Goal: Task Accomplishment & Management: Manage account settings

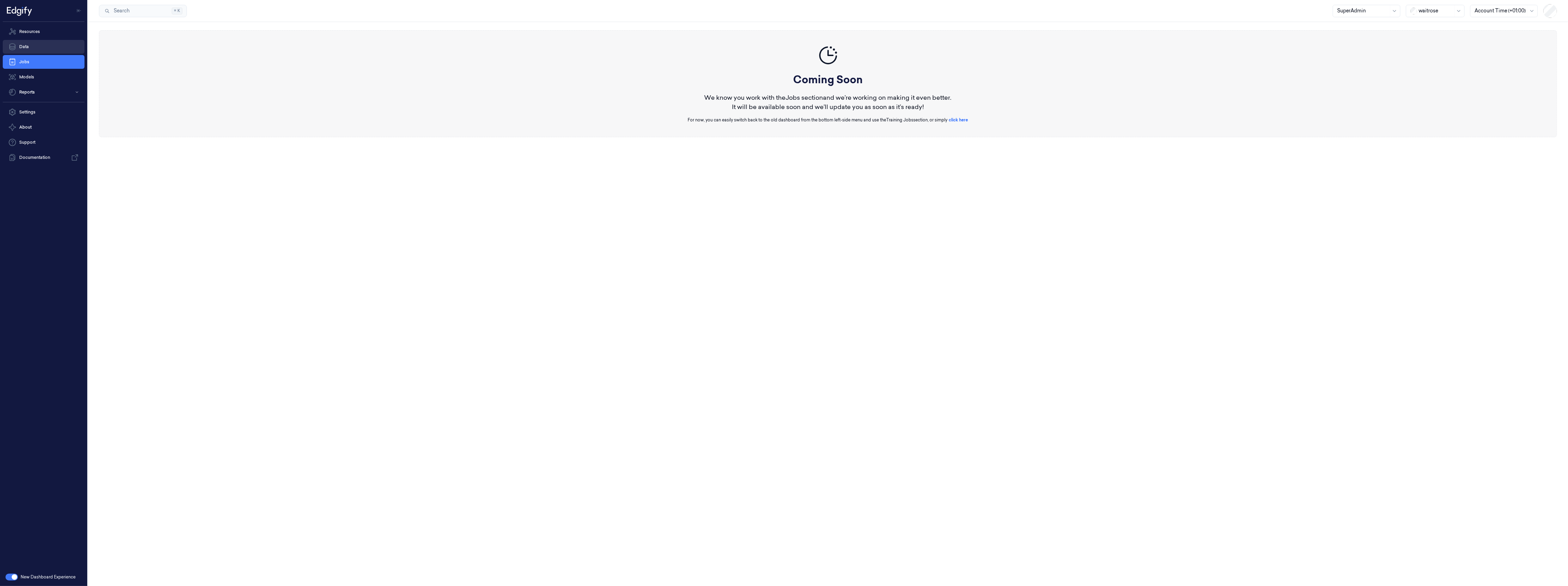
click at [52, 46] on link "Data" at bounding box center [44, 46] width 82 height 14
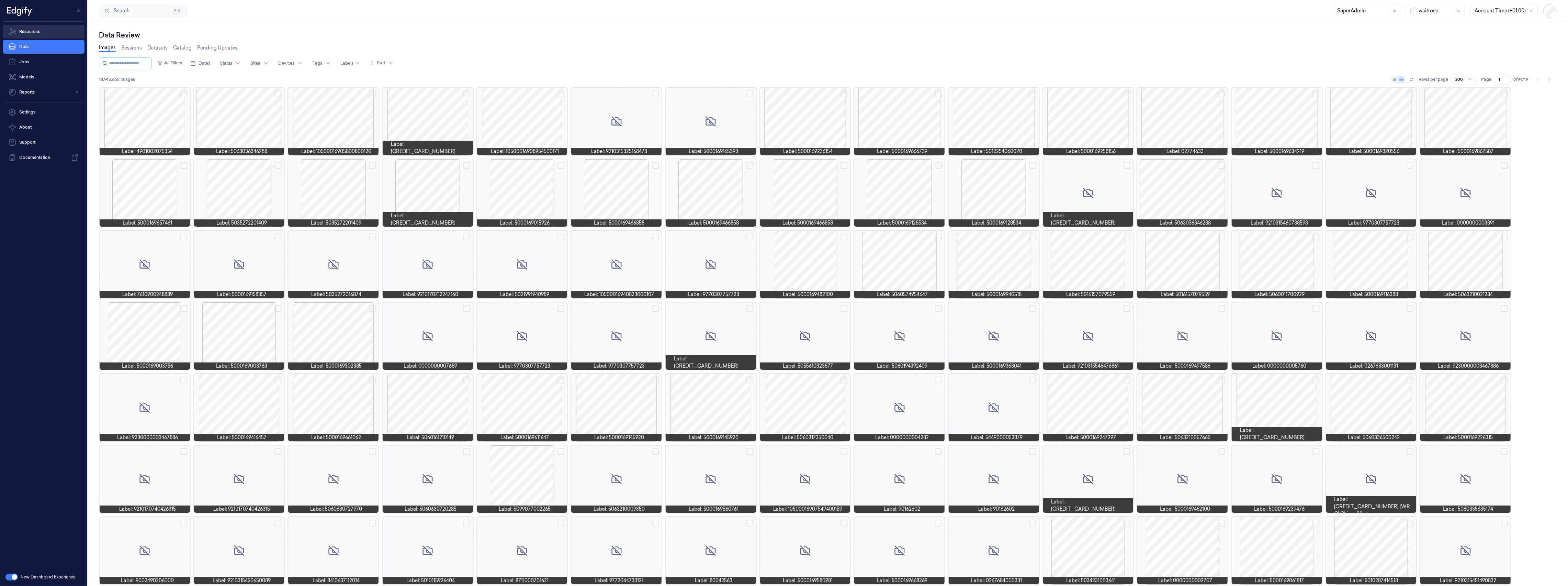
click at [52, 31] on link "Resources" at bounding box center [44, 32] width 82 height 14
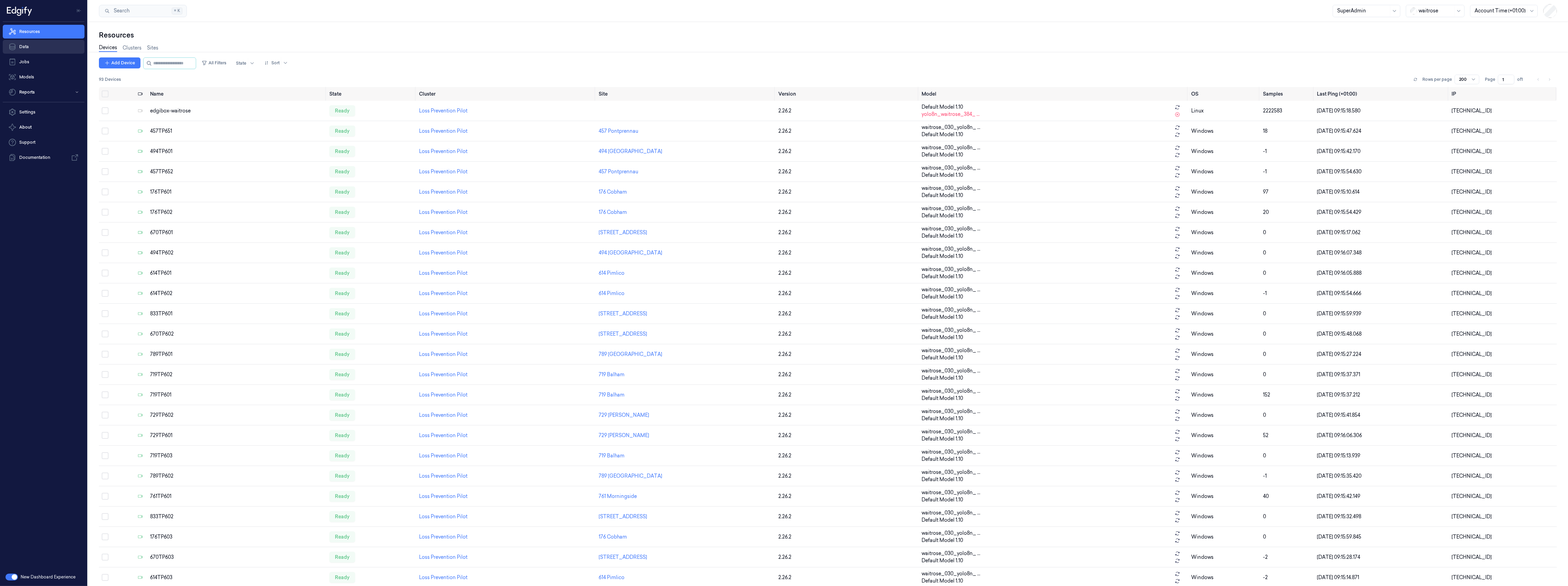
click at [46, 48] on link "Data" at bounding box center [44, 46] width 82 height 14
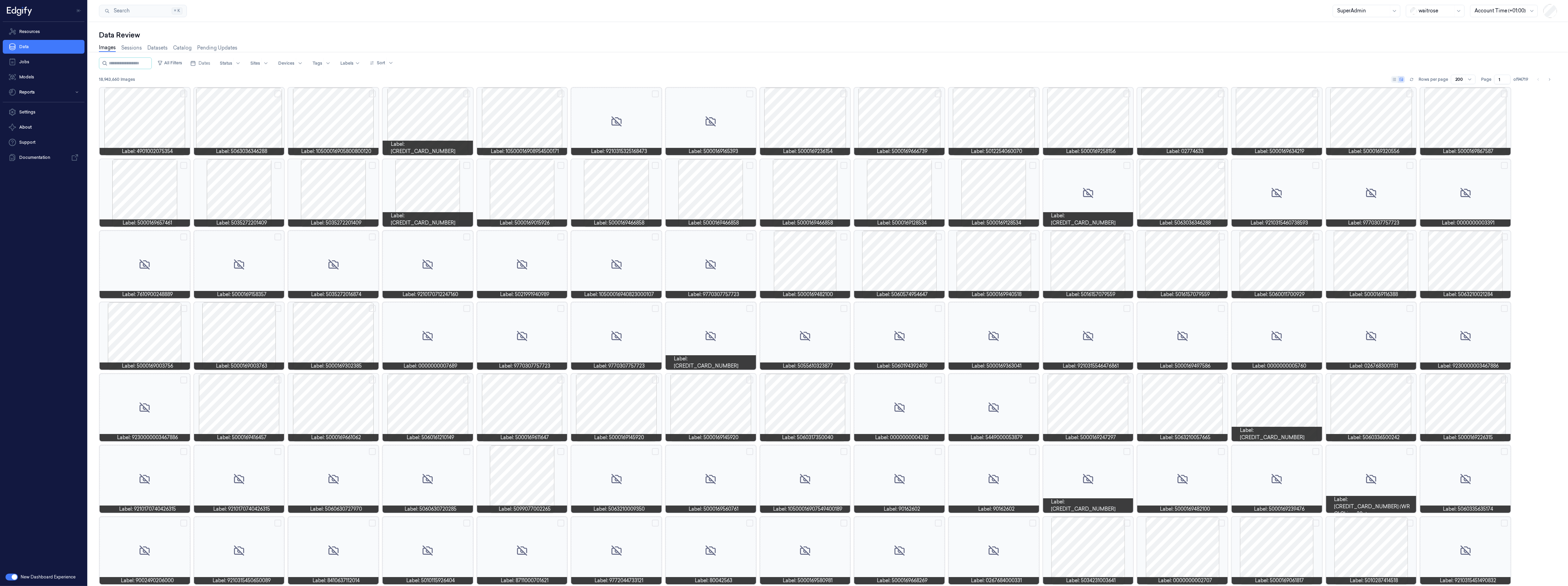
click at [11, 579] on button "button" at bounding box center [12, 576] width 12 height 7
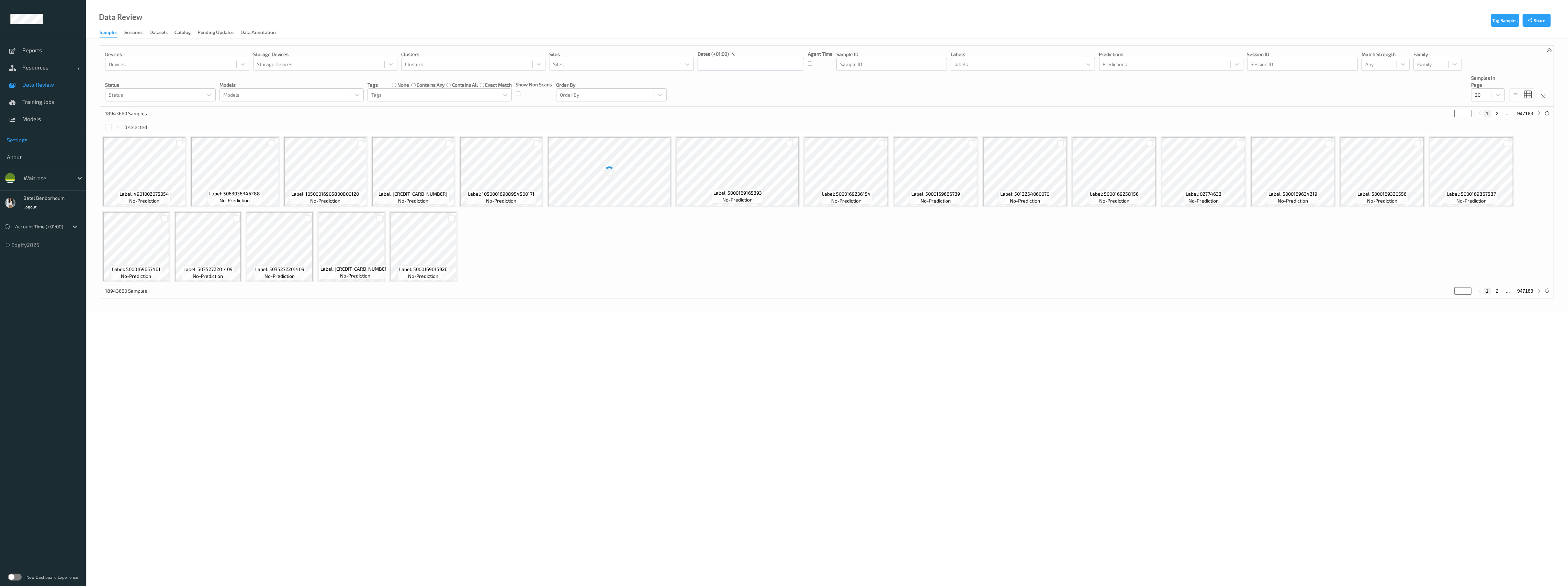
click at [27, 138] on span "Settings" at bounding box center [43, 139] width 72 height 7
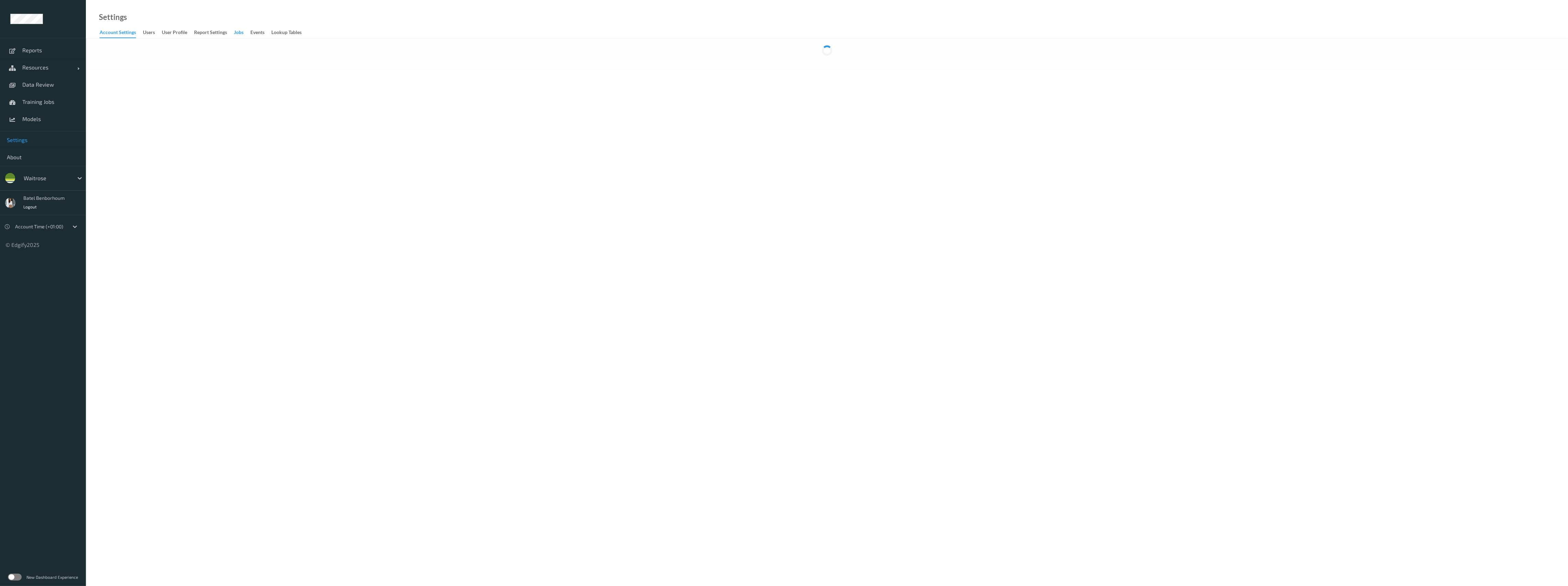
click at [242, 33] on div "Jobs" at bounding box center [239, 33] width 10 height 9
click at [116, 32] on div "Account Settings" at bounding box center [118, 33] width 37 height 9
click at [156, 34] on link "users" at bounding box center [152, 33] width 19 height 10
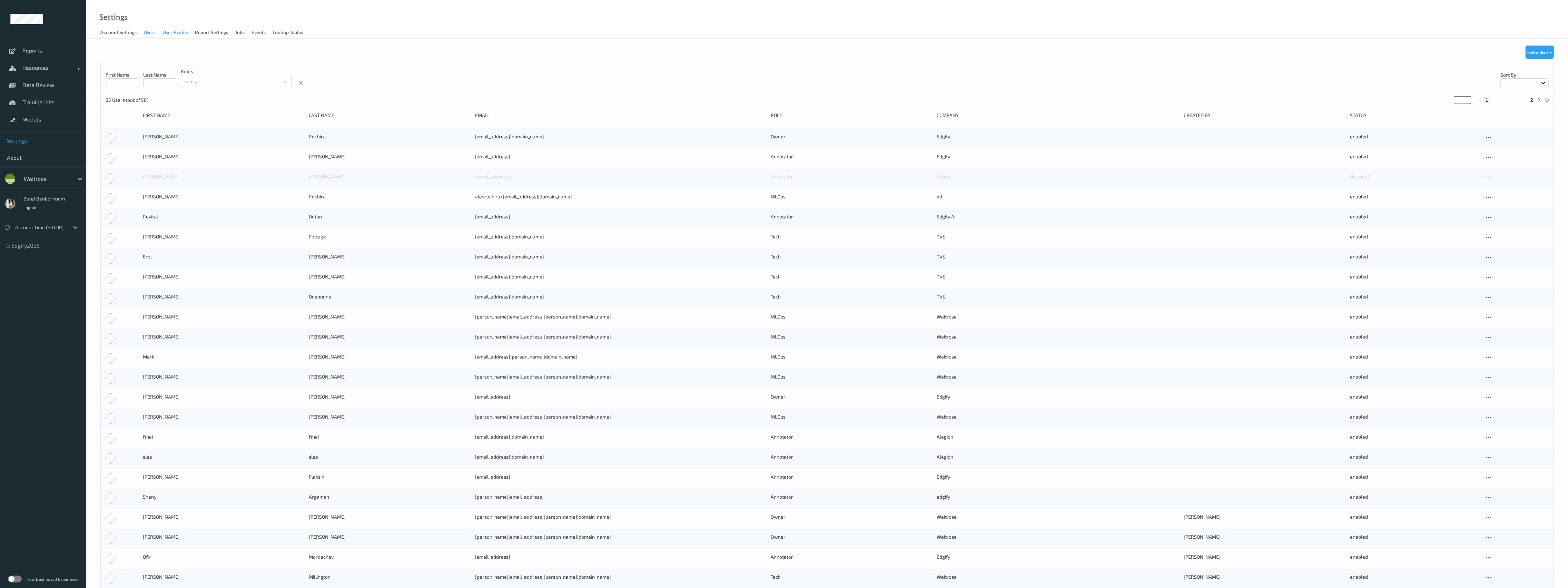
click at [188, 34] on div "User Profile" at bounding box center [175, 33] width 26 height 9
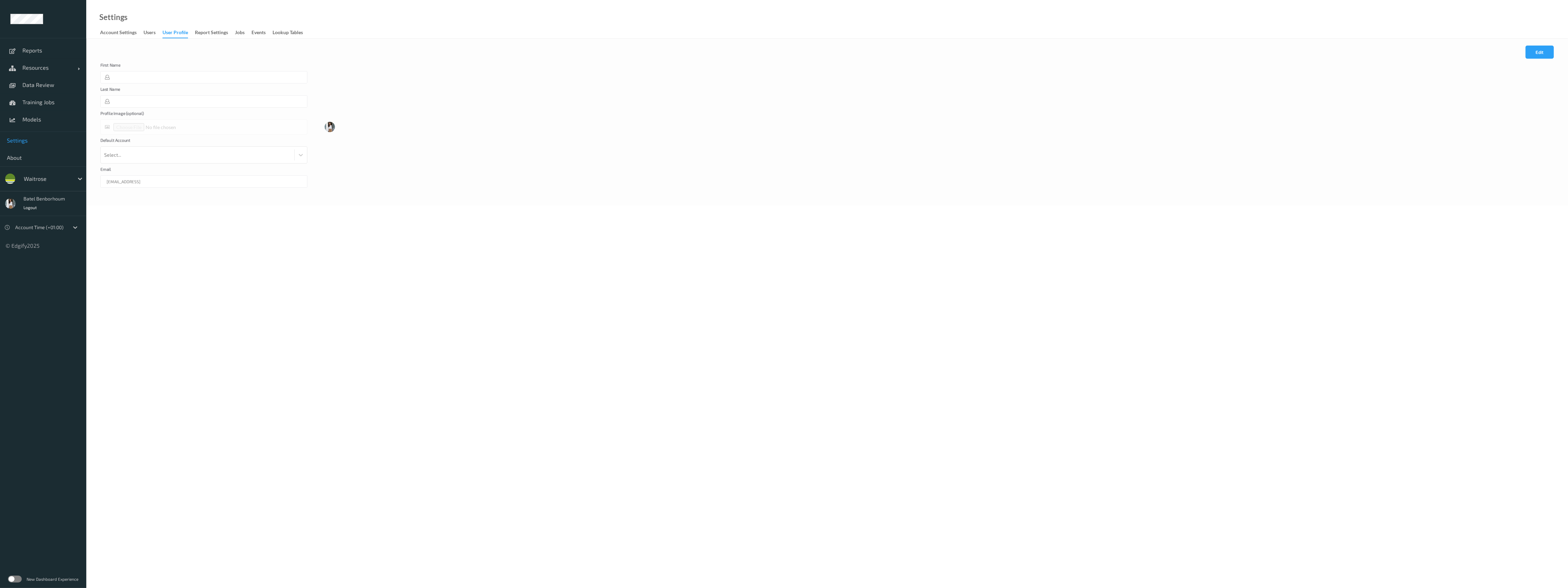
type input "Batel"
type input "Benborhoum"
click at [206, 32] on div "Report Settings" at bounding box center [212, 33] width 33 height 9
click at [244, 32] on div "Jobs" at bounding box center [240, 33] width 10 height 9
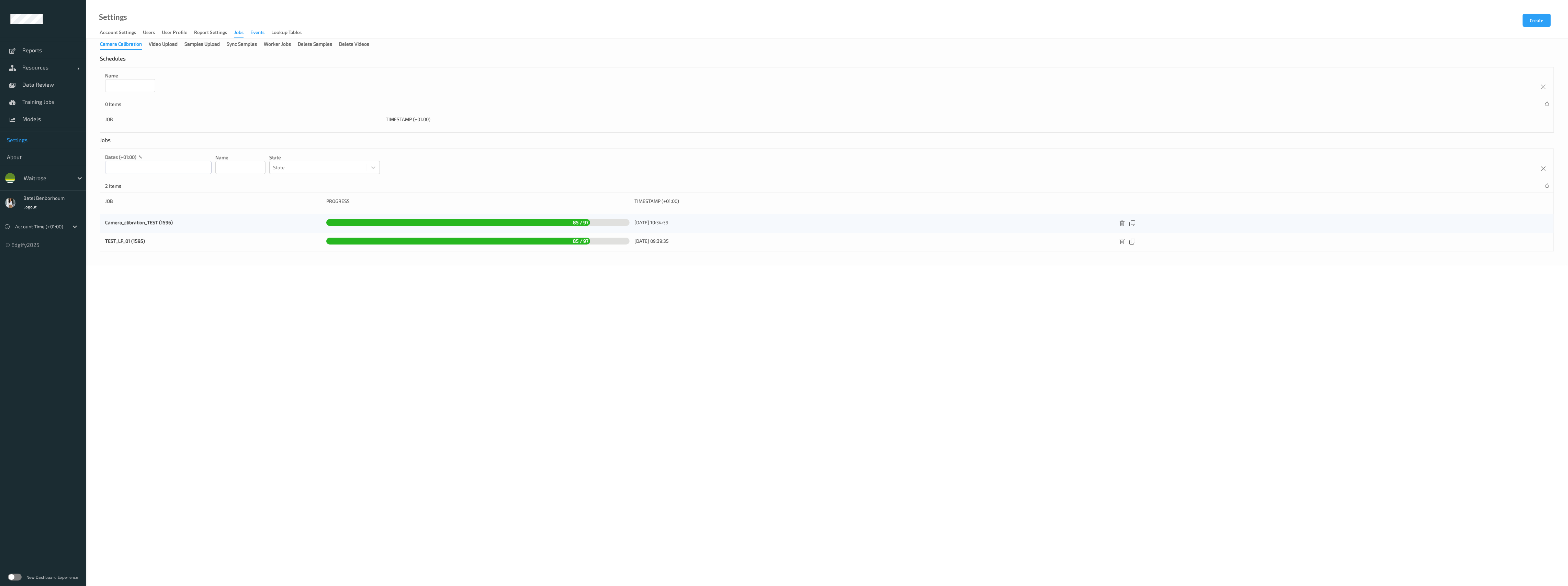
click at [260, 36] on div "events" at bounding box center [257, 33] width 14 height 9
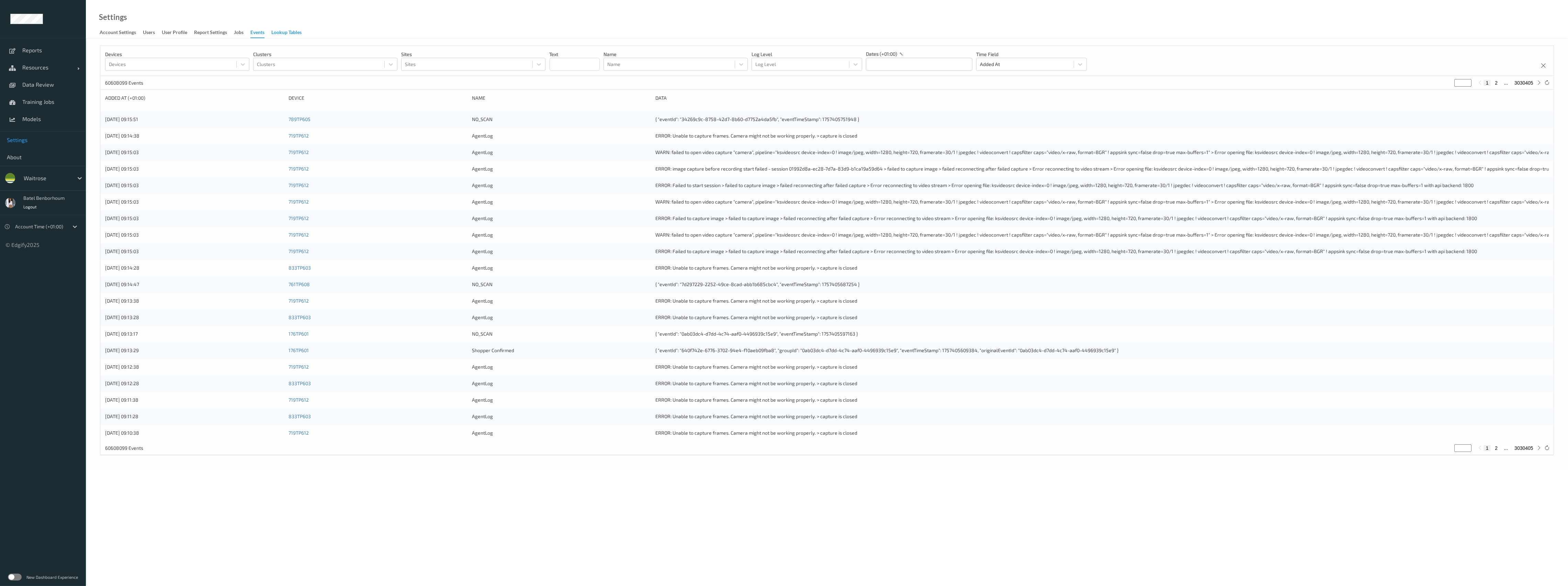
click at [301, 34] on div "Lookup Tables" at bounding box center [287, 33] width 30 height 9
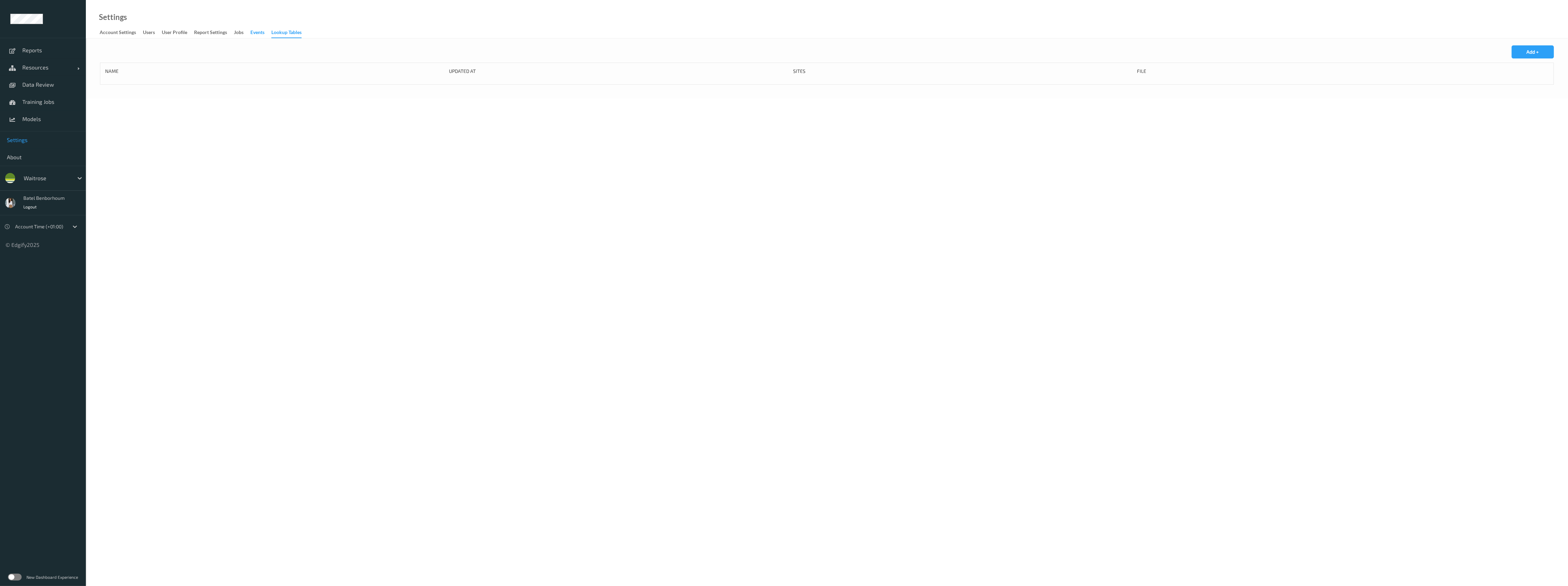
click at [253, 30] on div "events" at bounding box center [257, 33] width 14 height 9
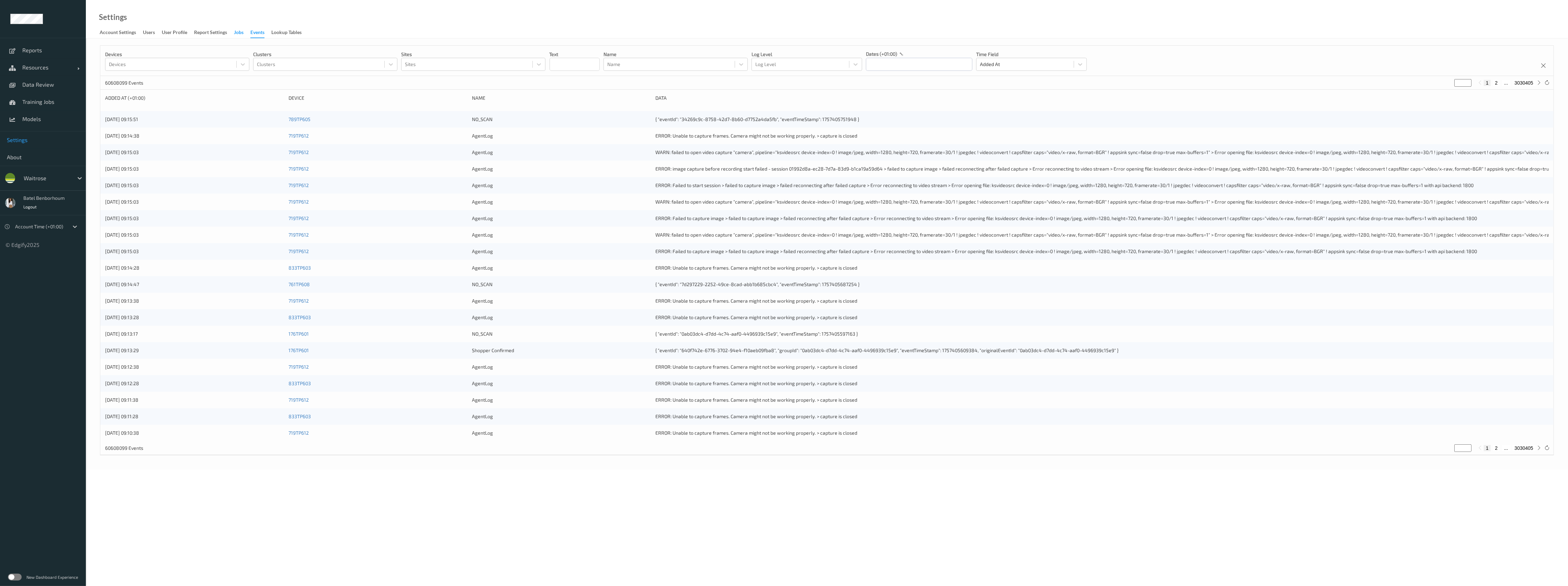
click at [242, 34] on div "Jobs" at bounding box center [239, 33] width 10 height 9
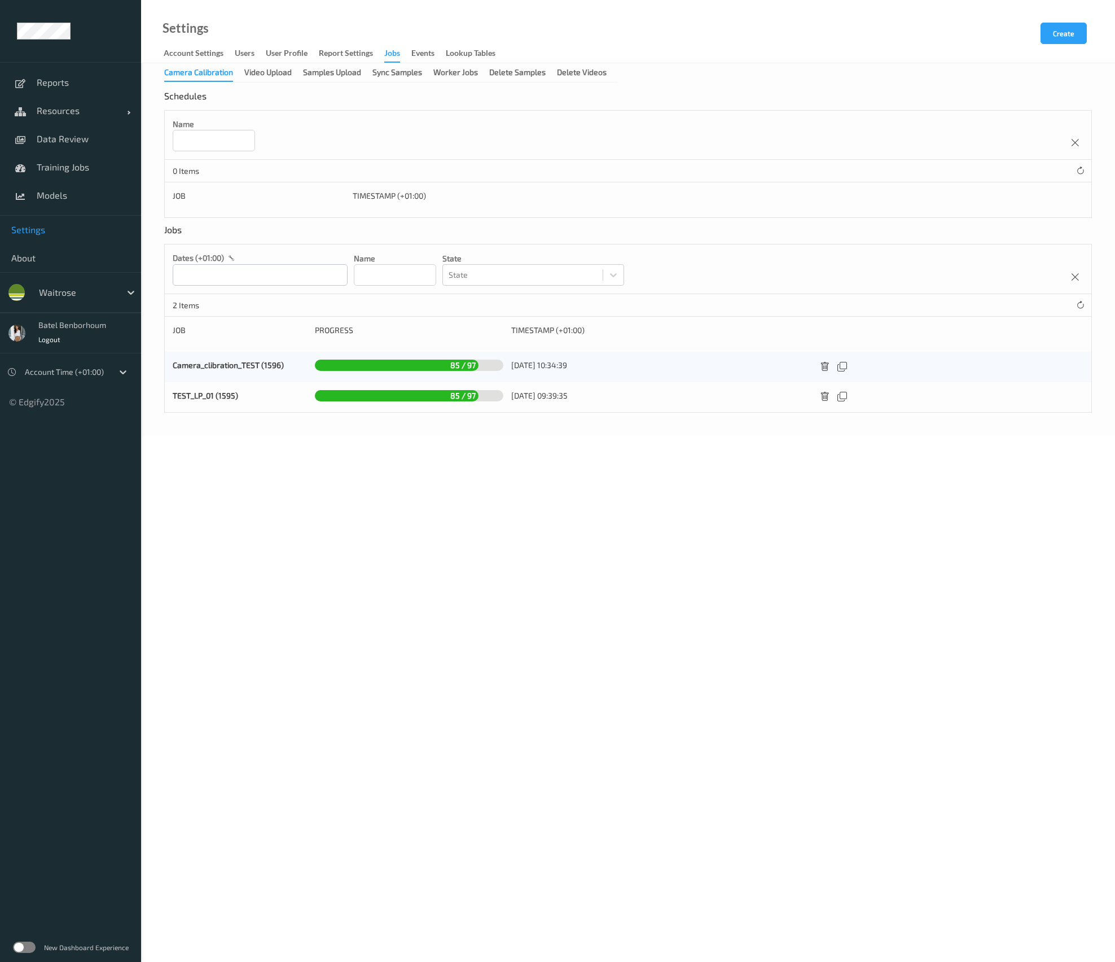
click at [625, 25] on div "Settings Account Settings users User Profile Report Settings Jobs events Lookup…" at bounding box center [628, 31] width 974 height 63
click at [191, 139] on input at bounding box center [214, 140] width 82 height 21
click at [472, 149] on div "Name" at bounding box center [628, 135] width 927 height 49
click at [274, 278] on input "text" at bounding box center [260, 274] width 175 height 21
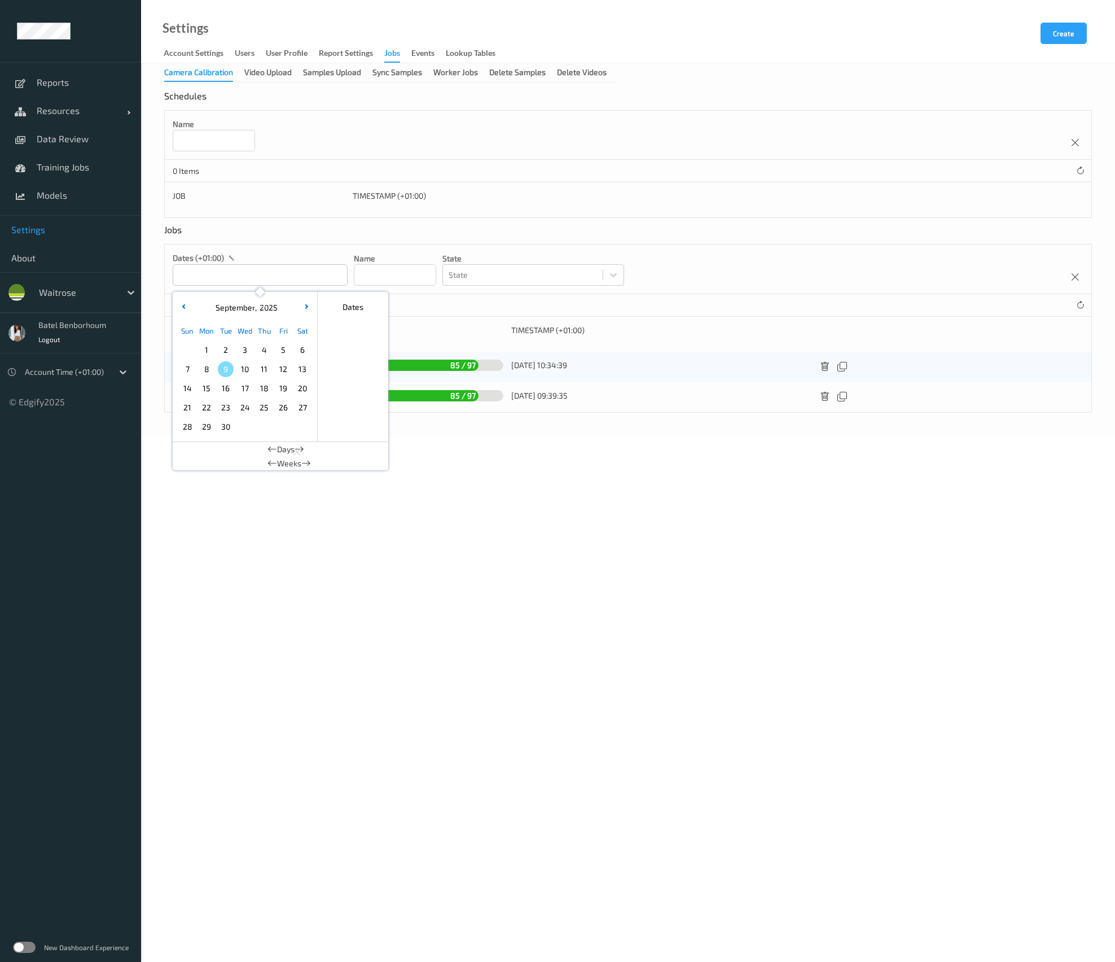
click at [301, 234] on div "Jobs dates (+01:00) September , 2025 Sun Mon Tue Wed Thu Fri Sat 1 2 3 4 5 6 7 …" at bounding box center [628, 318] width 928 height 188
click at [412, 282] on input at bounding box center [395, 274] width 82 height 21
click at [430, 247] on div "dates (+01:00) Name State State" at bounding box center [628, 269] width 927 height 50
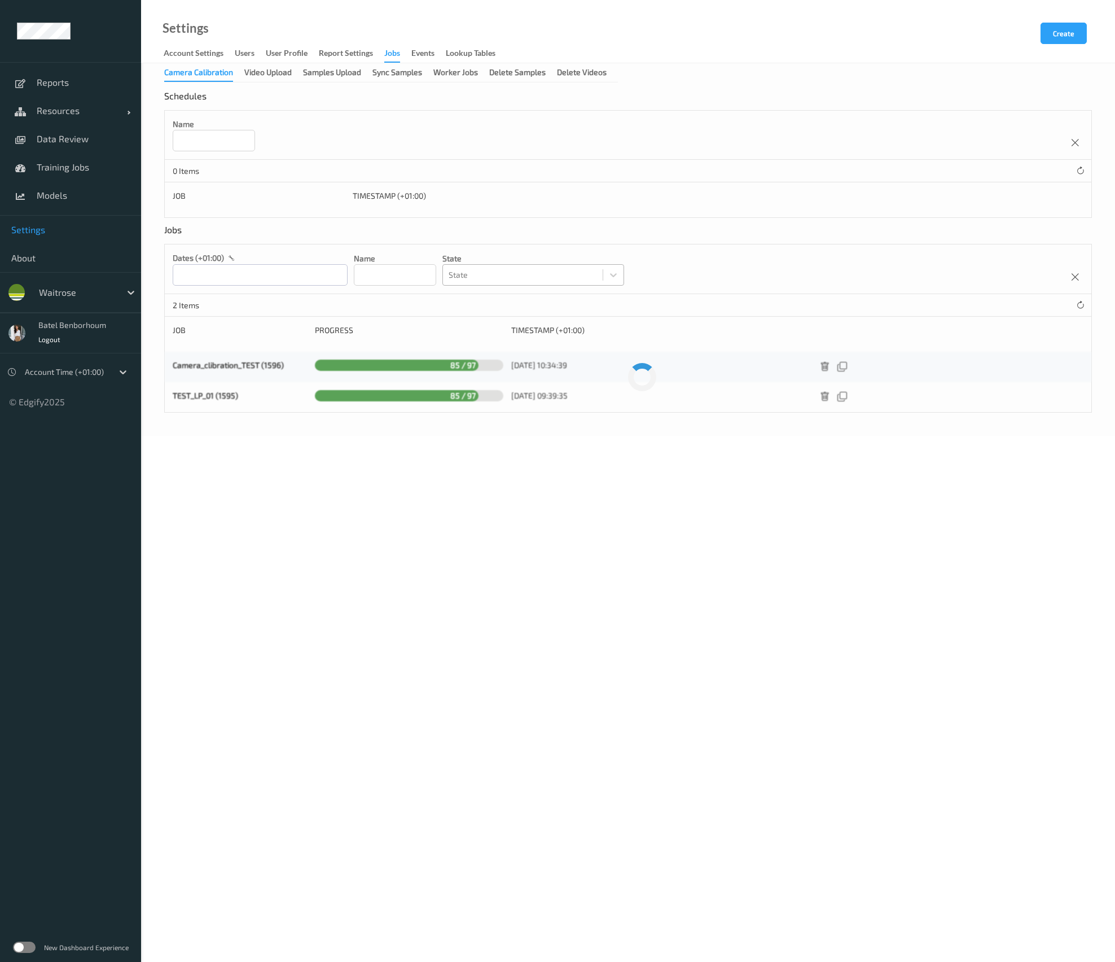
click at [500, 275] on div at bounding box center [523, 275] width 148 height 14
click at [684, 274] on div "dates (+01:00) Name State State" at bounding box center [628, 269] width 927 height 50
click at [270, 75] on div "Video Upload" at bounding box center [267, 74] width 47 height 14
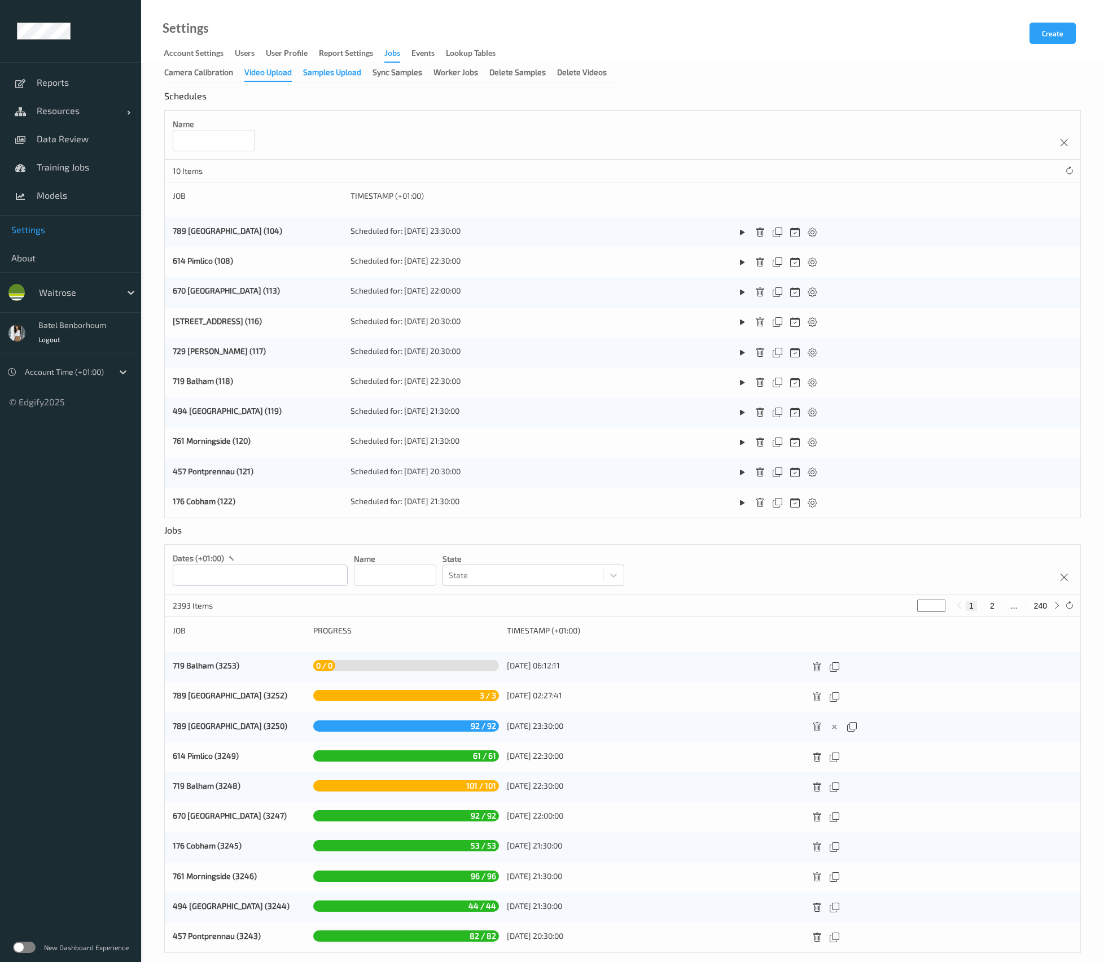
click at [311, 75] on div "Samples Upload" at bounding box center [332, 74] width 58 height 14
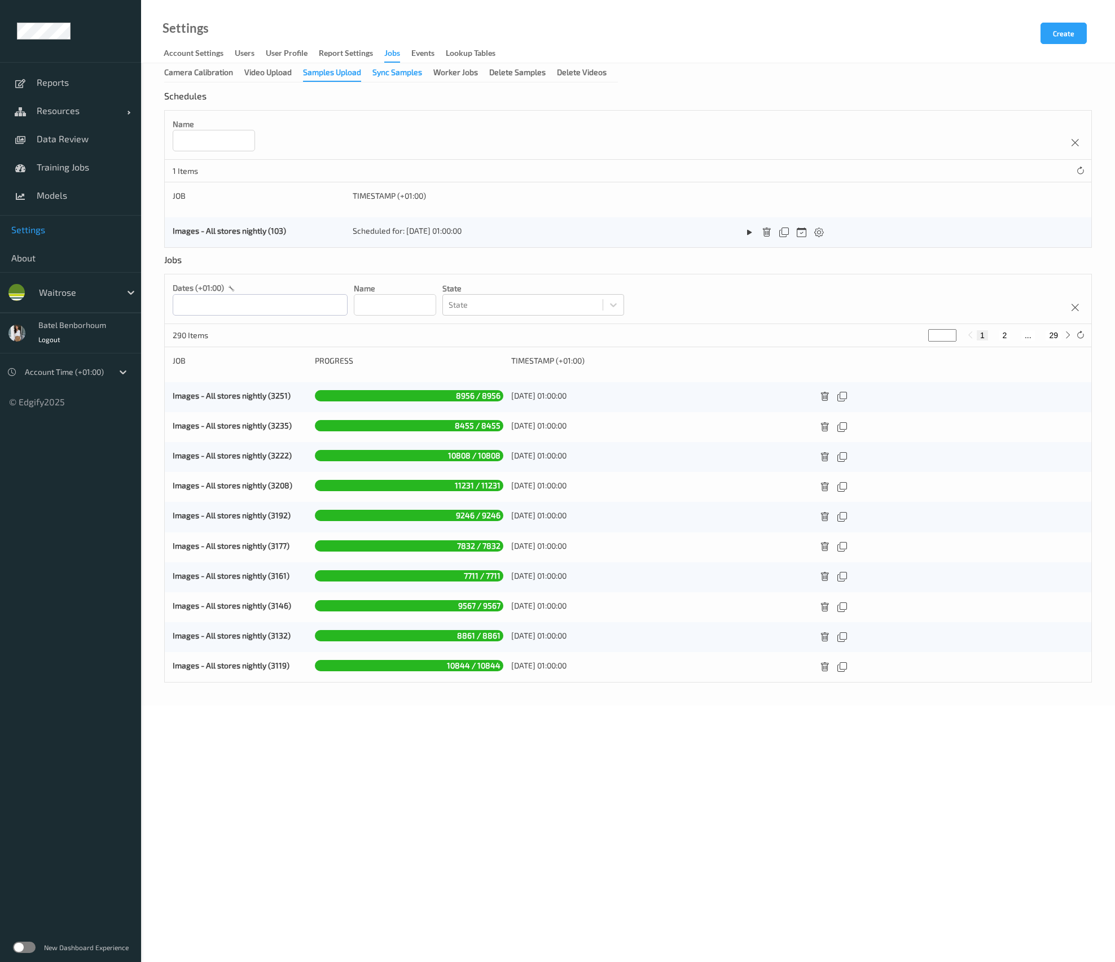
click at [391, 69] on div "Sync Samples" at bounding box center [397, 74] width 50 height 14
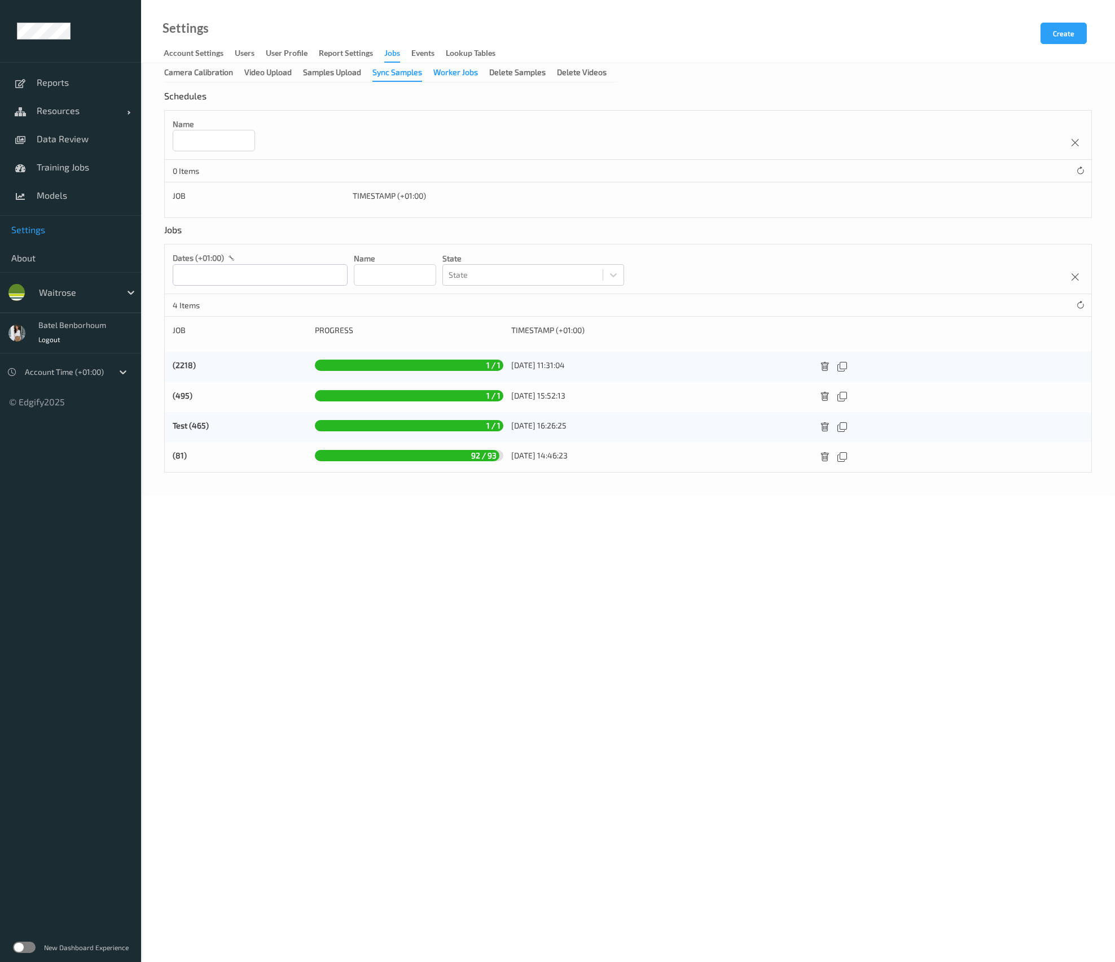
click at [467, 78] on div "Worker Jobs" at bounding box center [455, 74] width 45 height 14
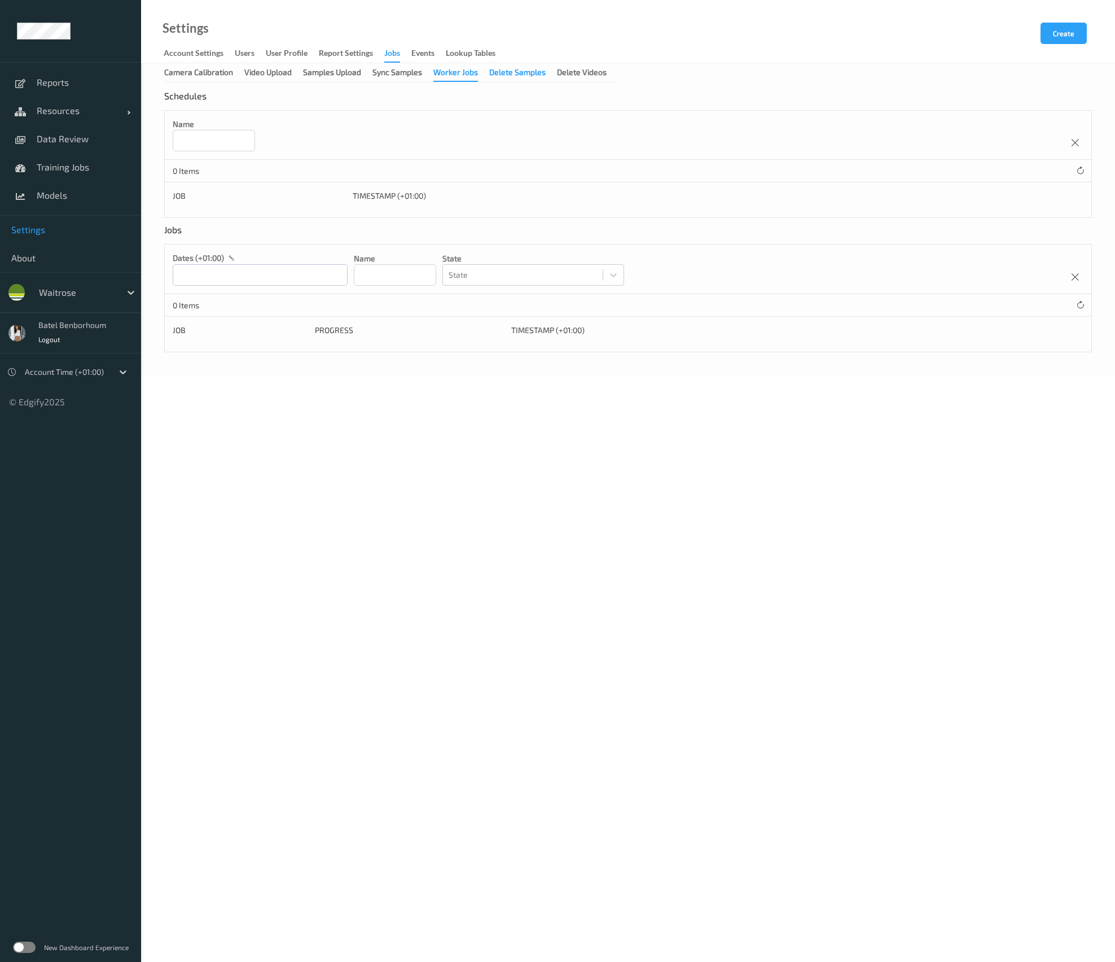
click at [512, 72] on div "Delete Samples" at bounding box center [517, 74] width 56 height 14
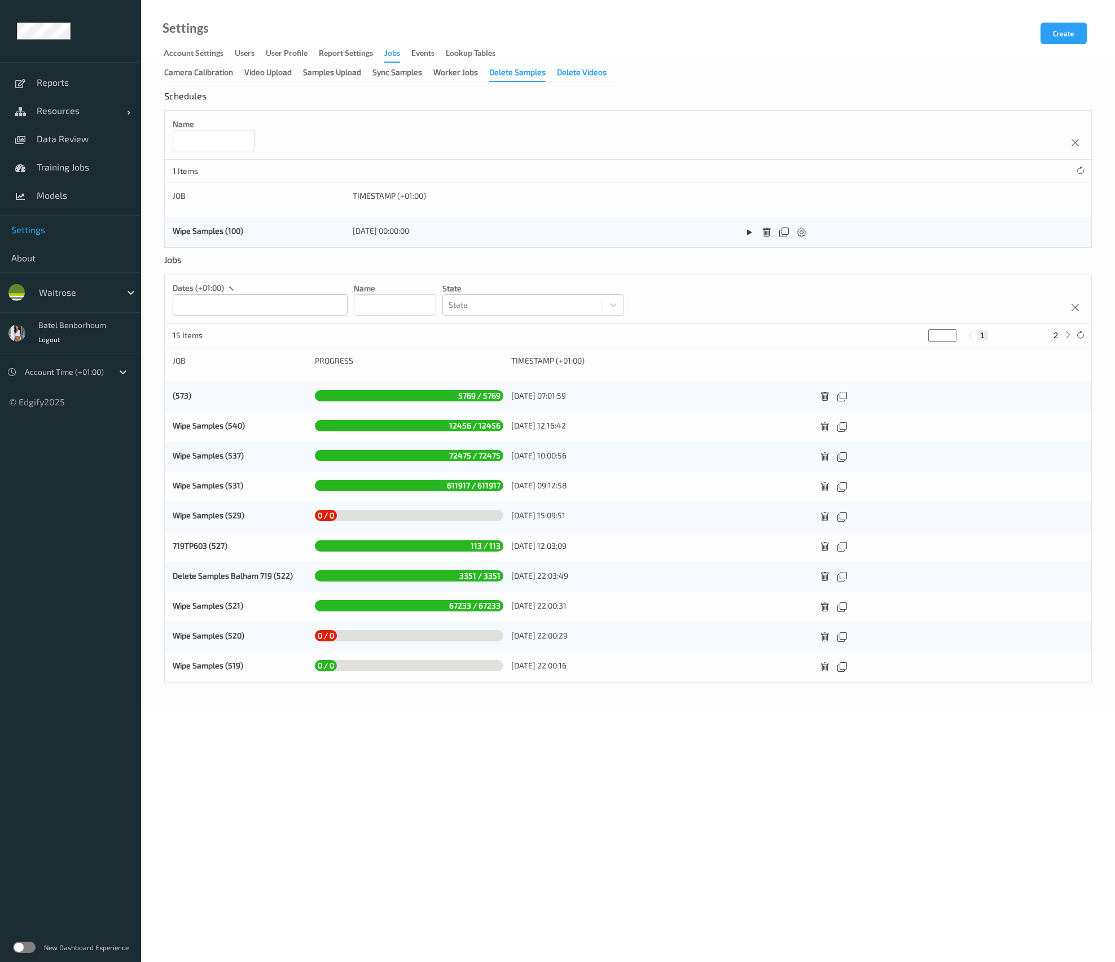
click at [568, 72] on div "Delete Videos" at bounding box center [582, 74] width 50 height 14
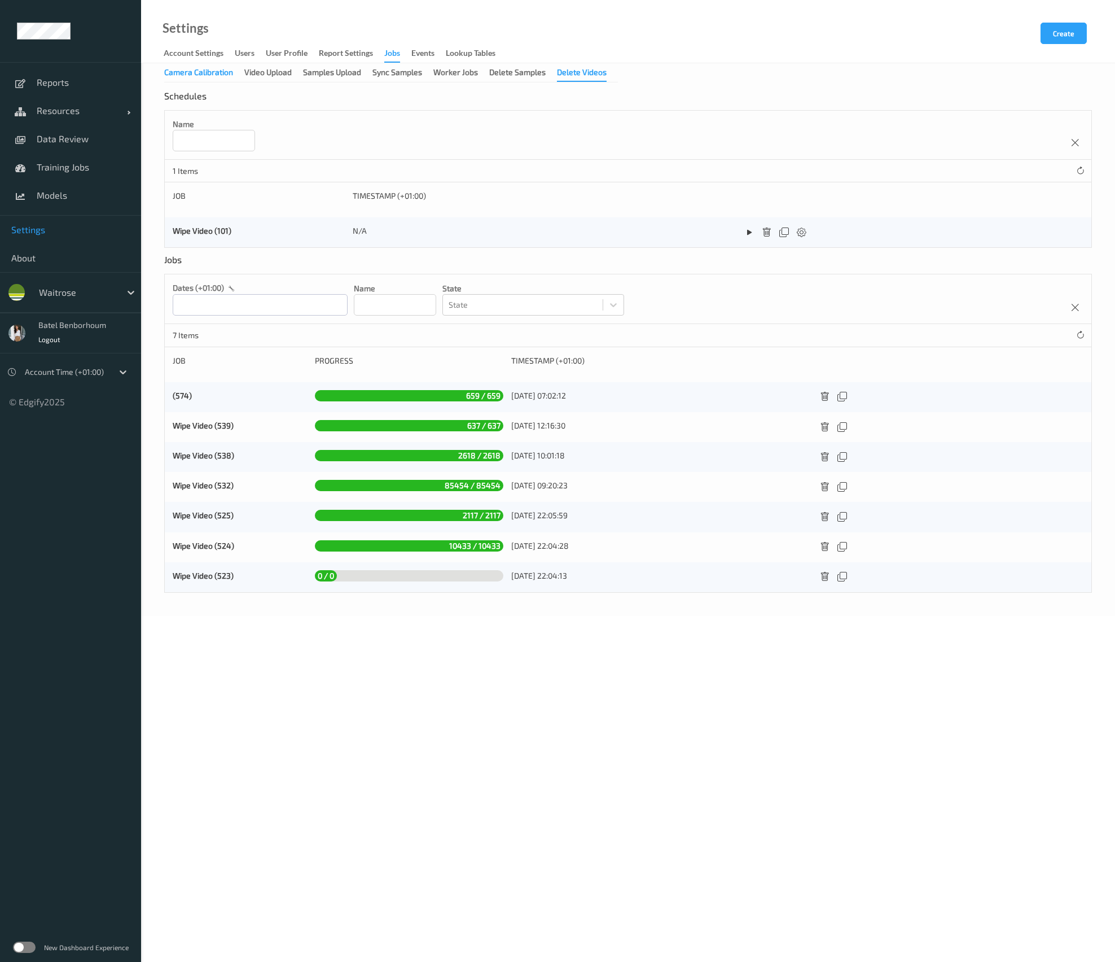
click at [204, 78] on div "Camera Calibration" at bounding box center [198, 74] width 69 height 14
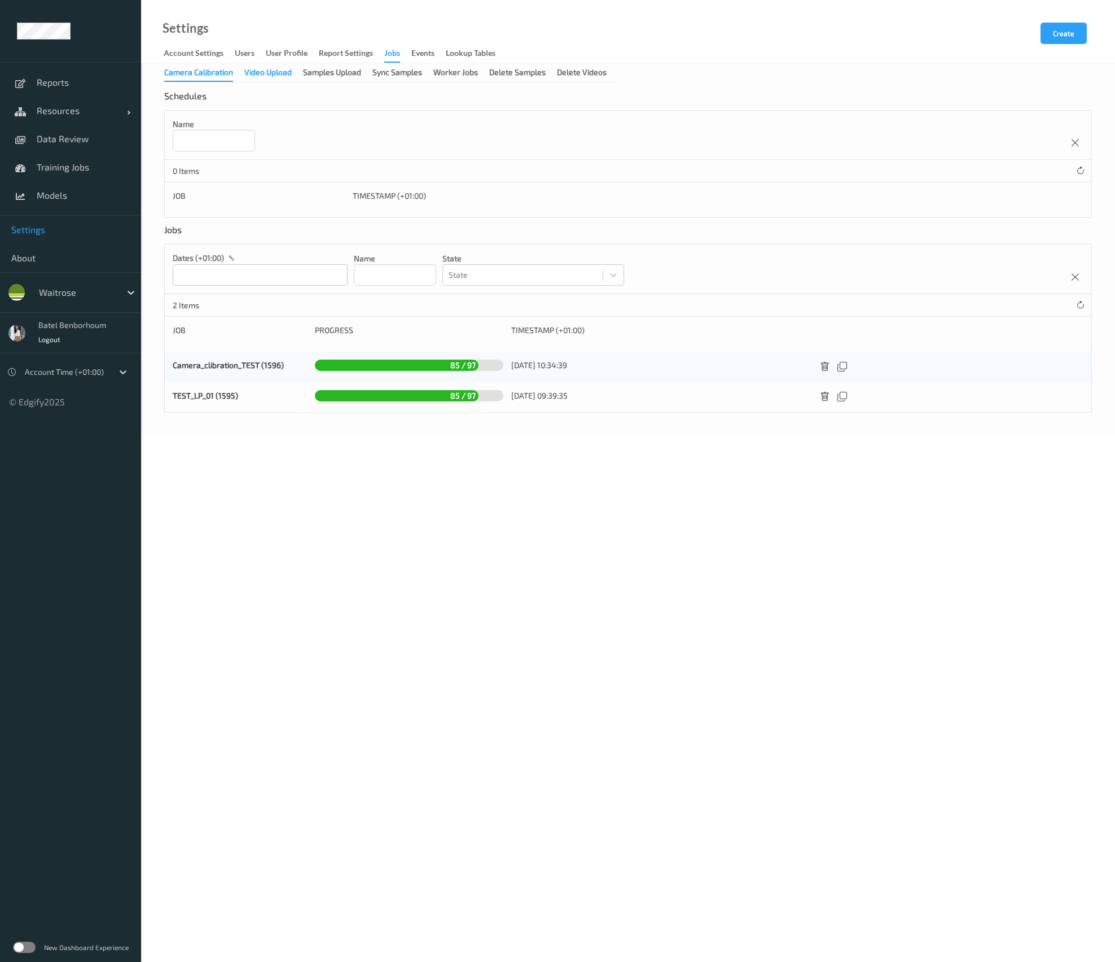
click at [263, 77] on div "Video Upload" at bounding box center [267, 74] width 47 height 14
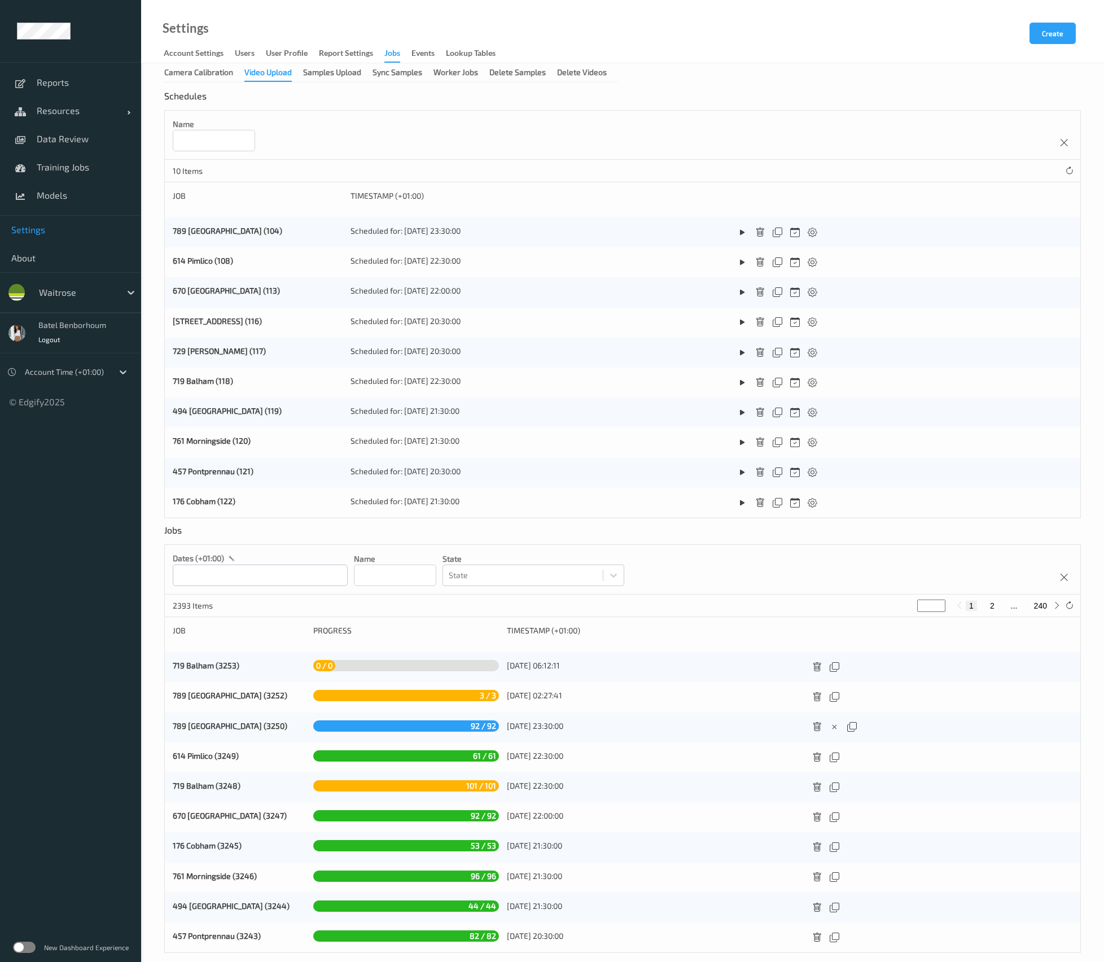
click at [21, 946] on label at bounding box center [24, 946] width 23 height 11
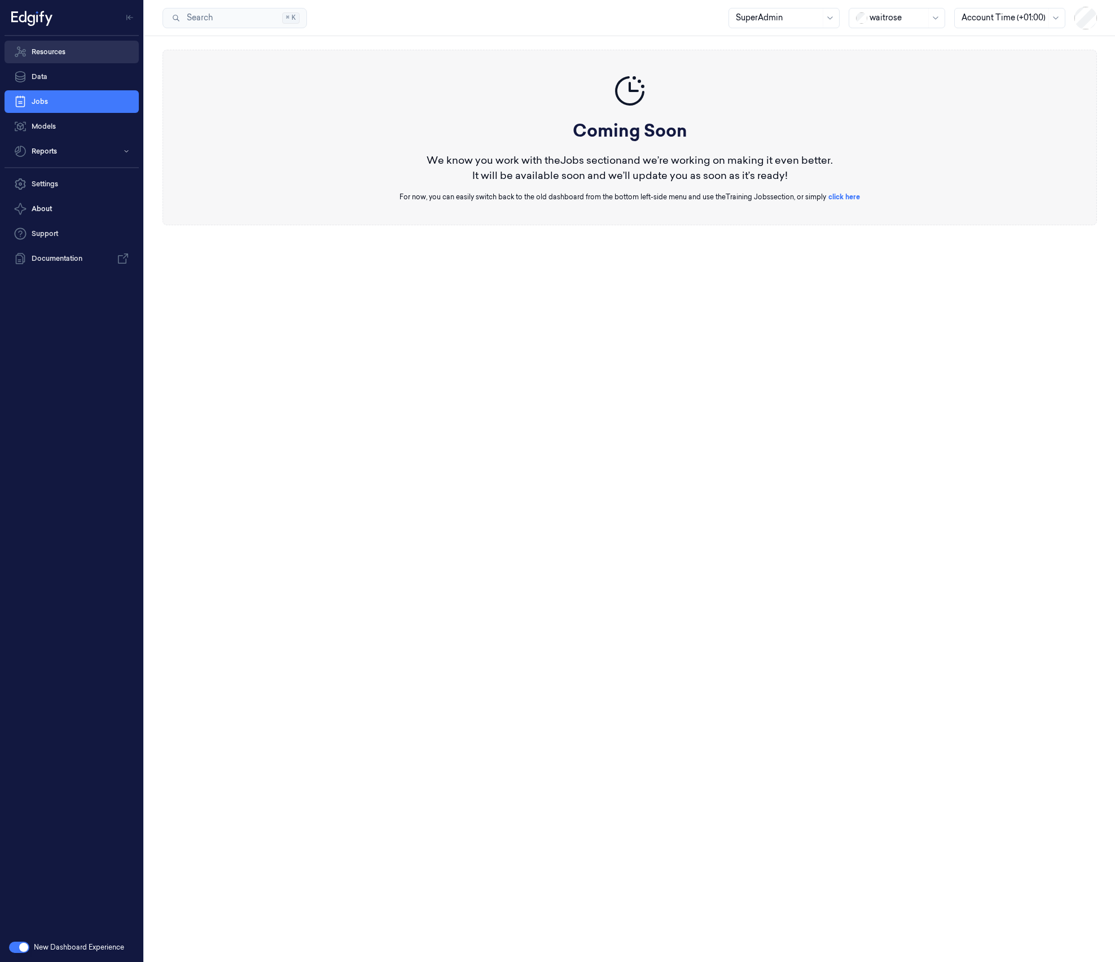
click at [77, 60] on link "Resources" at bounding box center [72, 52] width 134 height 23
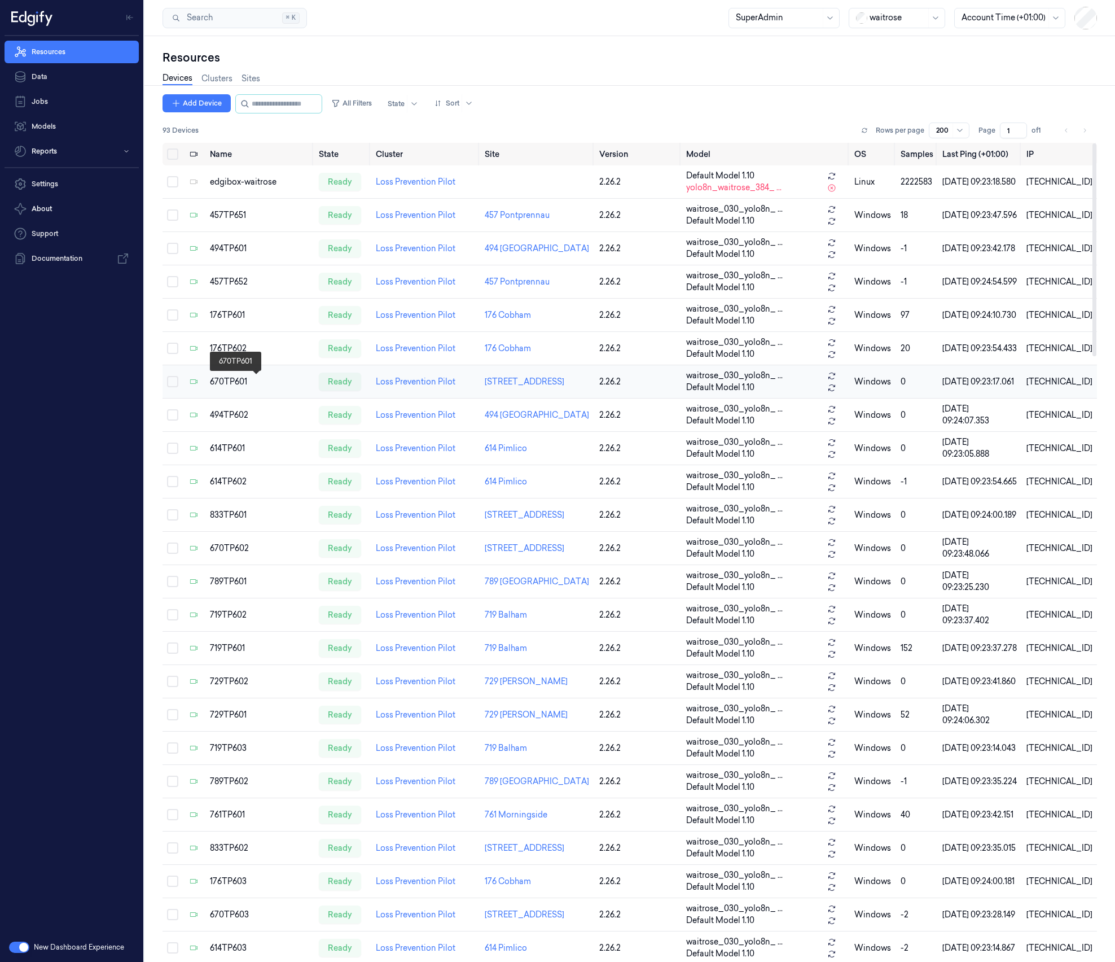
click at [273, 380] on div "670TP601" at bounding box center [260, 382] width 100 height 12
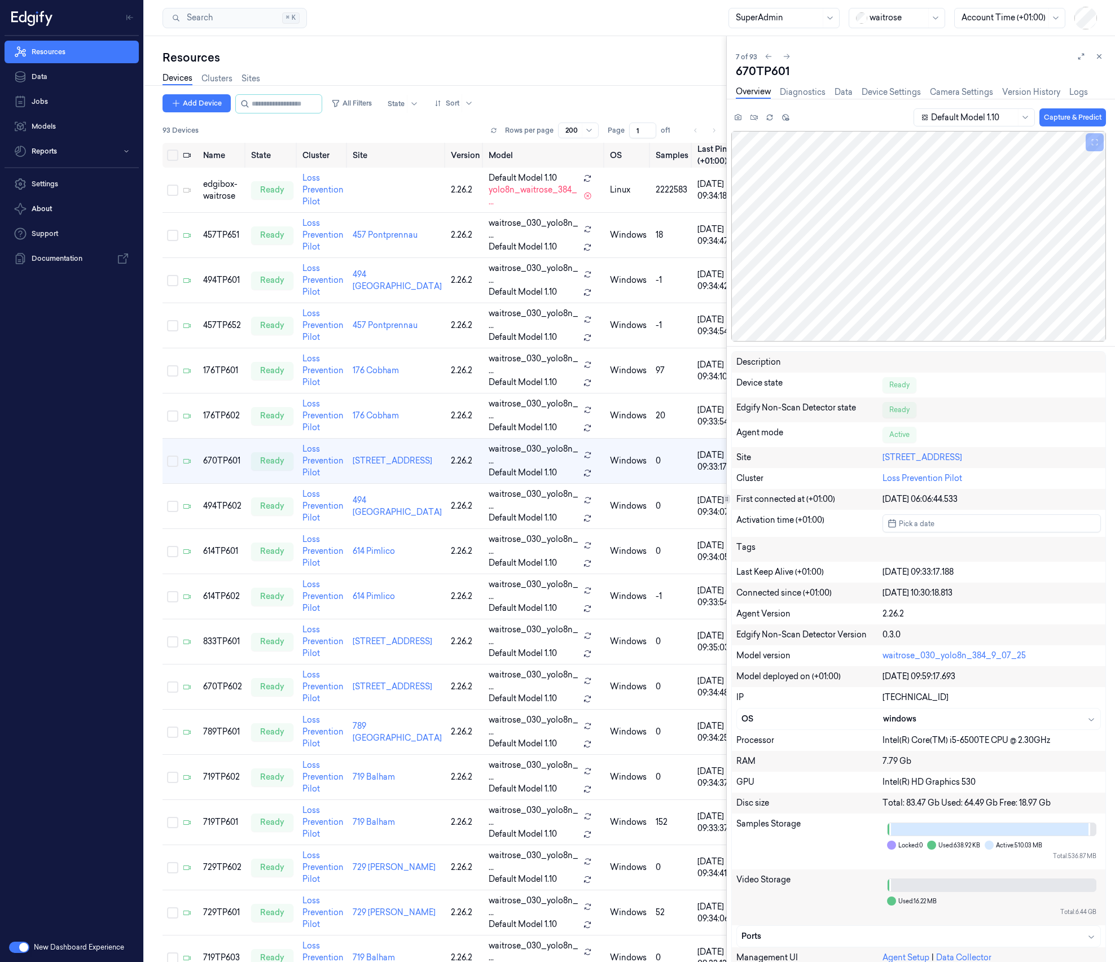
click at [20, 947] on button "button" at bounding box center [19, 946] width 20 height 11
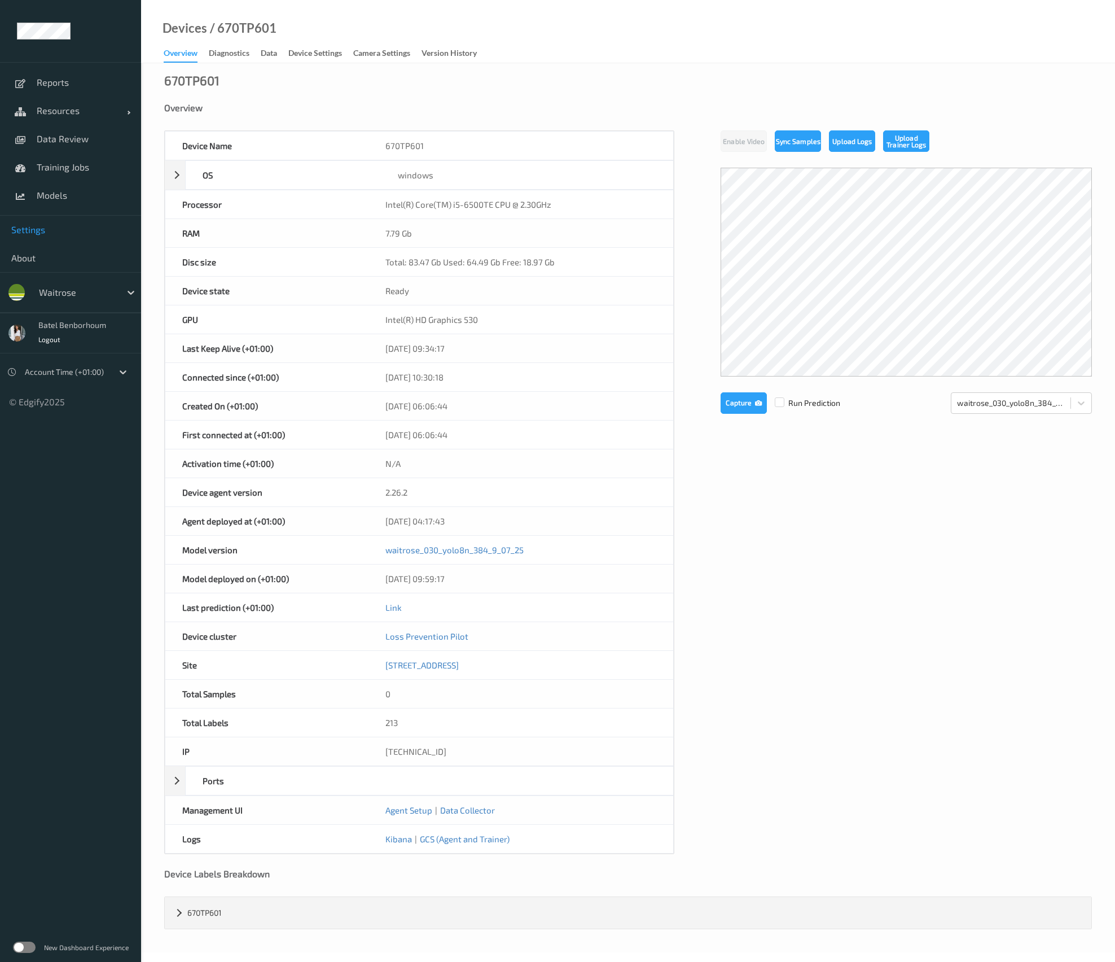
click at [39, 231] on span "Settings" at bounding box center [70, 229] width 119 height 11
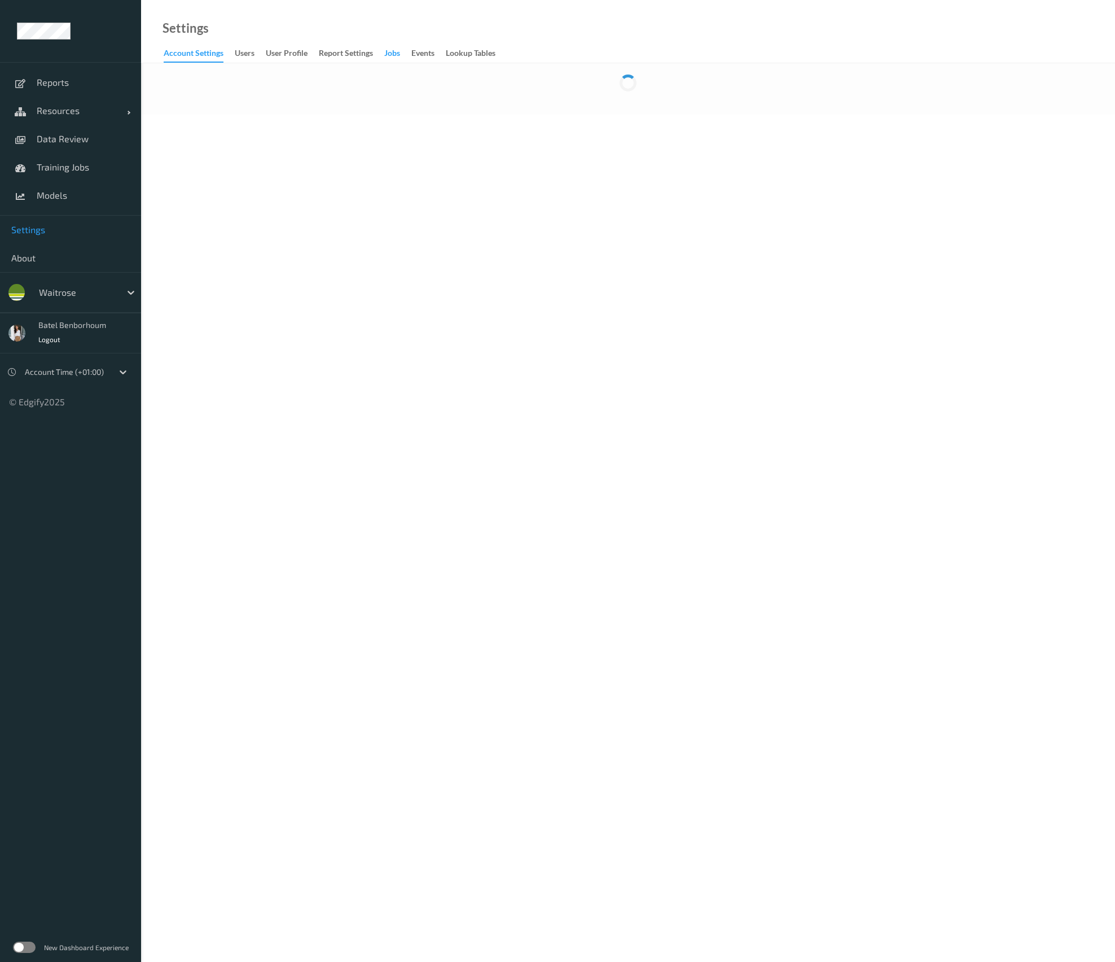
click at [396, 57] on div "Jobs" at bounding box center [392, 54] width 16 height 14
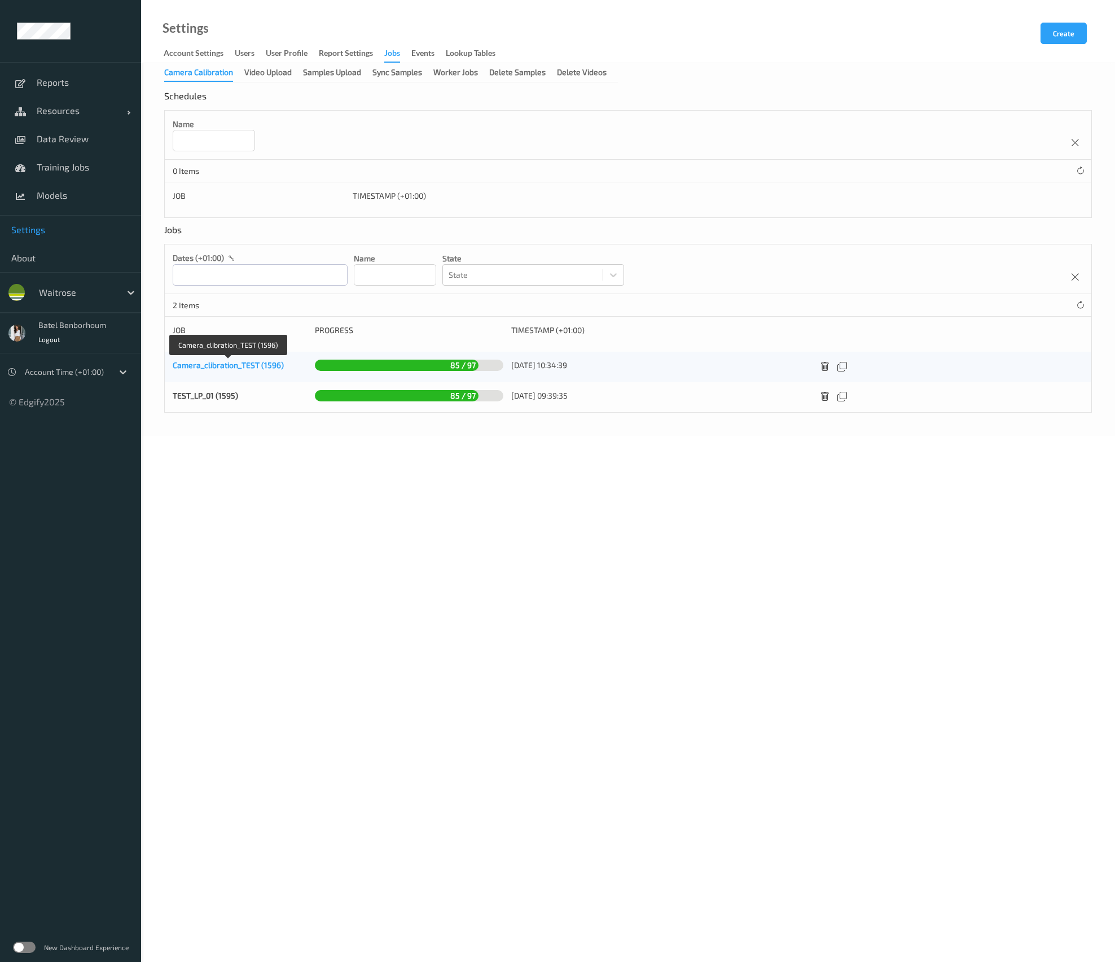
click at [216, 363] on link "Camera_clibration_TEST (1596)" at bounding box center [228, 365] width 111 height 10
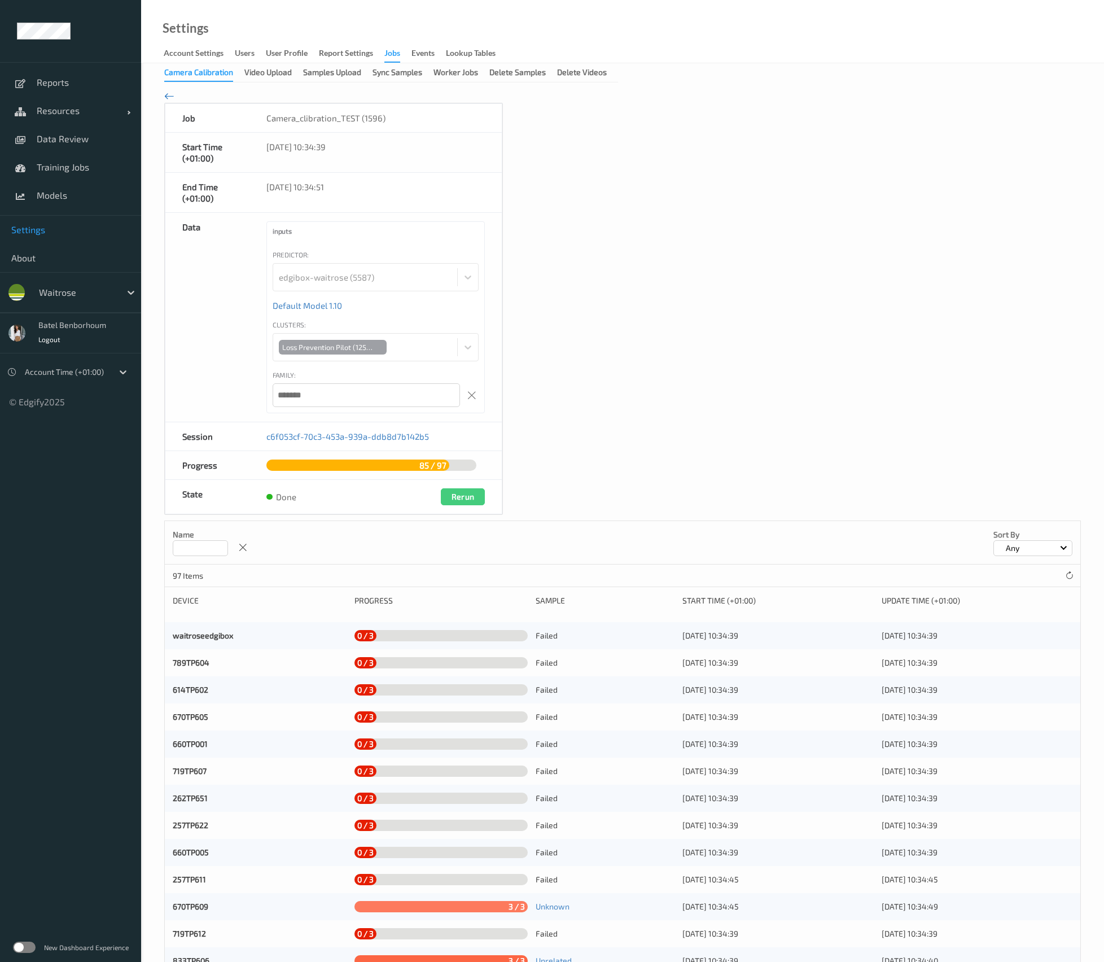
click at [167, 90] on icon at bounding box center [169, 96] width 10 height 12
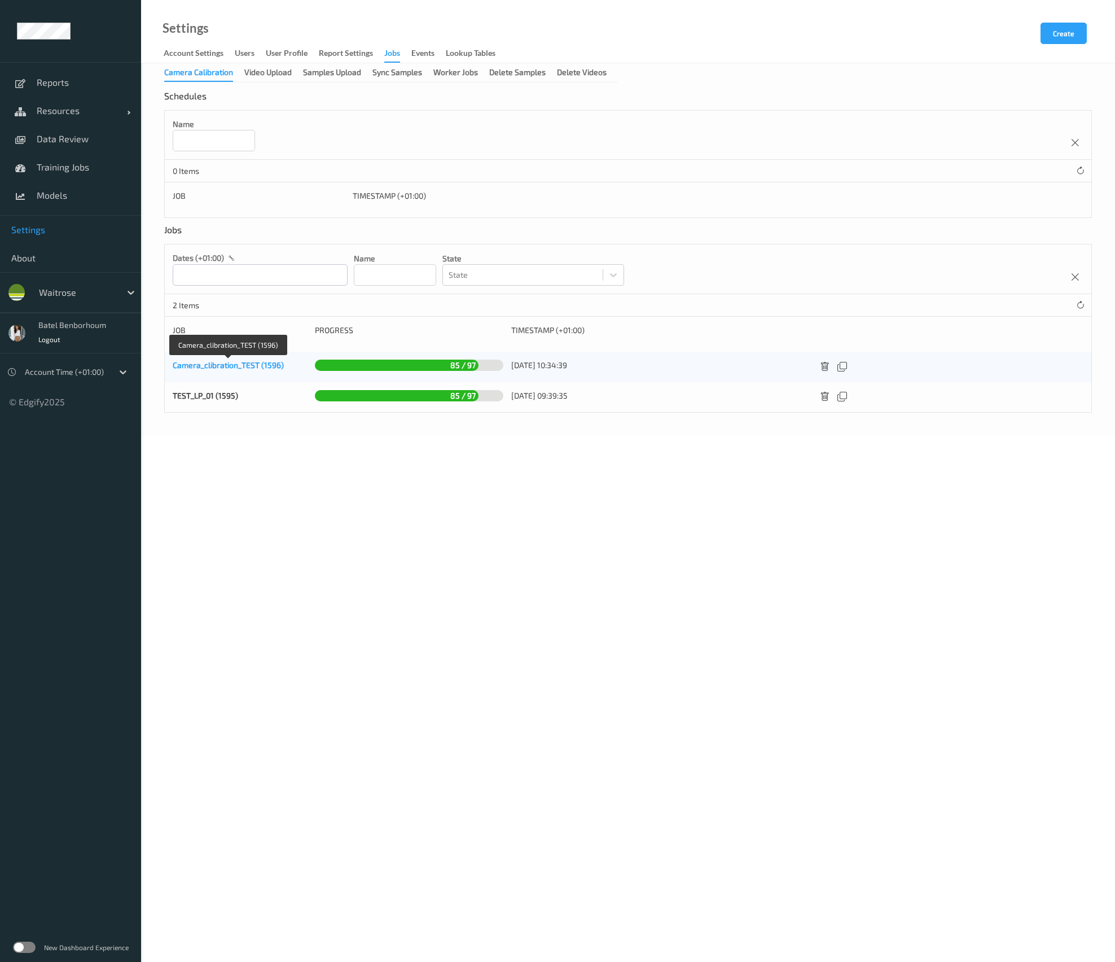
click at [235, 369] on link "Camera_clibration_TEST (1596)" at bounding box center [228, 365] width 111 height 10
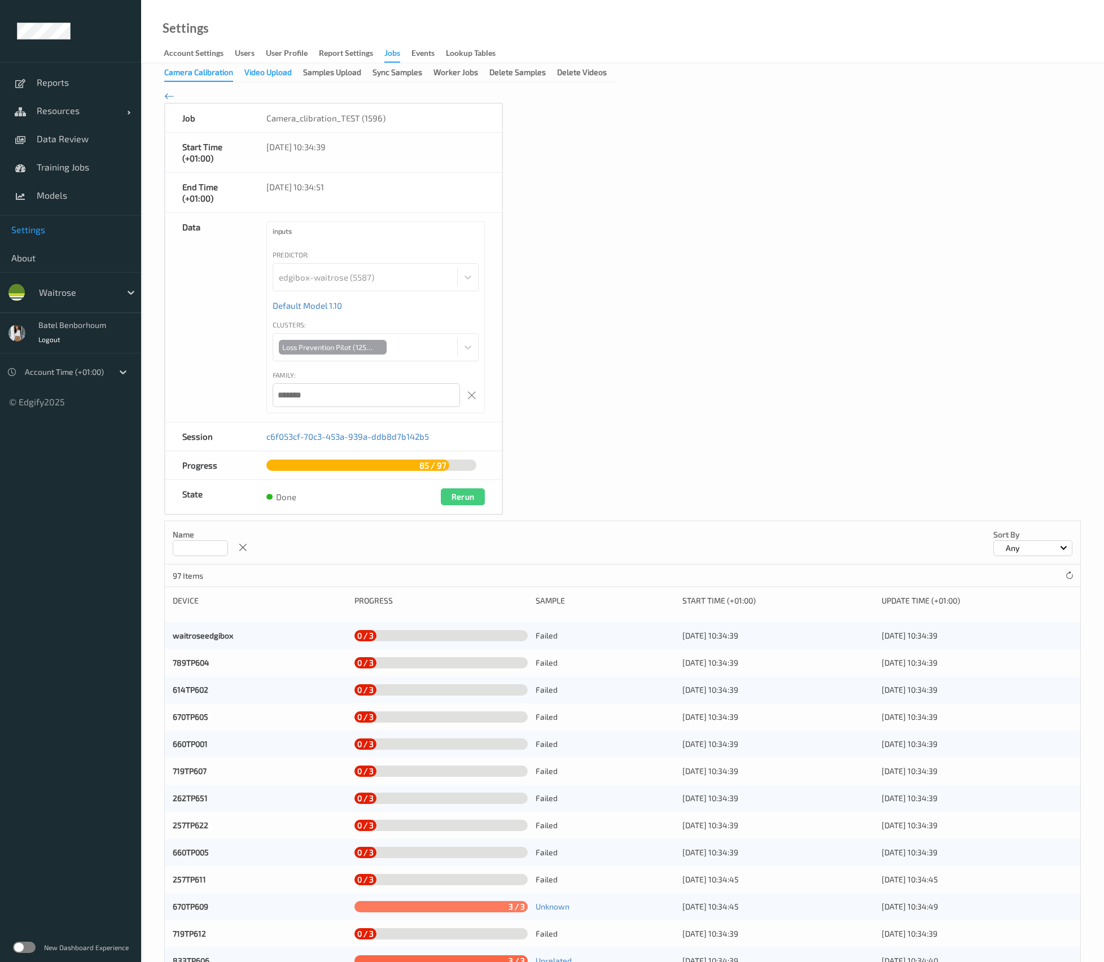
click at [256, 73] on div "Video Upload" at bounding box center [267, 74] width 47 height 14
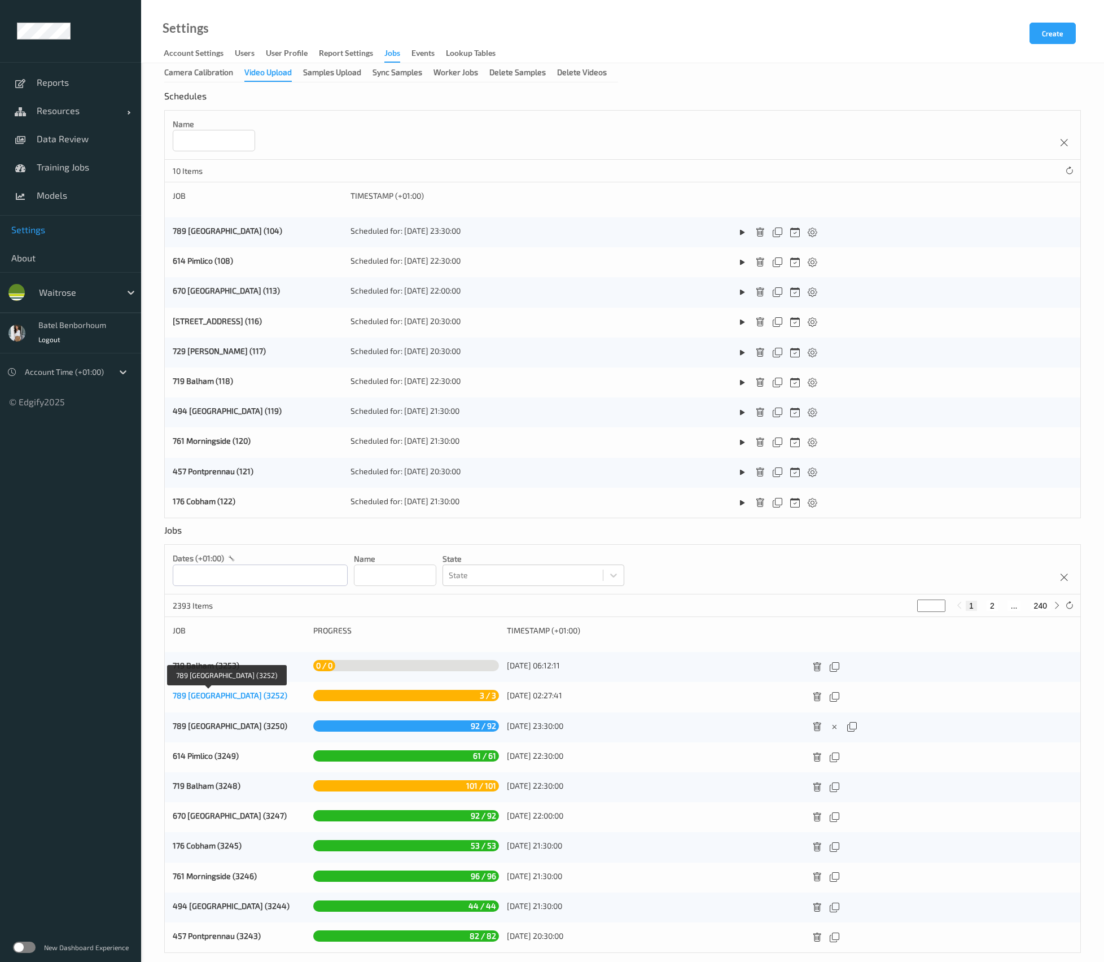
click at [189, 697] on link "789 Vauxhall (3252)" at bounding box center [230, 695] width 115 height 10
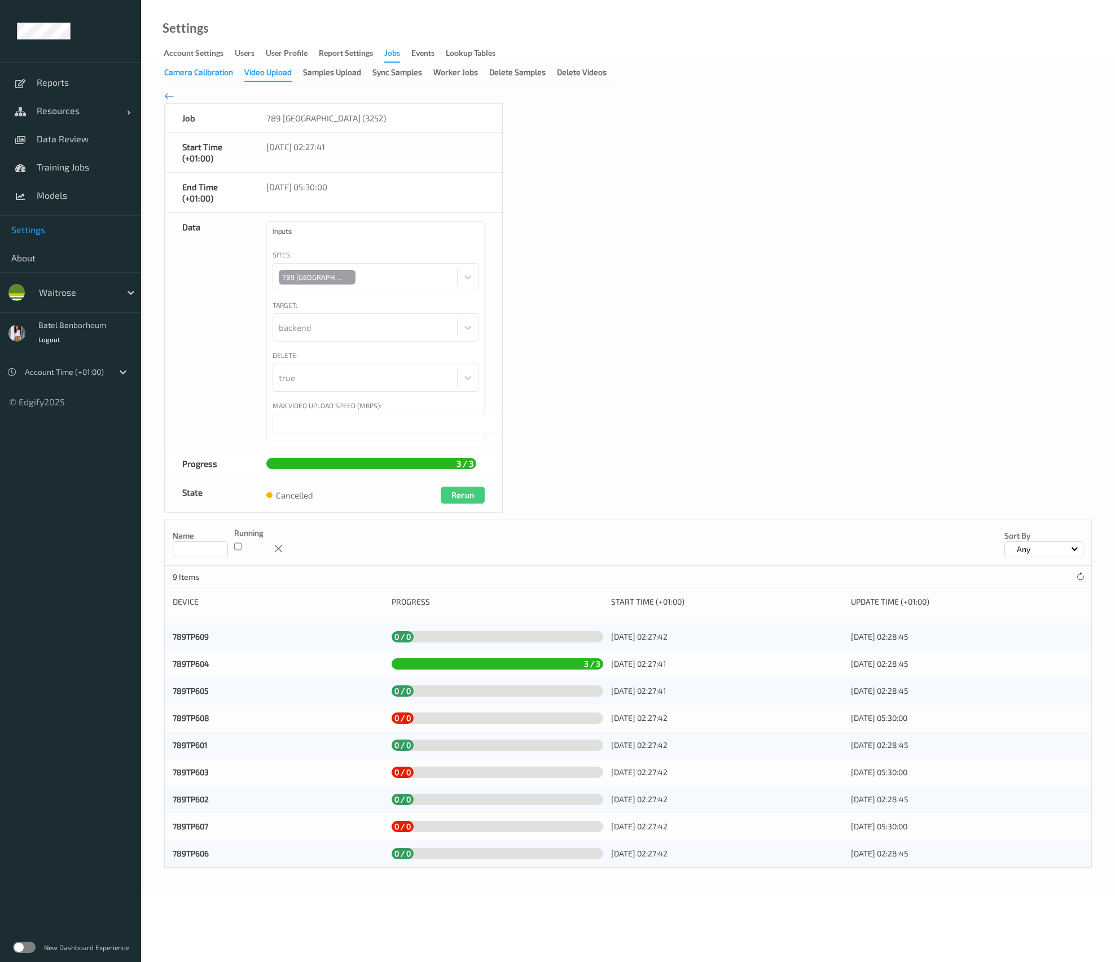
click at [213, 71] on div "Camera Calibration" at bounding box center [198, 74] width 69 height 14
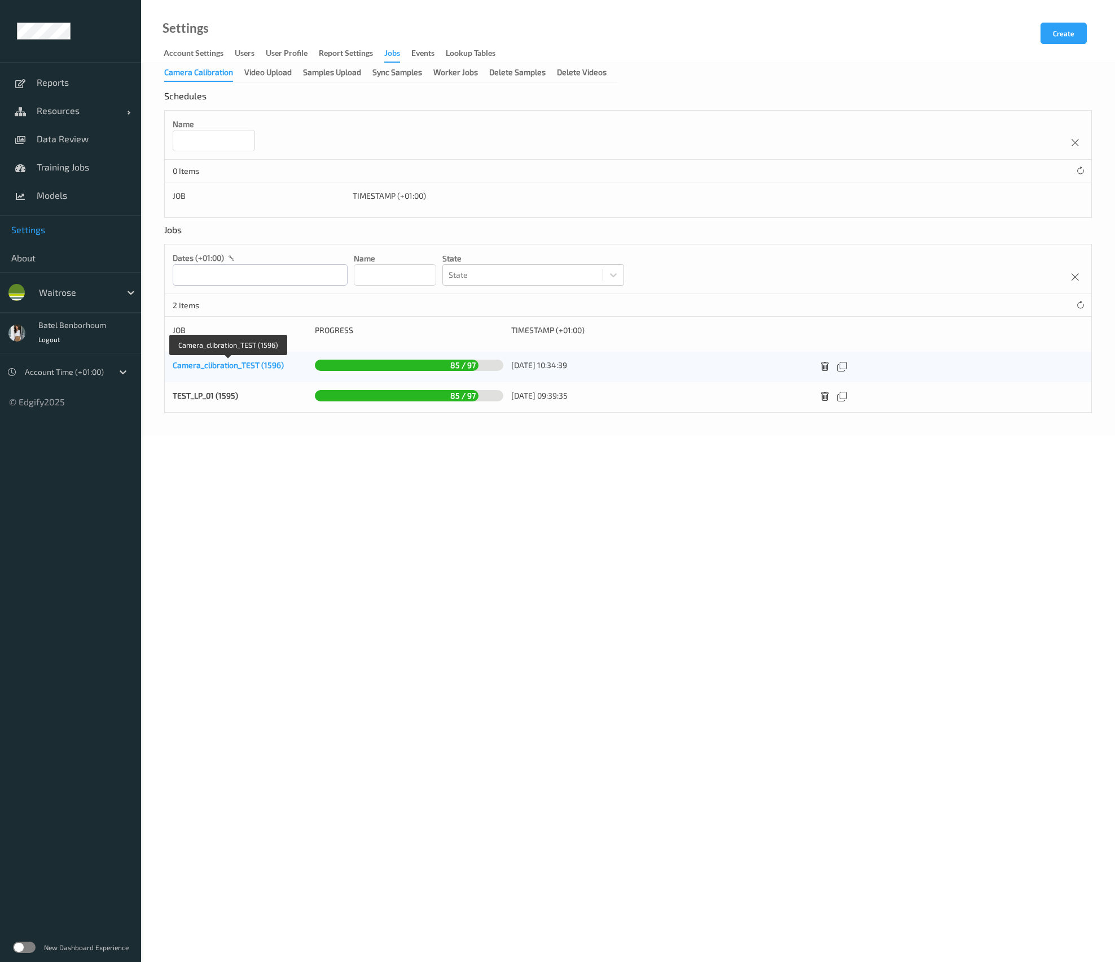
click at [242, 367] on link "Camera_clibration_TEST (1596)" at bounding box center [228, 365] width 111 height 10
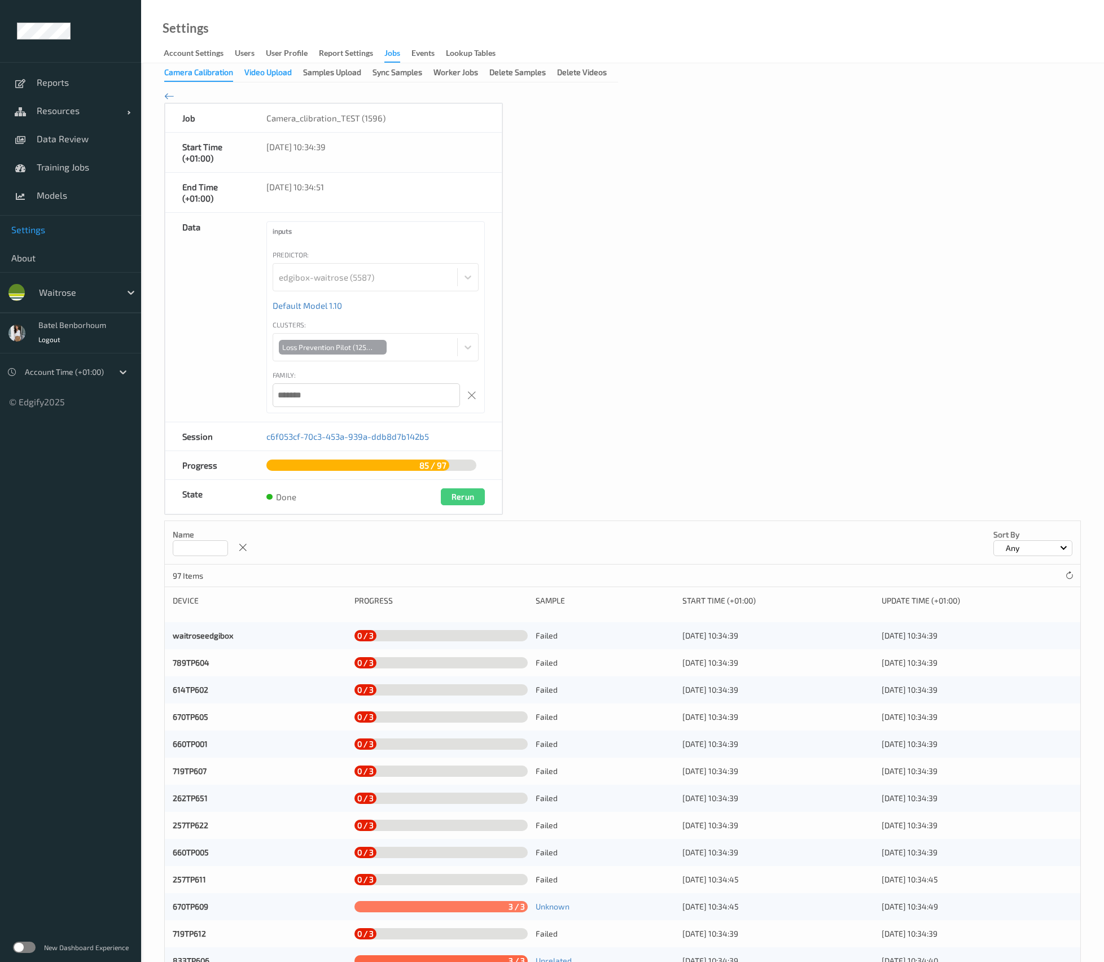
click at [283, 76] on div "Video Upload" at bounding box center [267, 74] width 47 height 14
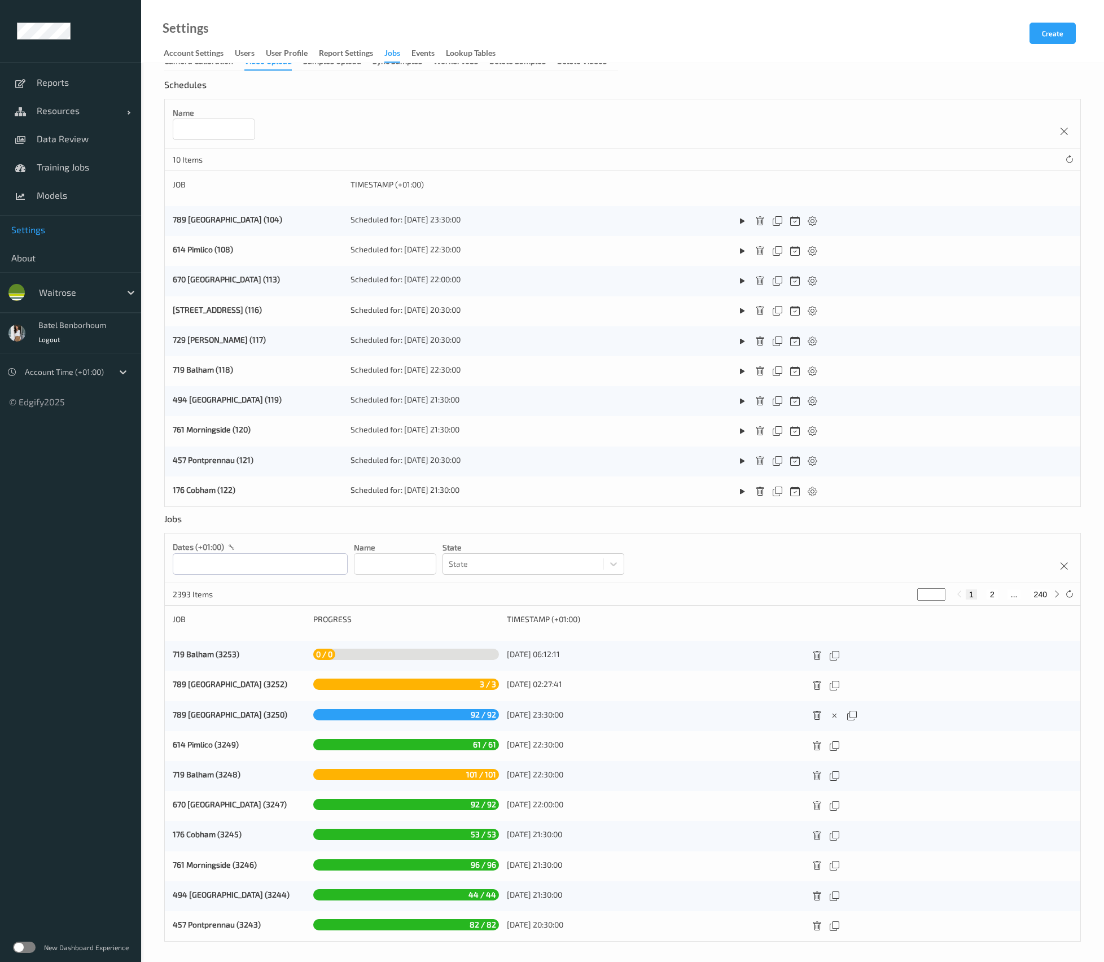
scroll to position [16, 0]
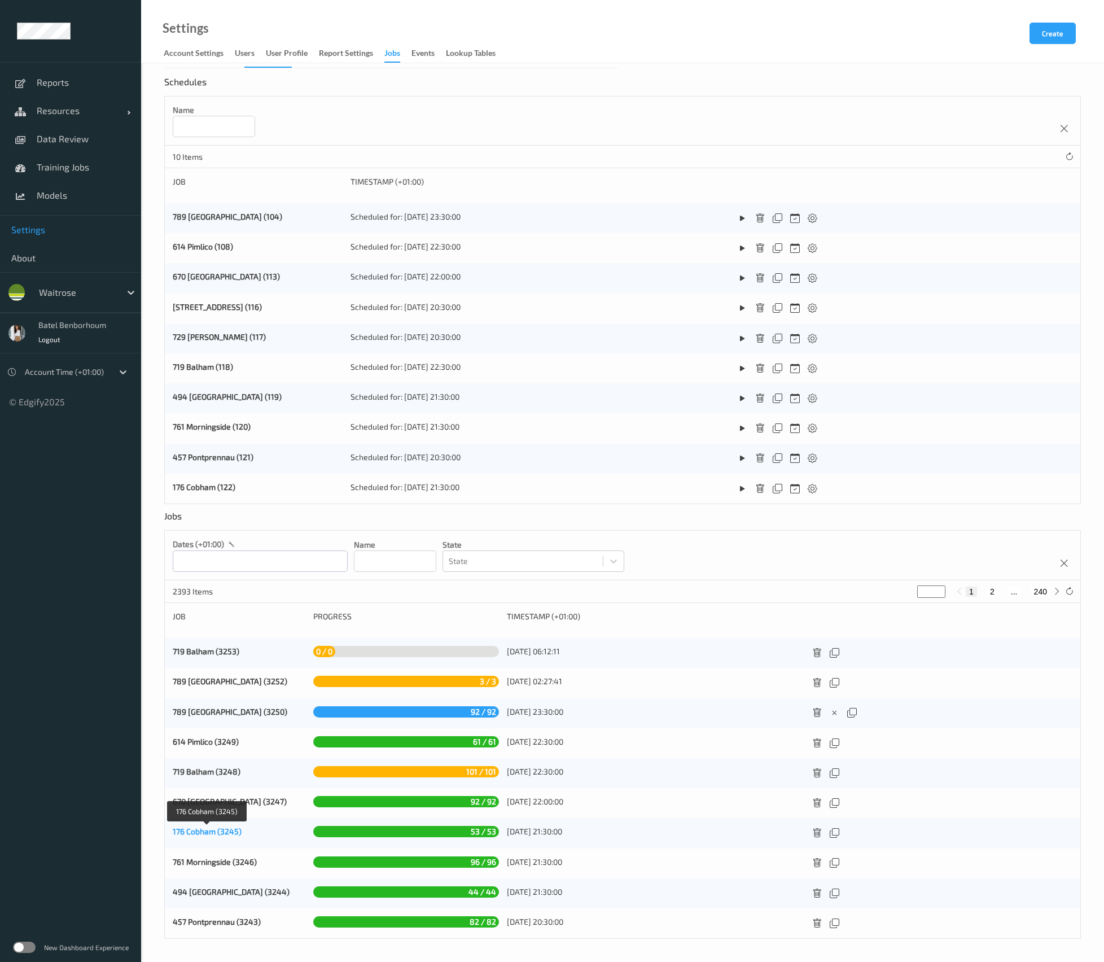
click at [217, 827] on link "176 Cobham (3245)" at bounding box center [207, 831] width 69 height 10
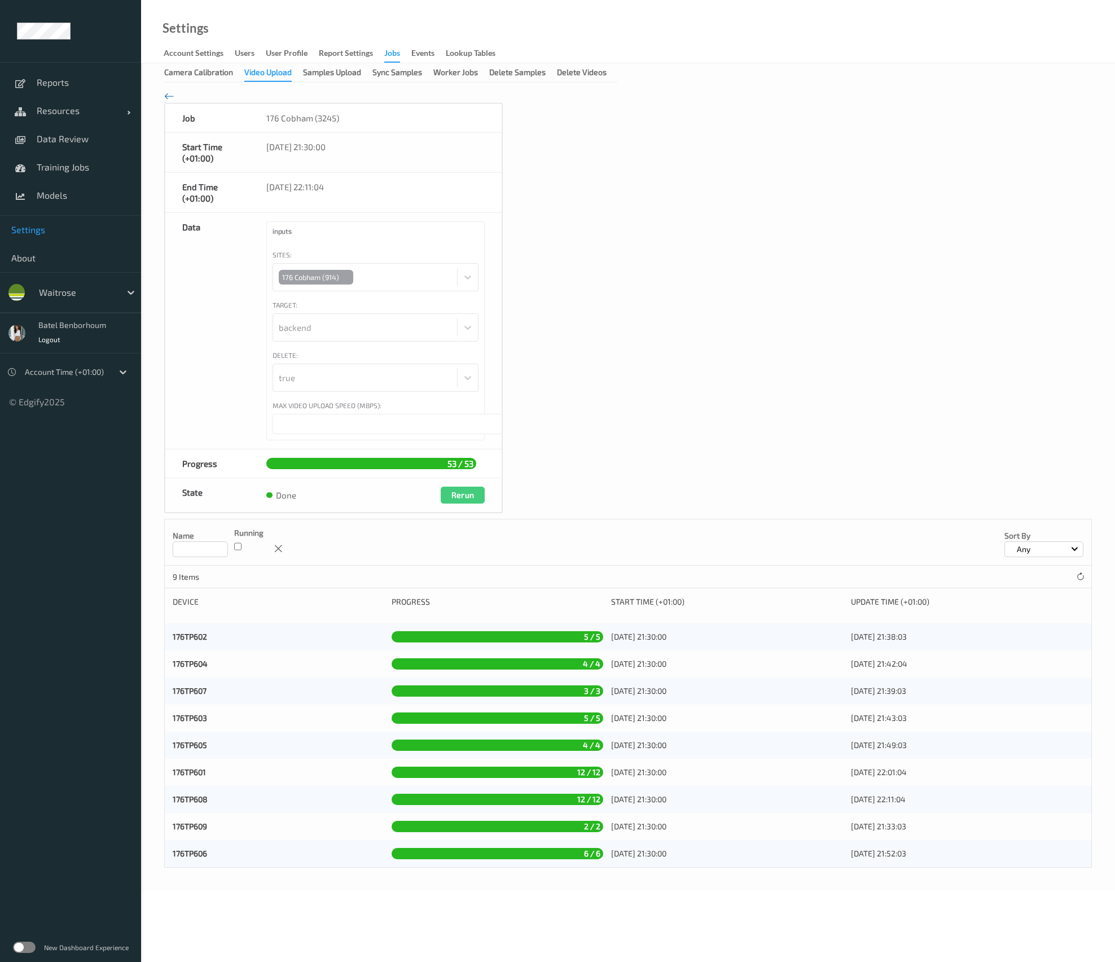
click at [170, 96] on icon at bounding box center [169, 96] width 10 height 12
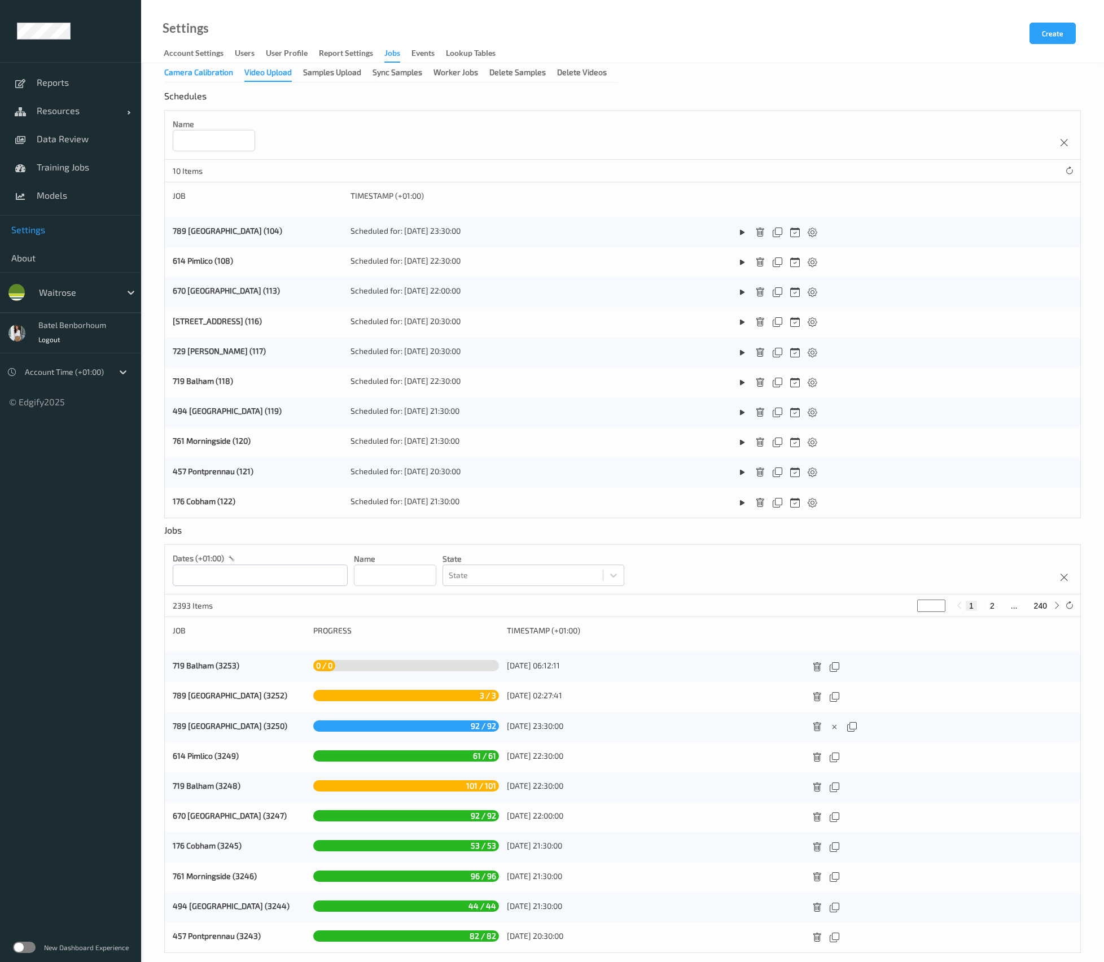
click at [187, 80] on div "Camera Calibration" at bounding box center [198, 74] width 69 height 14
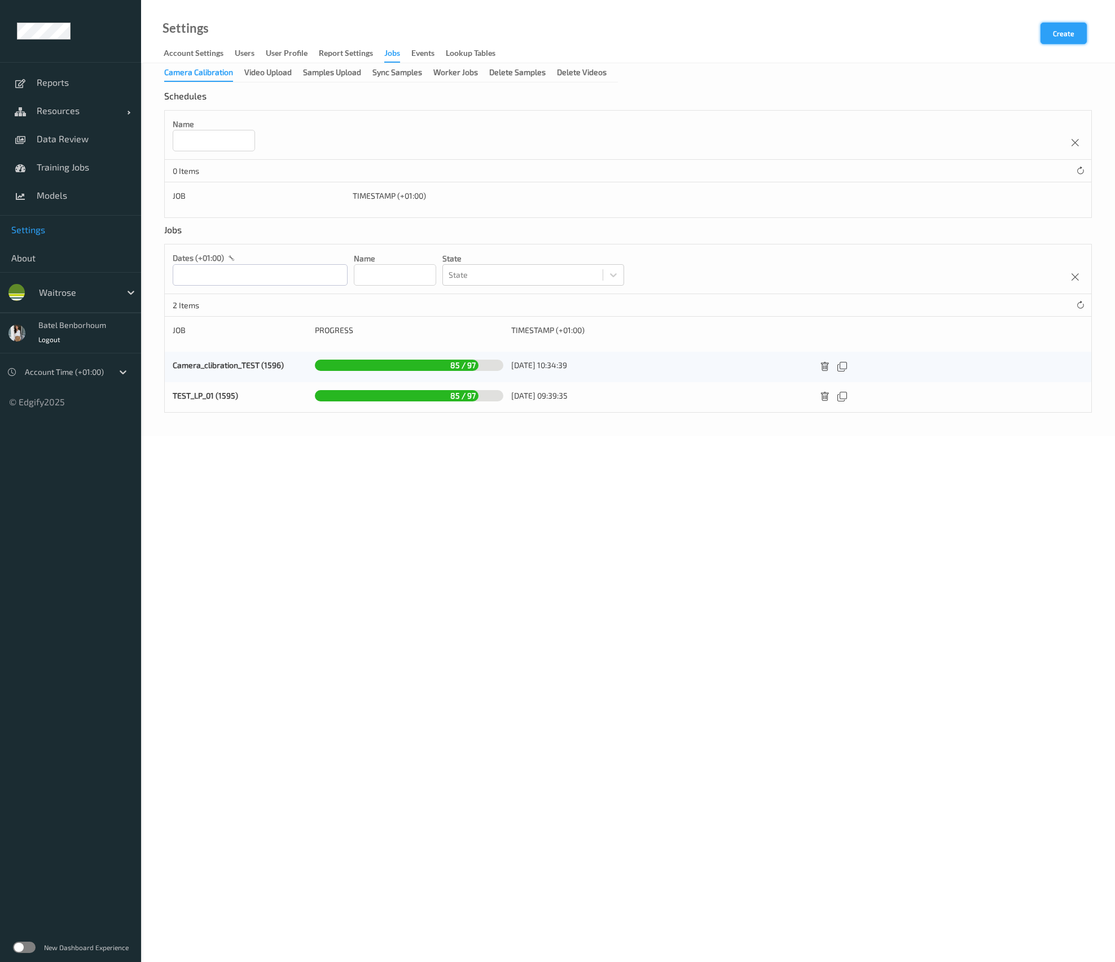
click at [1077, 40] on button "Create" at bounding box center [1064, 33] width 46 height 21
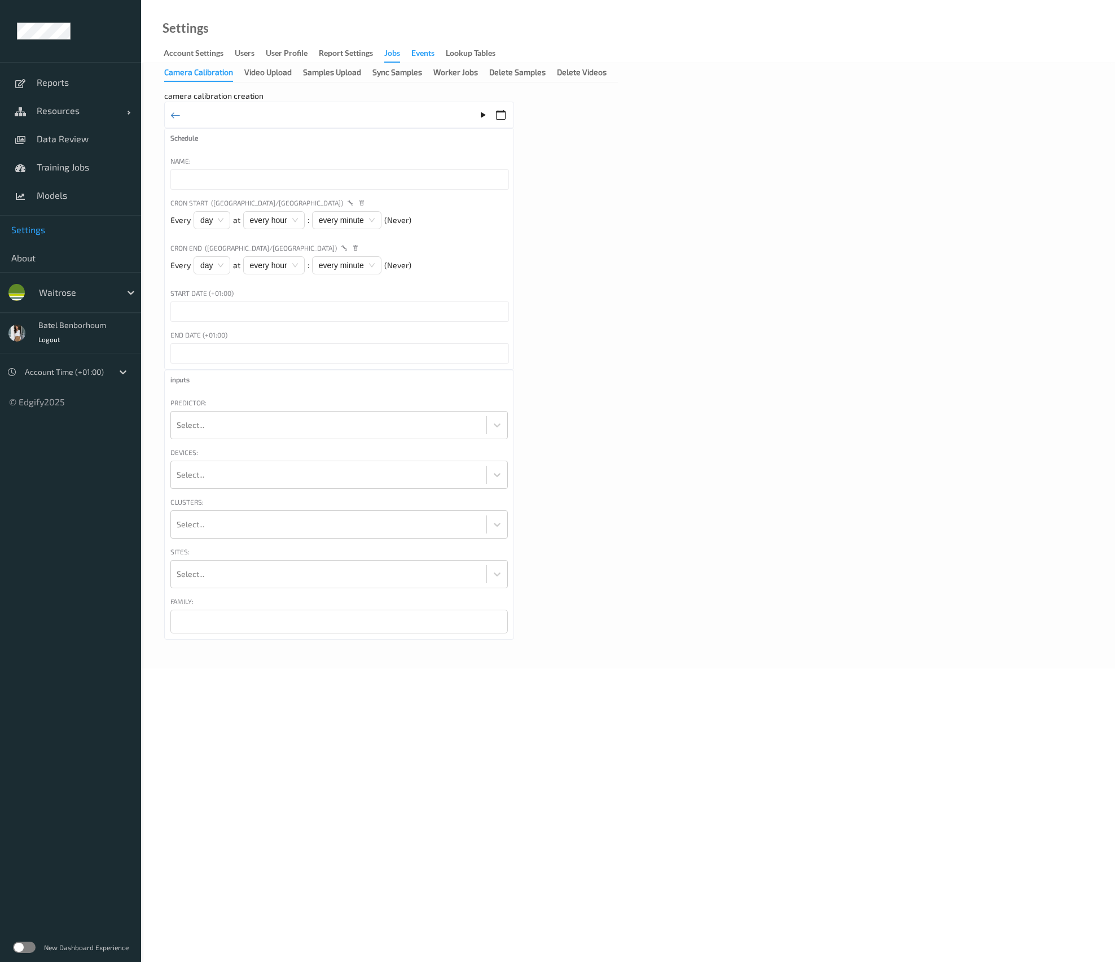
click at [427, 54] on div "events" at bounding box center [422, 54] width 23 height 14
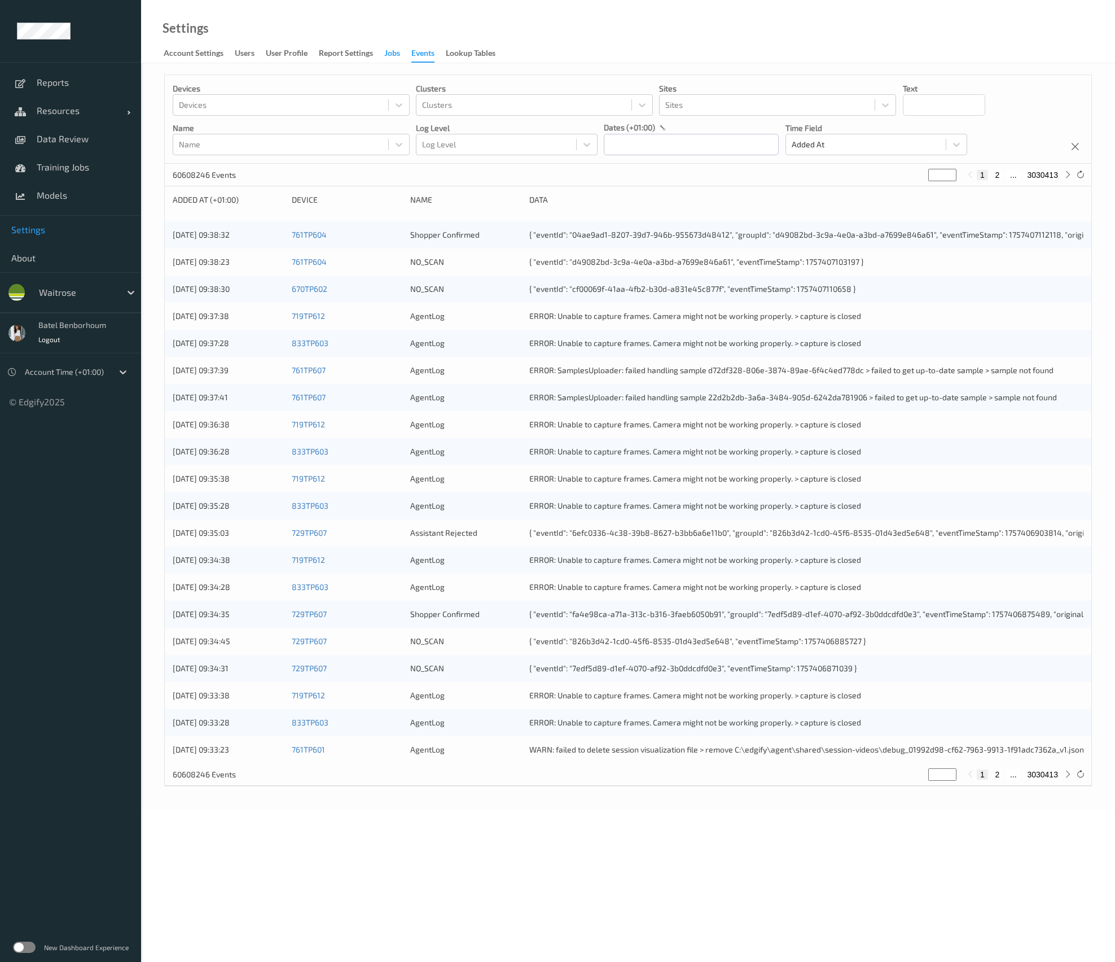
click at [398, 57] on div "Jobs" at bounding box center [392, 54] width 16 height 14
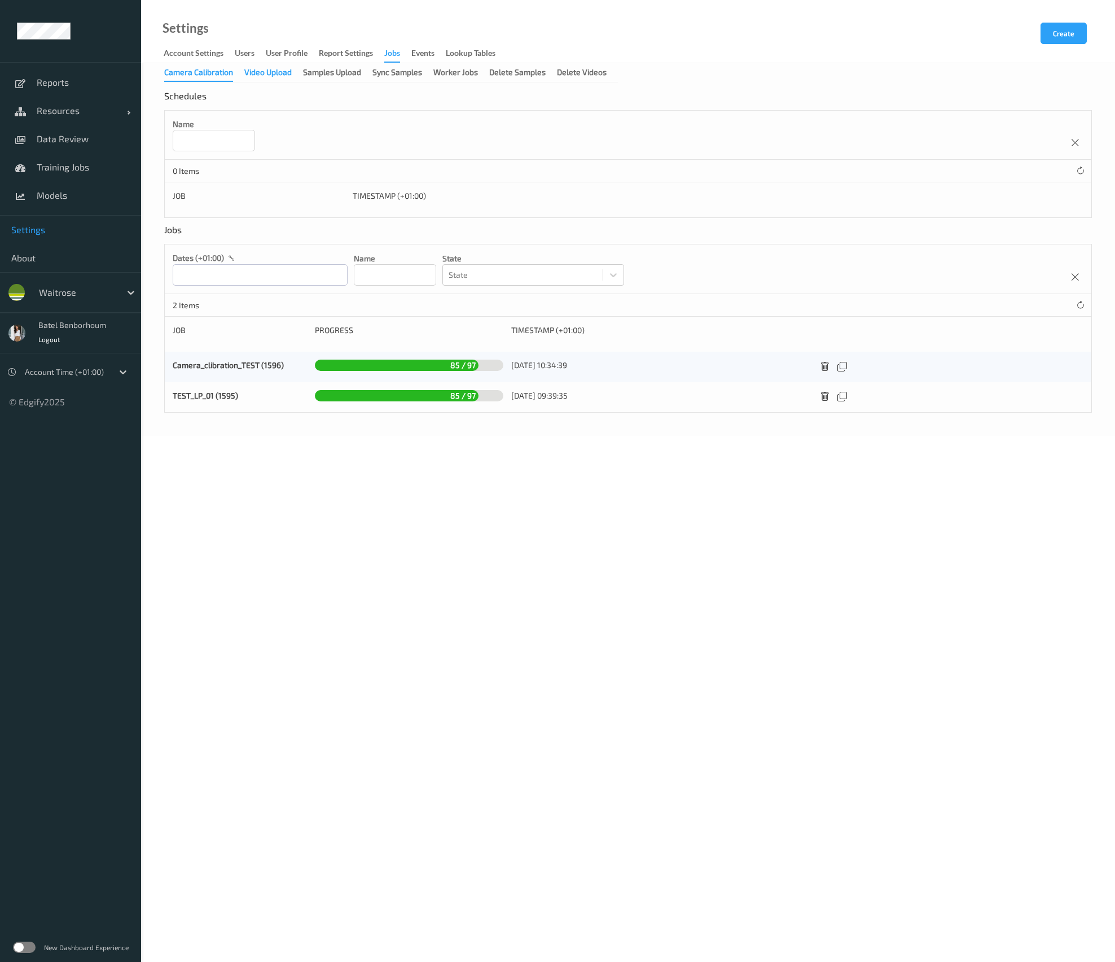
click at [282, 73] on div "Video Upload" at bounding box center [267, 74] width 47 height 14
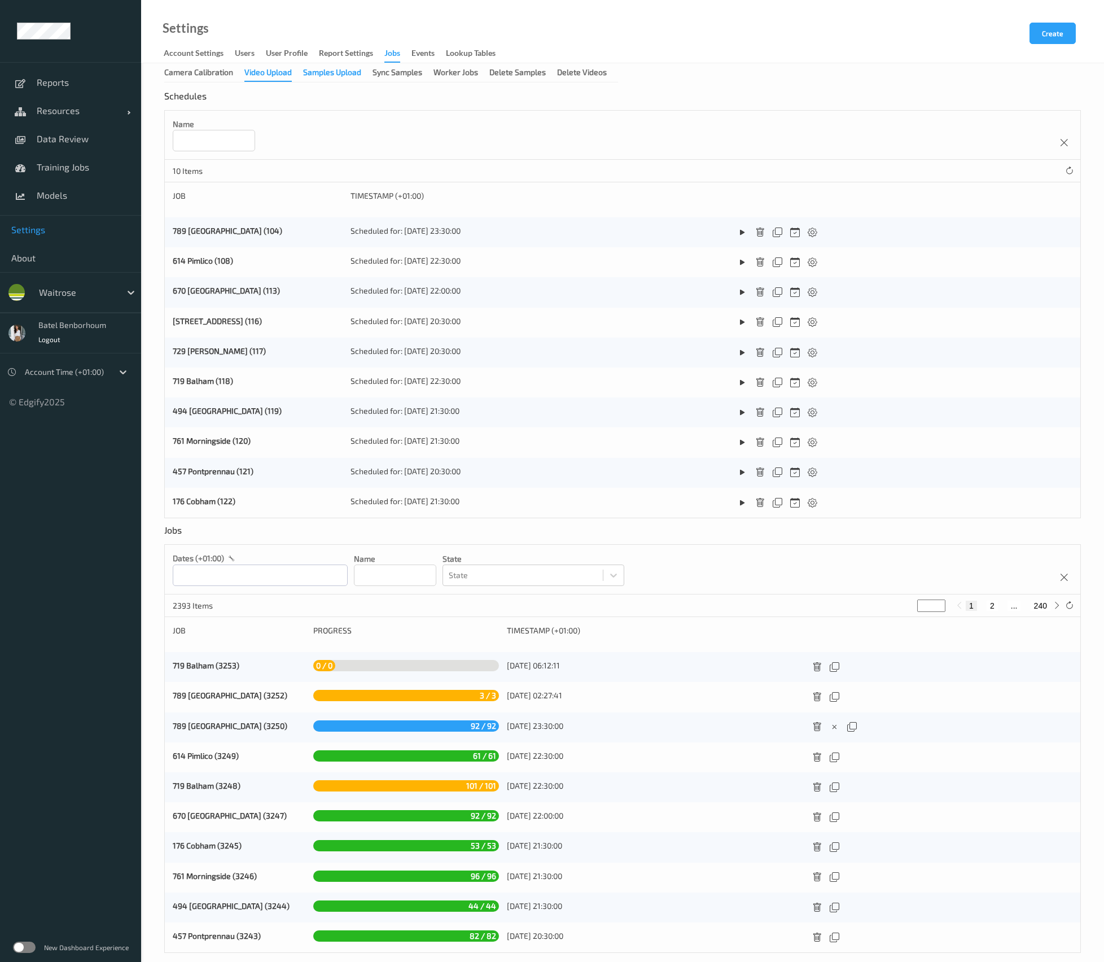
click at [328, 76] on div "Samples Upload" at bounding box center [332, 74] width 58 height 14
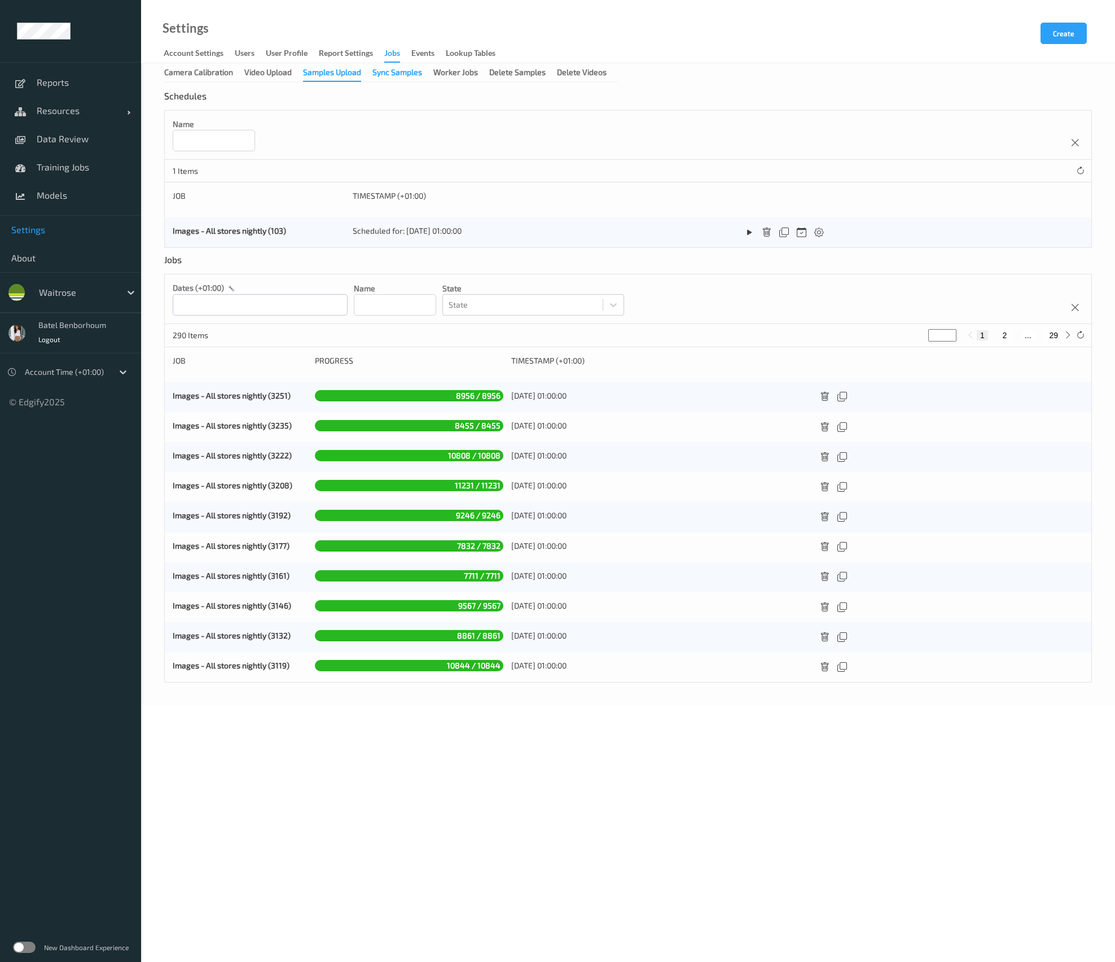
click at [390, 72] on div "Sync Samples" at bounding box center [397, 74] width 50 height 14
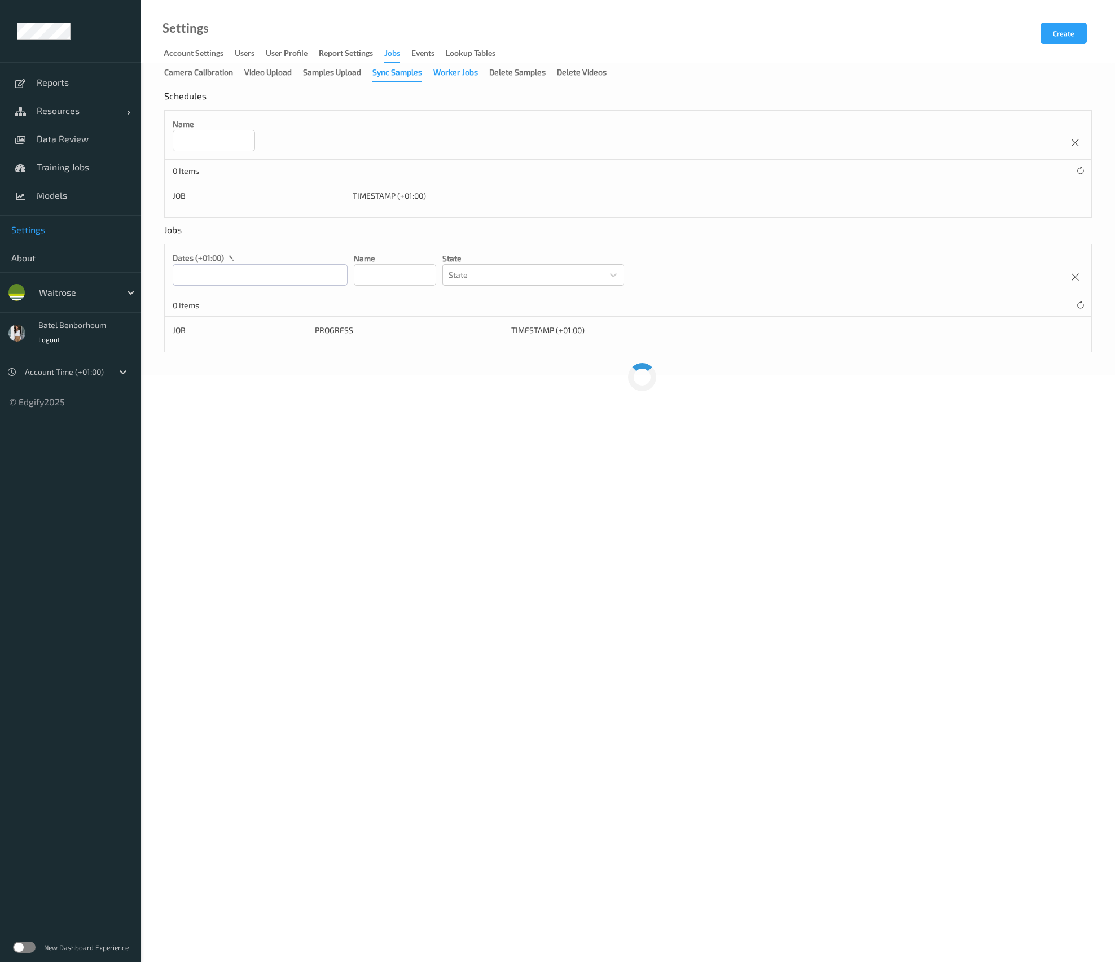
click at [454, 75] on div "Worker Jobs" at bounding box center [455, 74] width 45 height 14
click at [526, 76] on div "Delete Samples" at bounding box center [517, 74] width 56 height 14
click at [588, 73] on div "Delete Videos" at bounding box center [582, 74] width 50 height 14
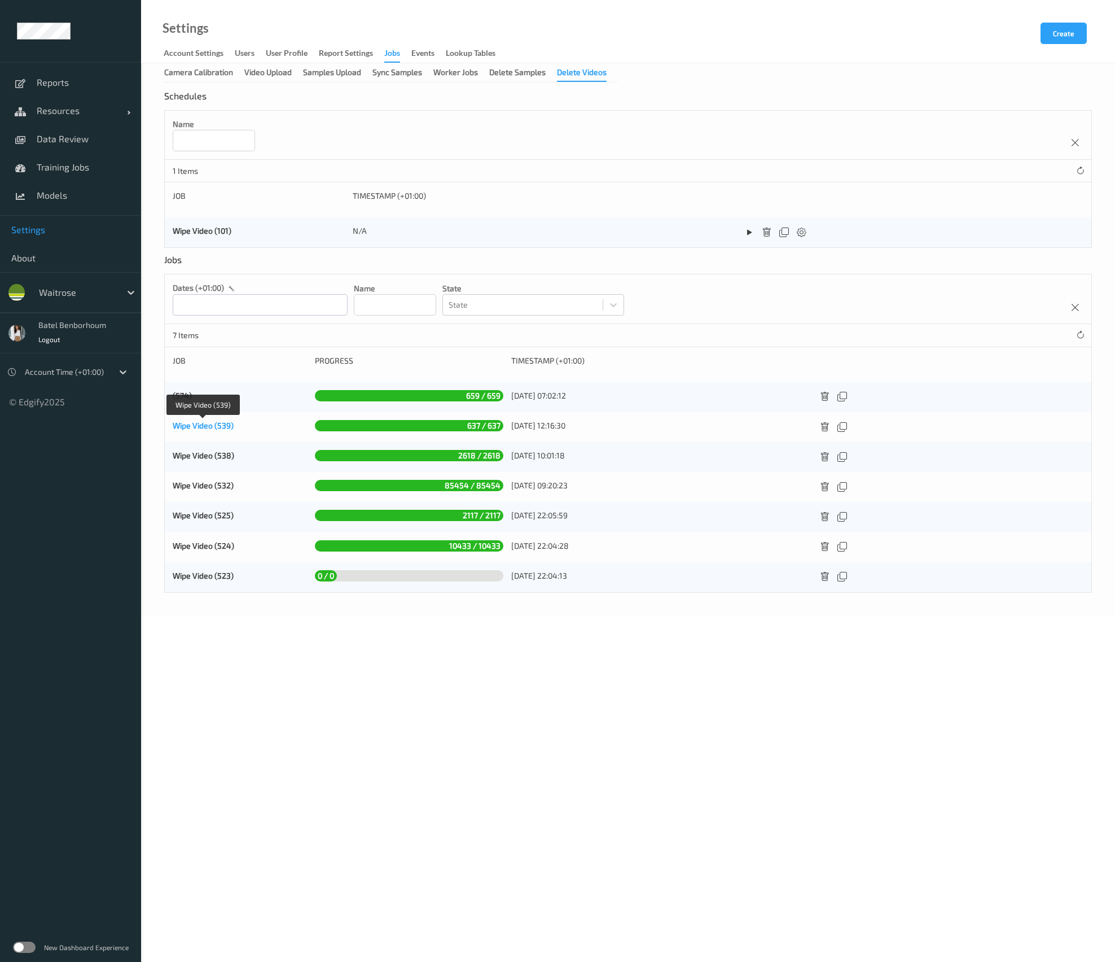
click at [208, 427] on link "Wipe Video (539)" at bounding box center [203, 425] width 61 height 10
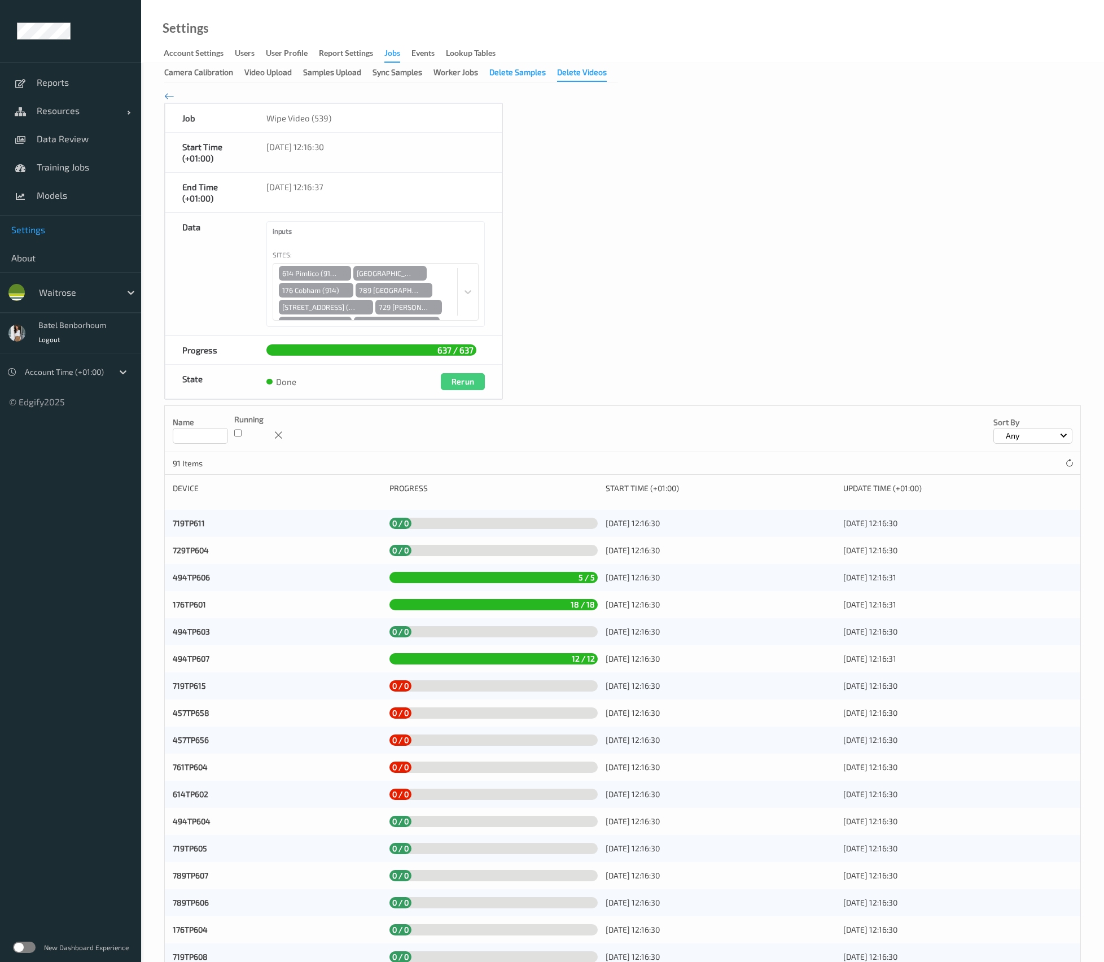
click at [535, 71] on div "Delete Samples" at bounding box center [517, 74] width 56 height 14
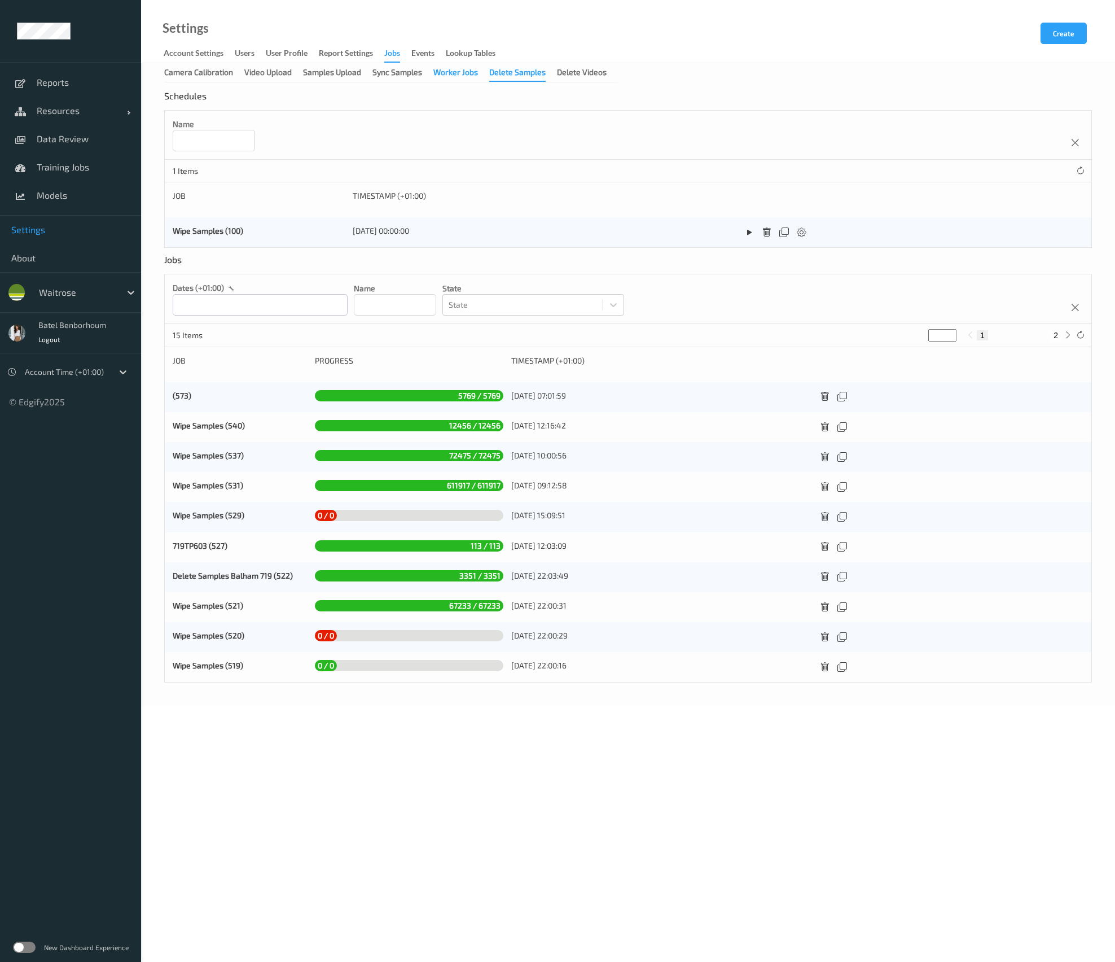
click at [446, 75] on div "Worker Jobs" at bounding box center [455, 74] width 45 height 14
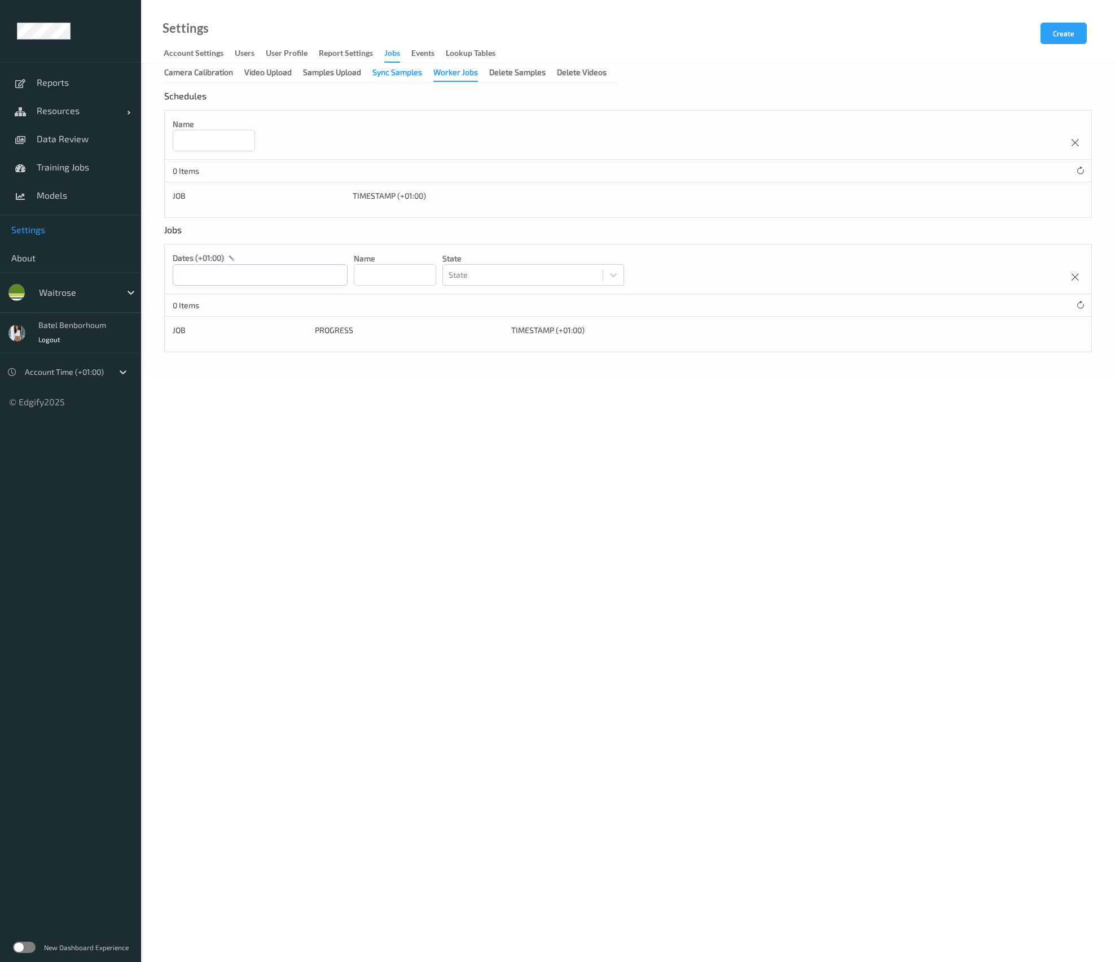
click at [404, 75] on div "Sync Samples" at bounding box center [397, 74] width 50 height 14
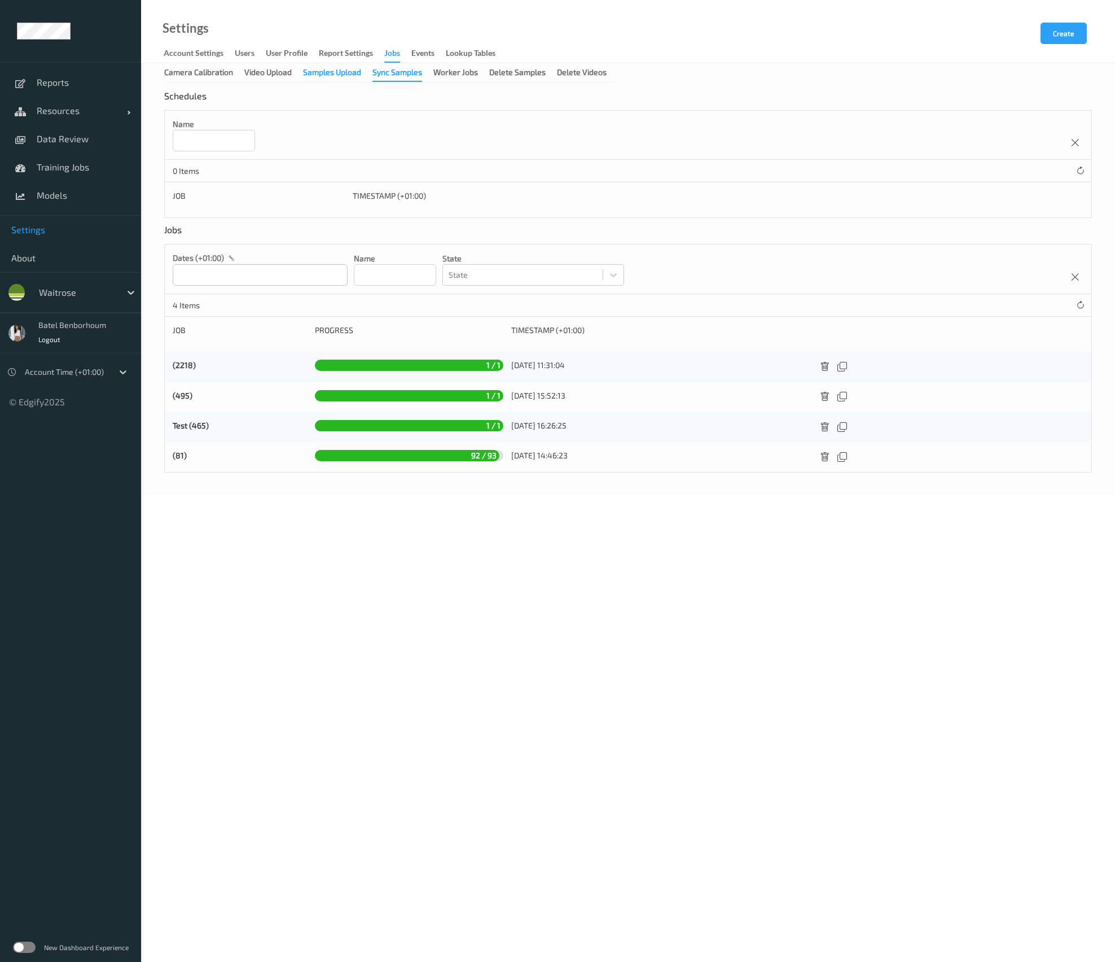
click at [330, 73] on div "Samples Upload" at bounding box center [332, 74] width 58 height 14
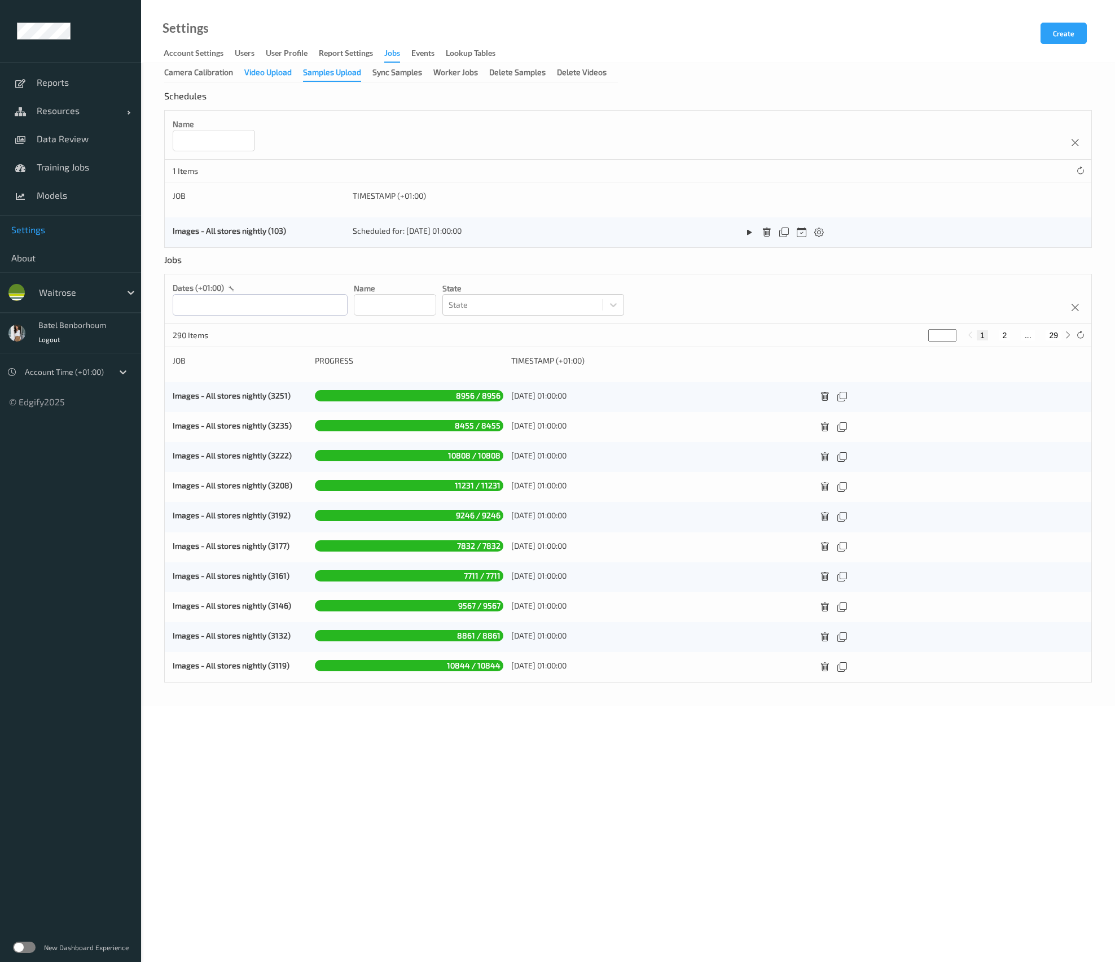
click at [285, 78] on div "Video Upload" at bounding box center [267, 74] width 47 height 14
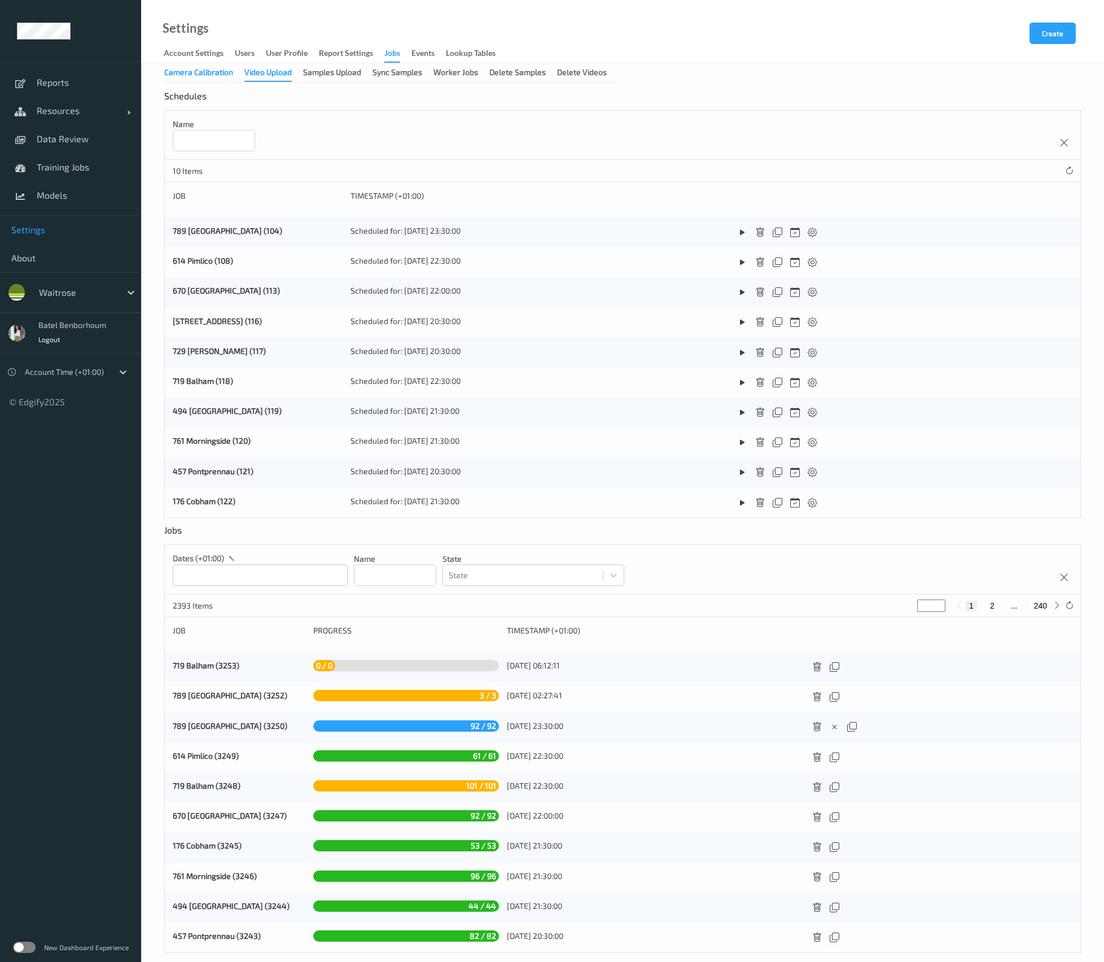
click at [210, 75] on div "Camera Calibration" at bounding box center [198, 74] width 69 height 14
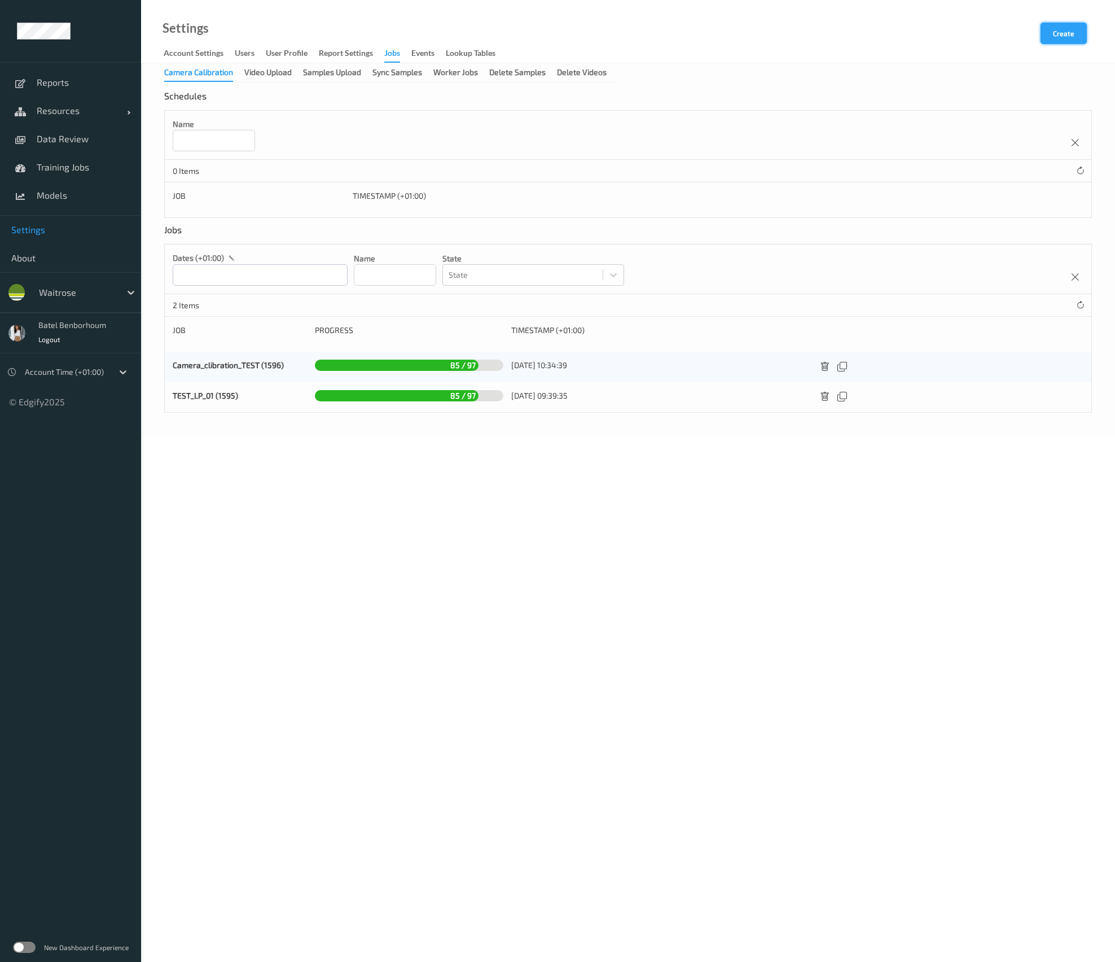
click at [1071, 33] on button "Create" at bounding box center [1064, 33] width 46 height 21
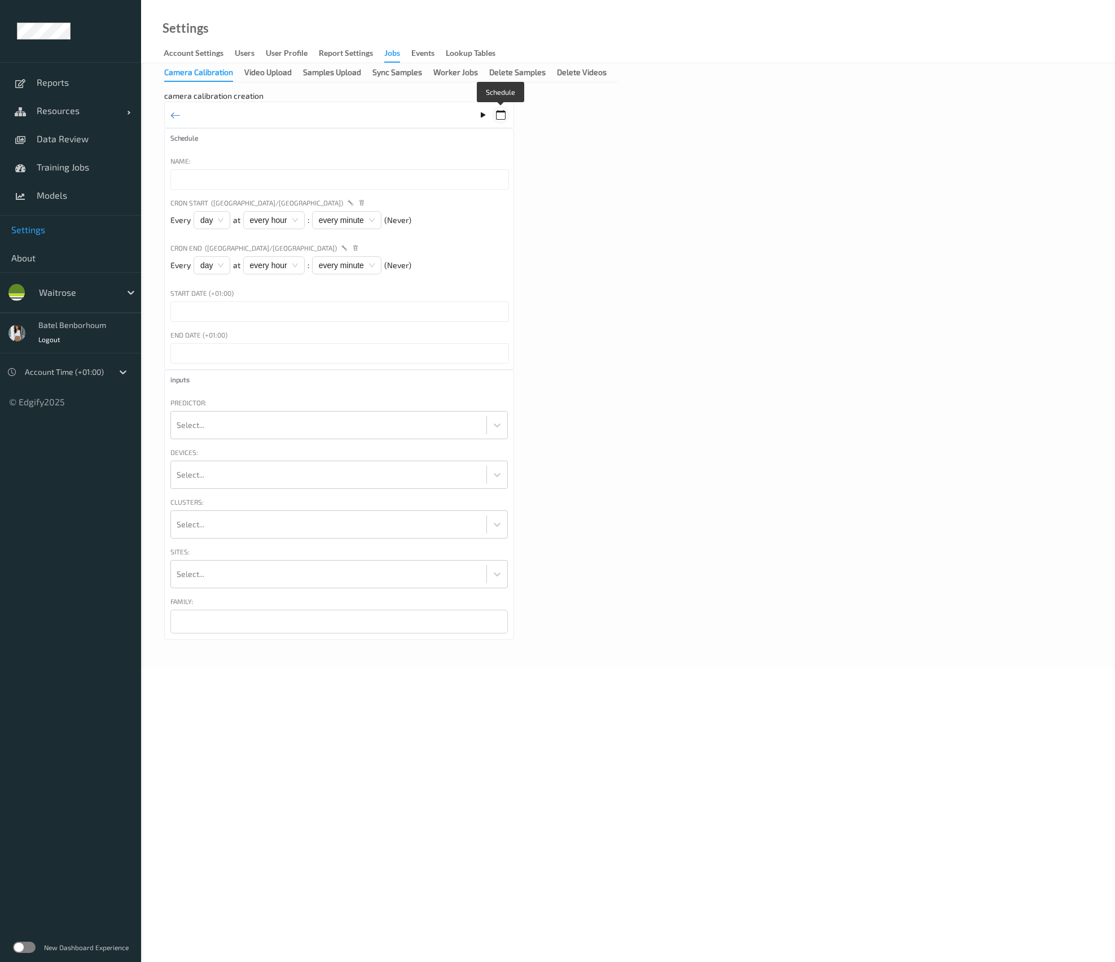
click at [502, 115] on icon at bounding box center [501, 115] width 10 height 10
click at [415, 476] on div at bounding box center [329, 474] width 304 height 23
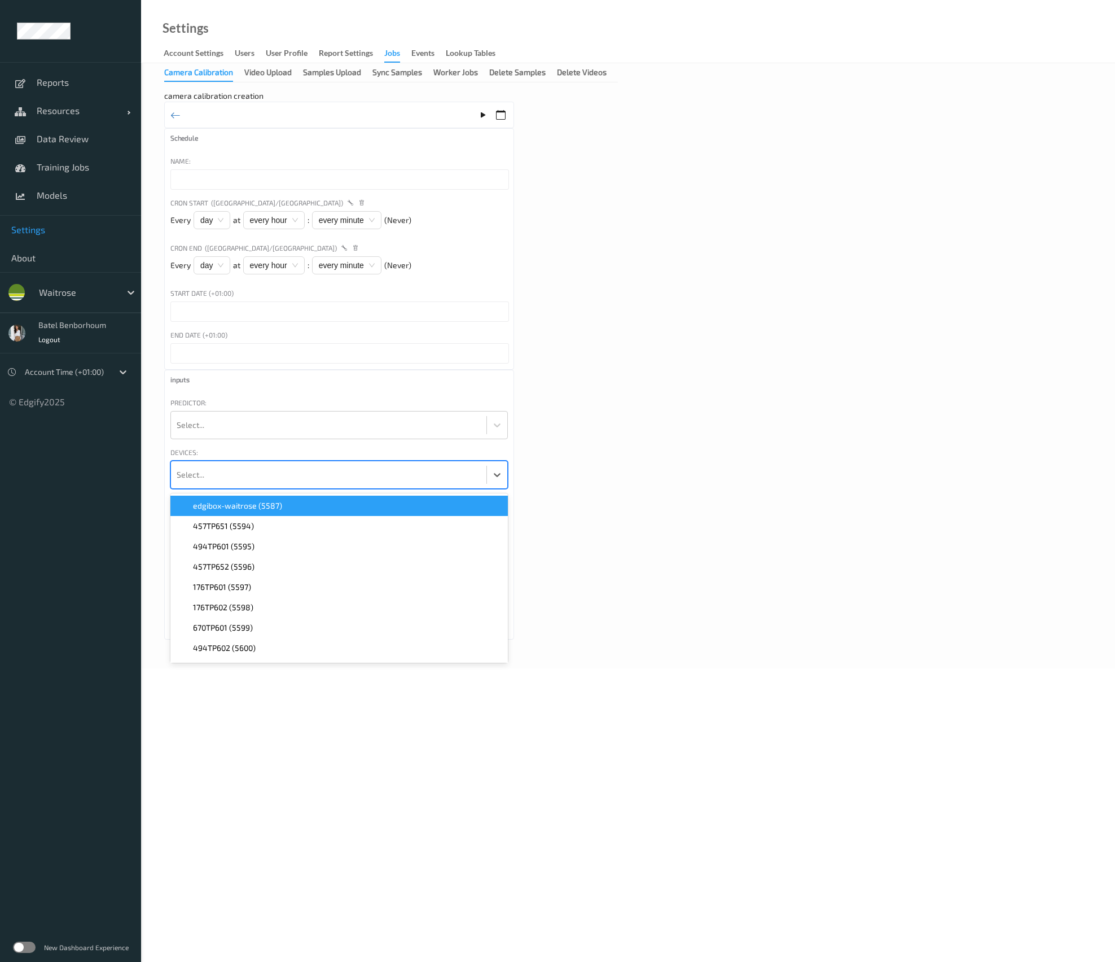
click at [415, 476] on div at bounding box center [329, 474] width 304 height 23
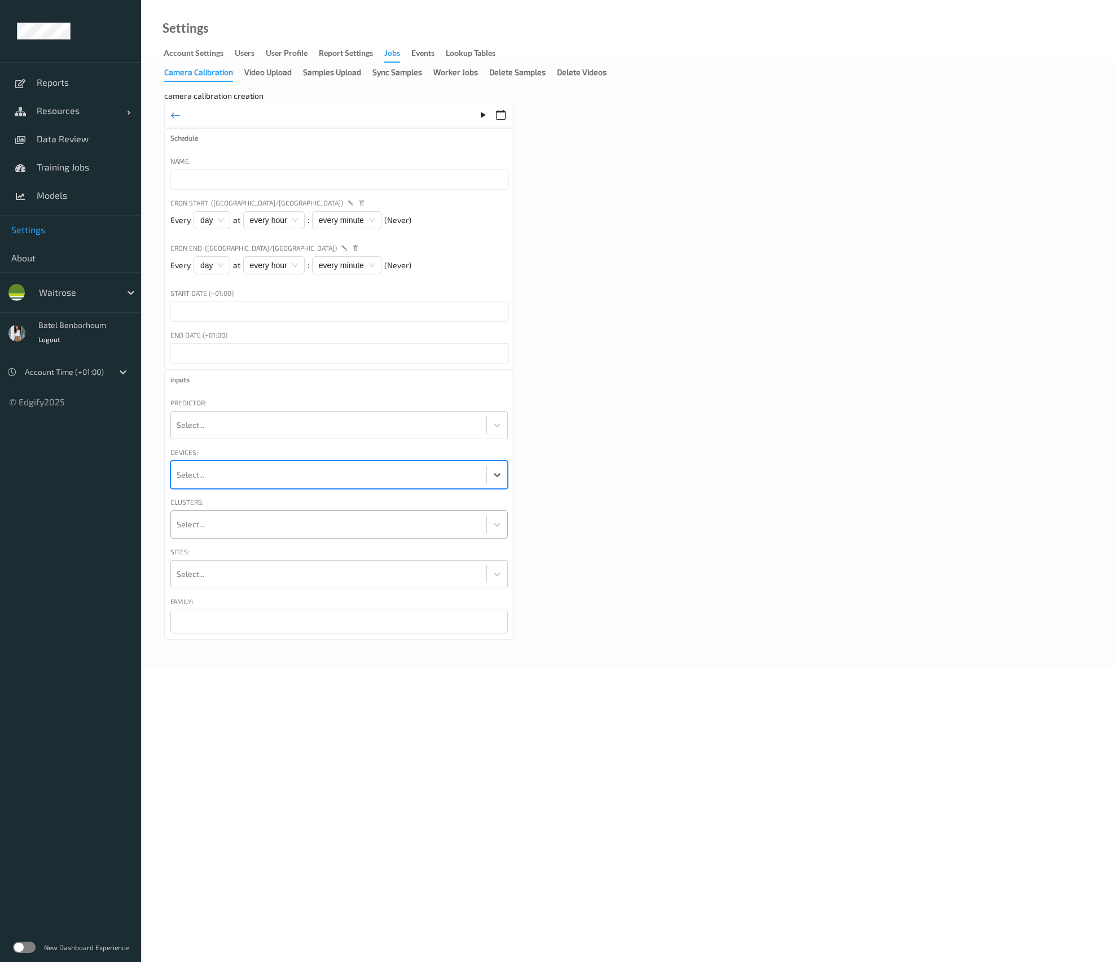
click at [406, 532] on div at bounding box center [329, 524] width 304 height 23
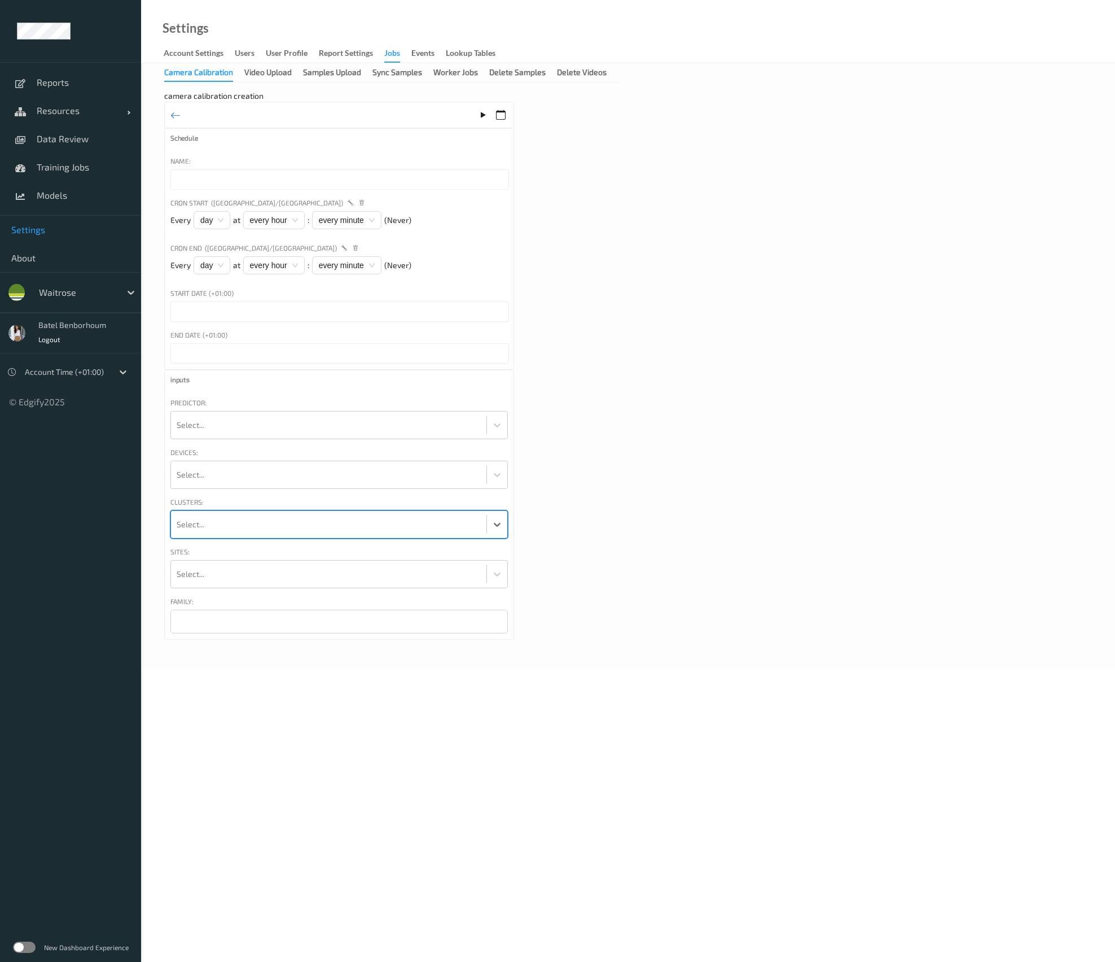
click at [406, 532] on div at bounding box center [329, 524] width 304 height 23
click at [419, 577] on div at bounding box center [329, 574] width 304 height 23
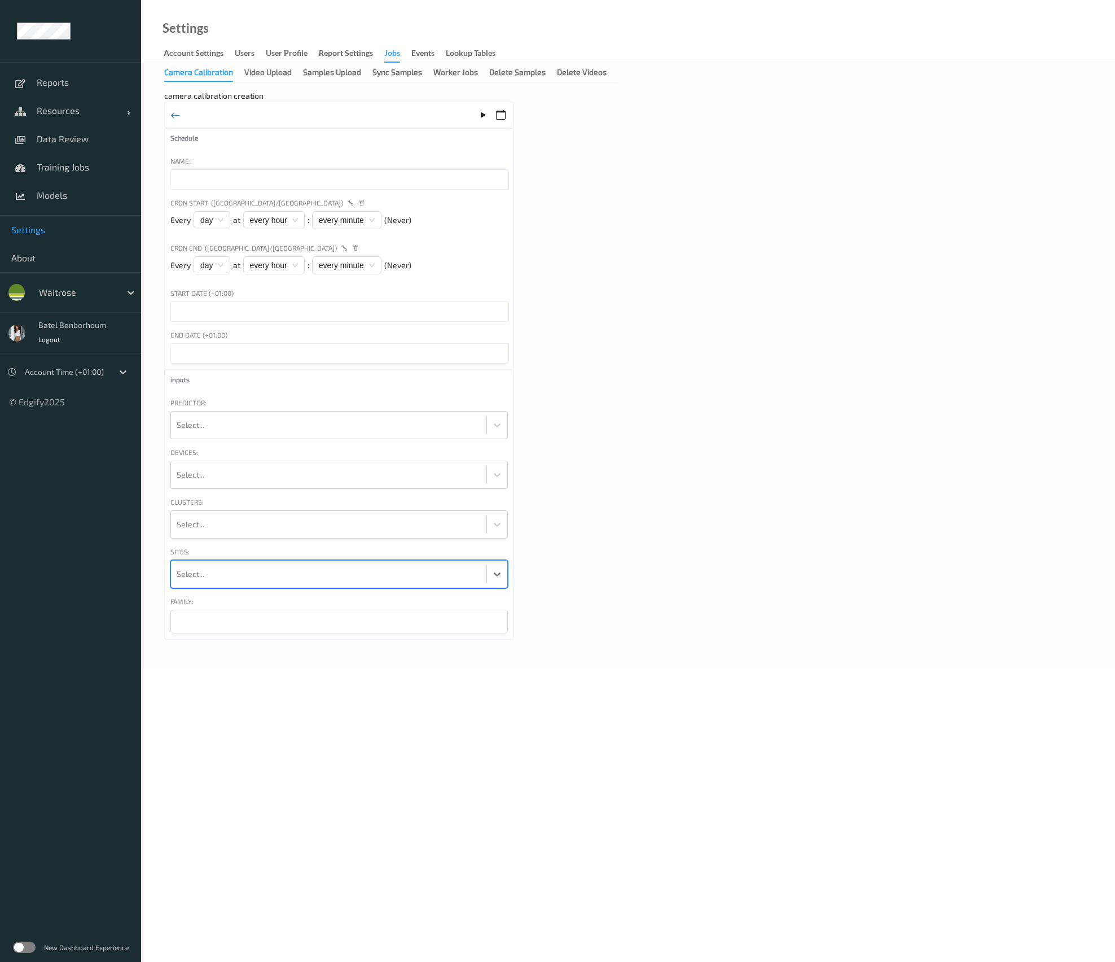
click at [419, 577] on div at bounding box center [329, 574] width 304 height 23
click at [256, 73] on div "Video Upload" at bounding box center [267, 74] width 47 height 14
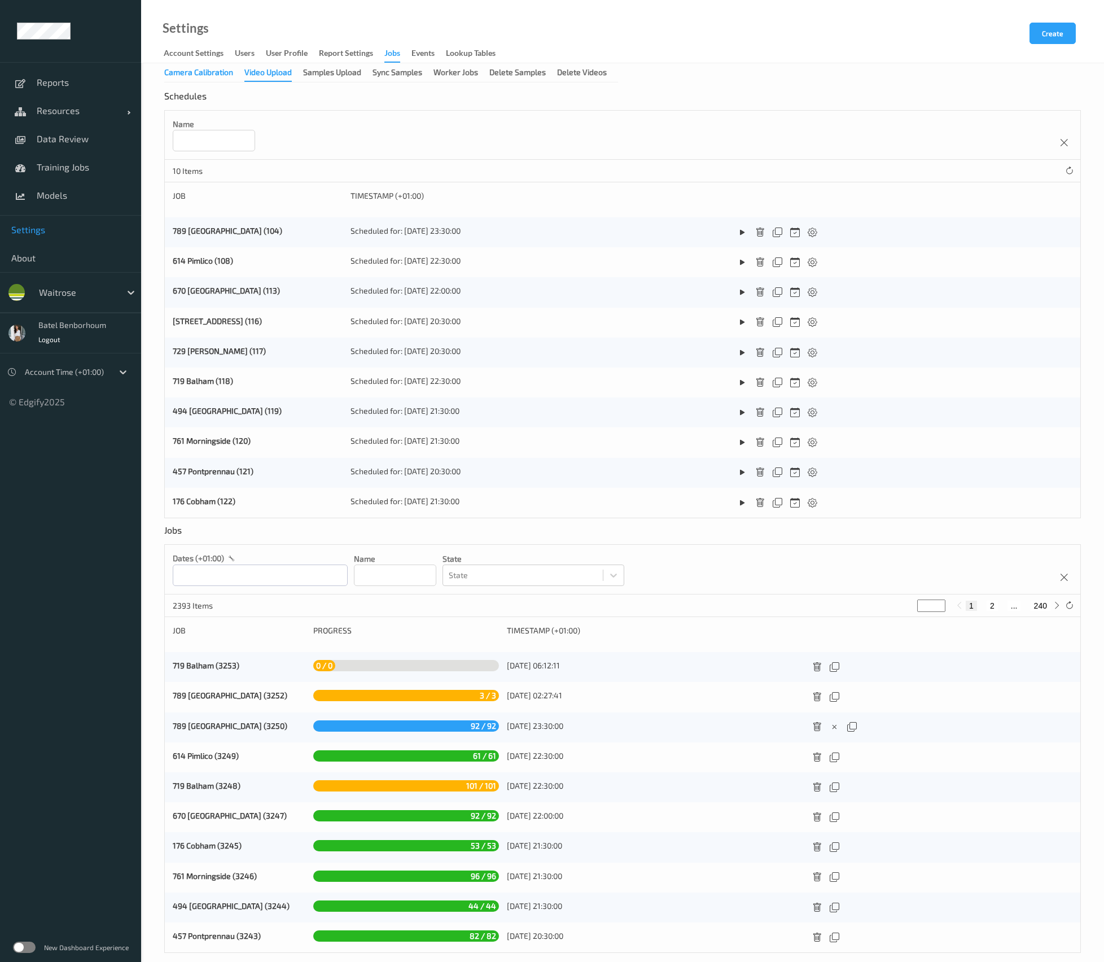
click at [197, 77] on div "Camera Calibration" at bounding box center [198, 74] width 69 height 14
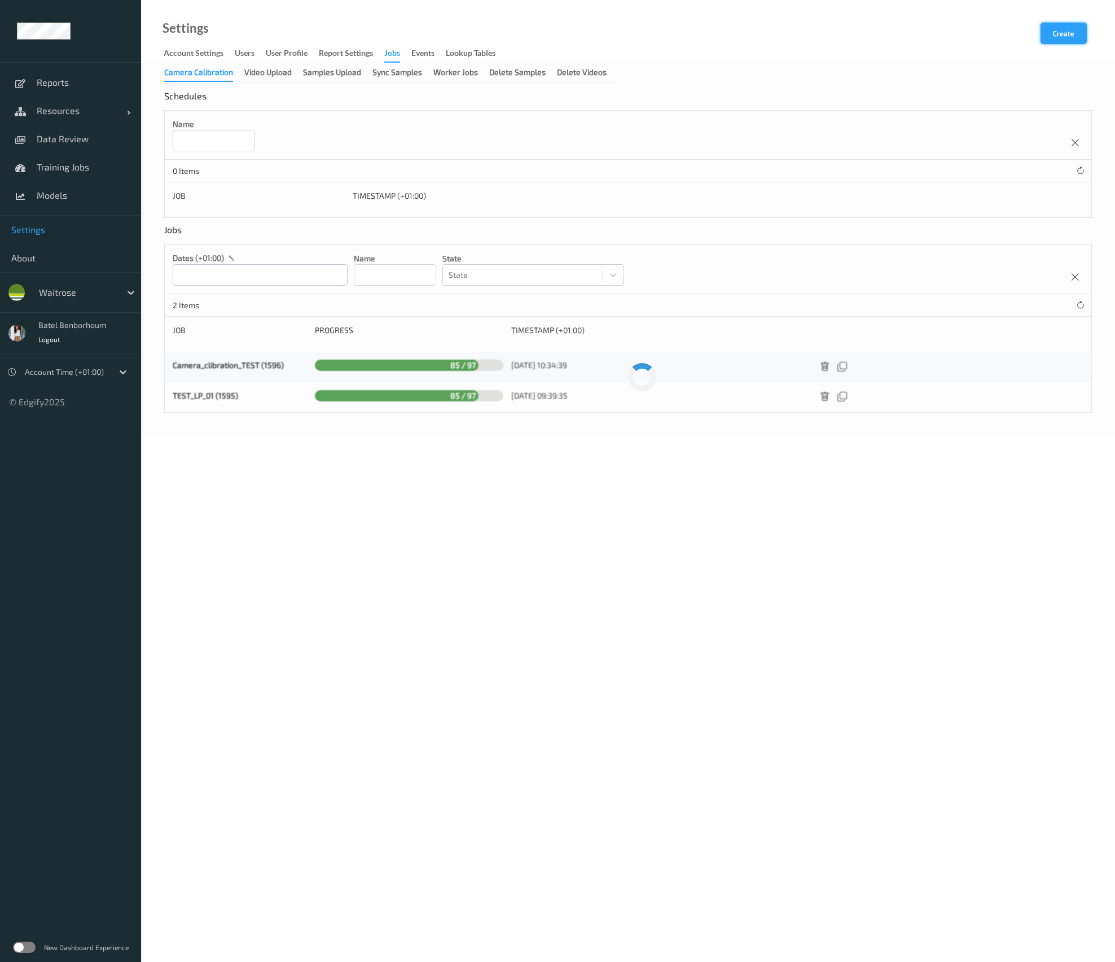
click at [1059, 34] on button "Create" at bounding box center [1064, 33] width 46 height 21
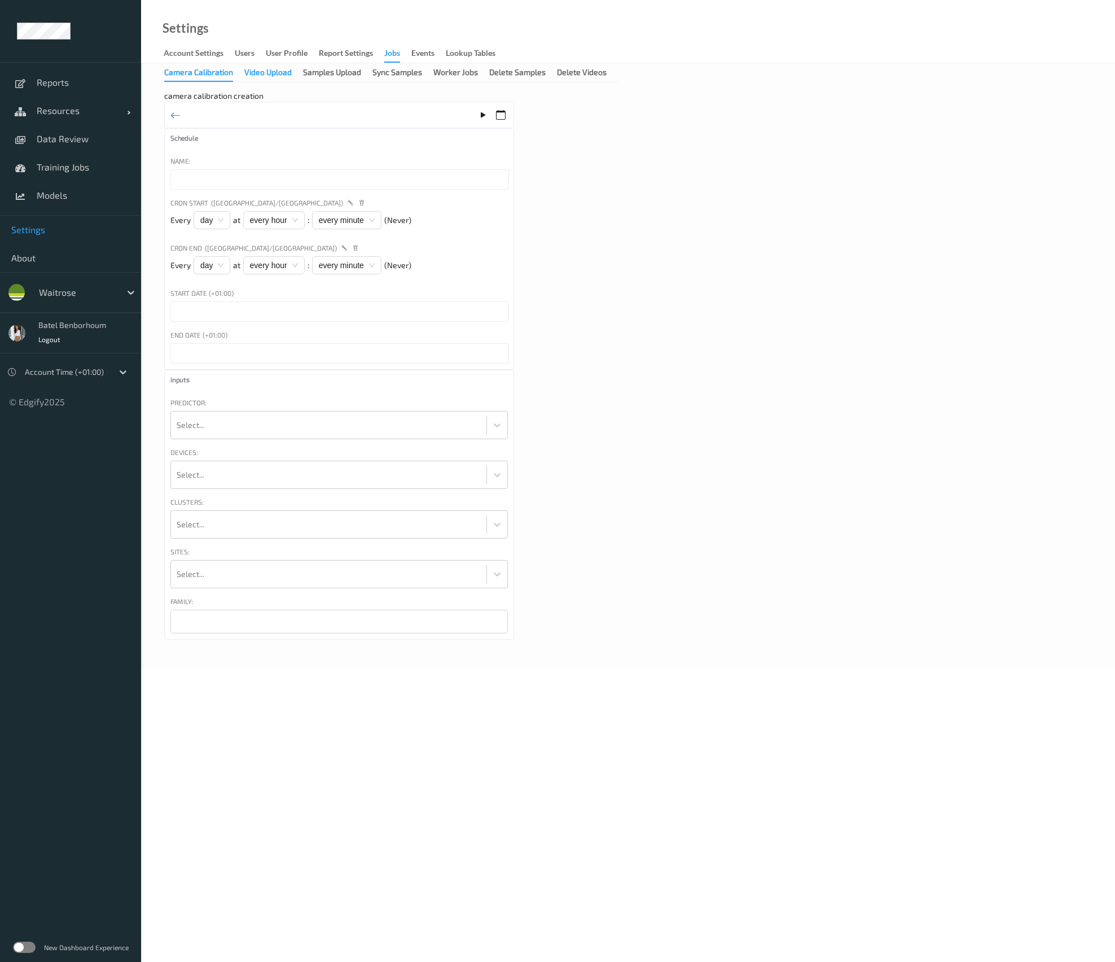
click at [265, 78] on div "Video Upload" at bounding box center [267, 74] width 47 height 14
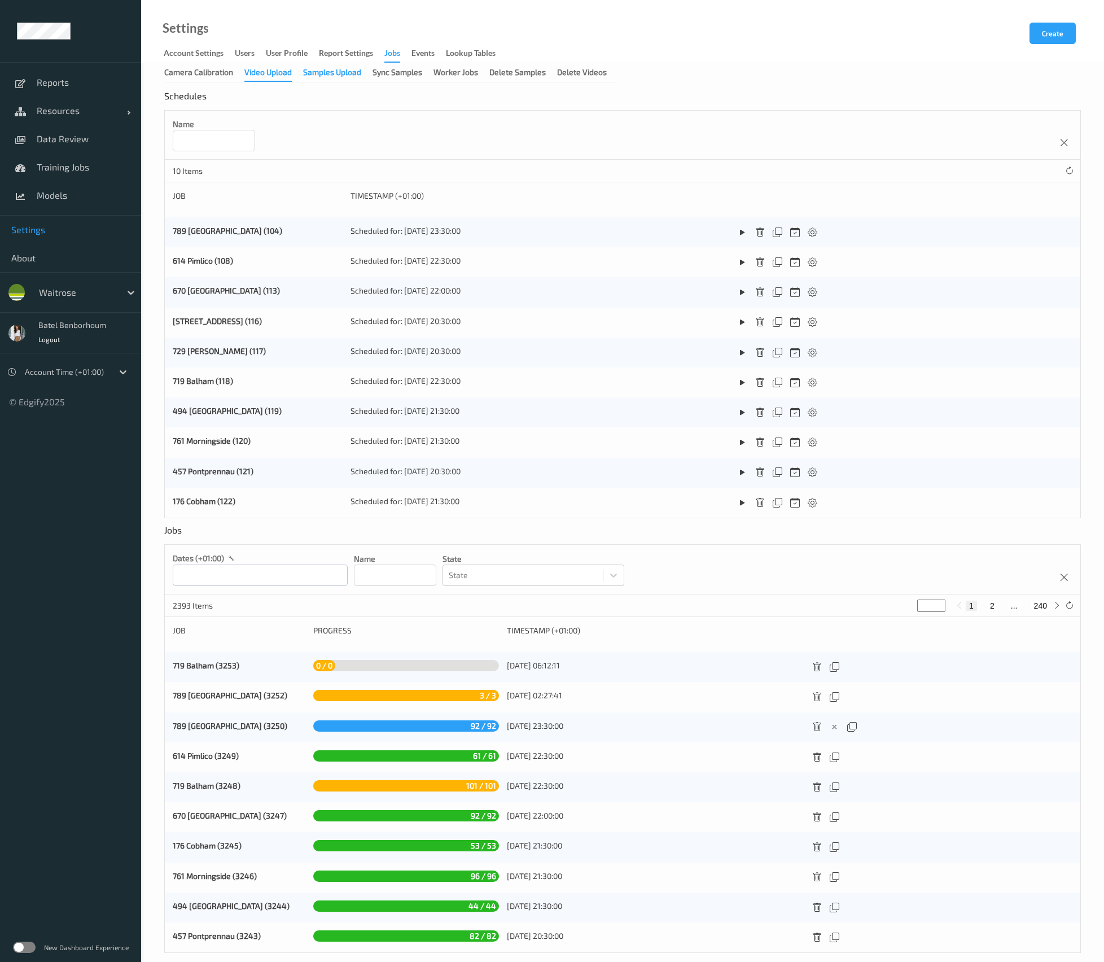
click at [341, 77] on div "Samples Upload" at bounding box center [332, 74] width 58 height 14
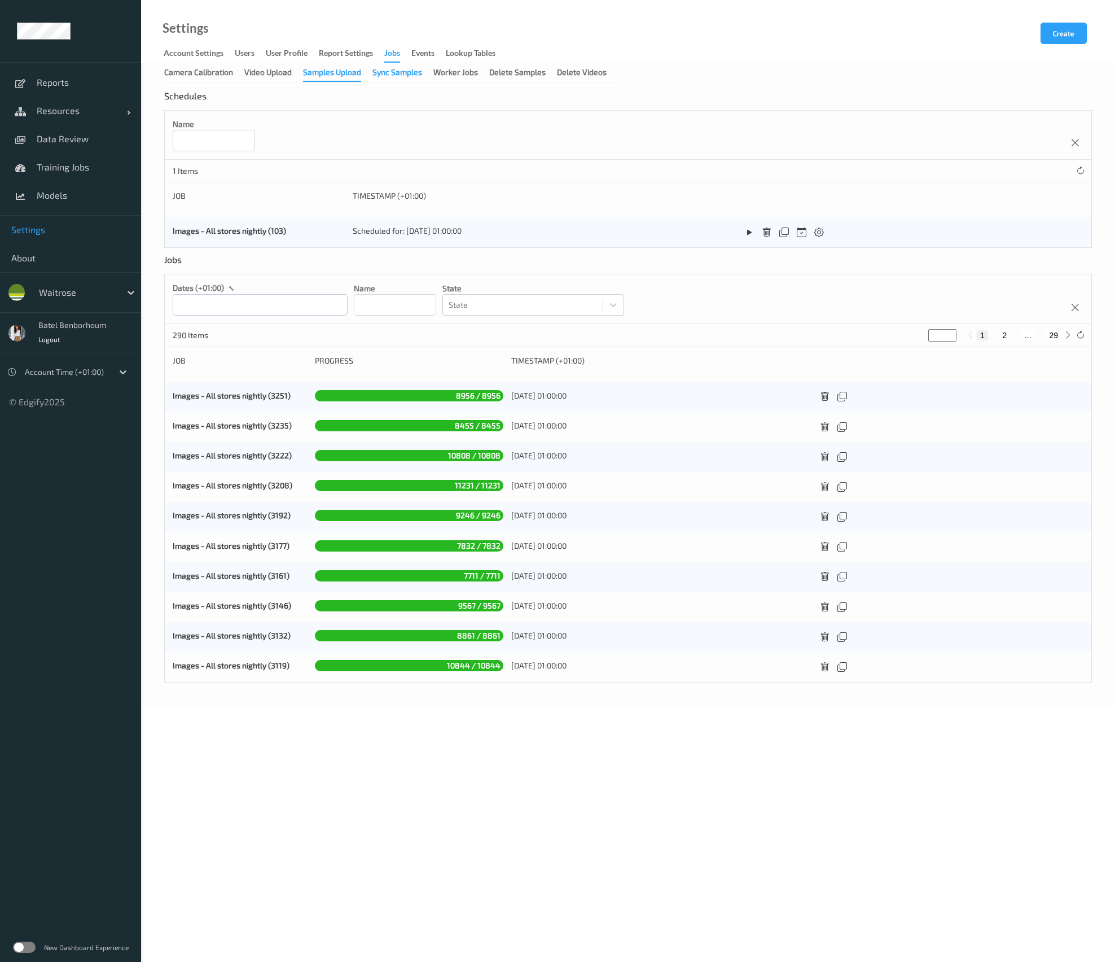
click at [409, 76] on div "Sync Samples" at bounding box center [397, 74] width 50 height 14
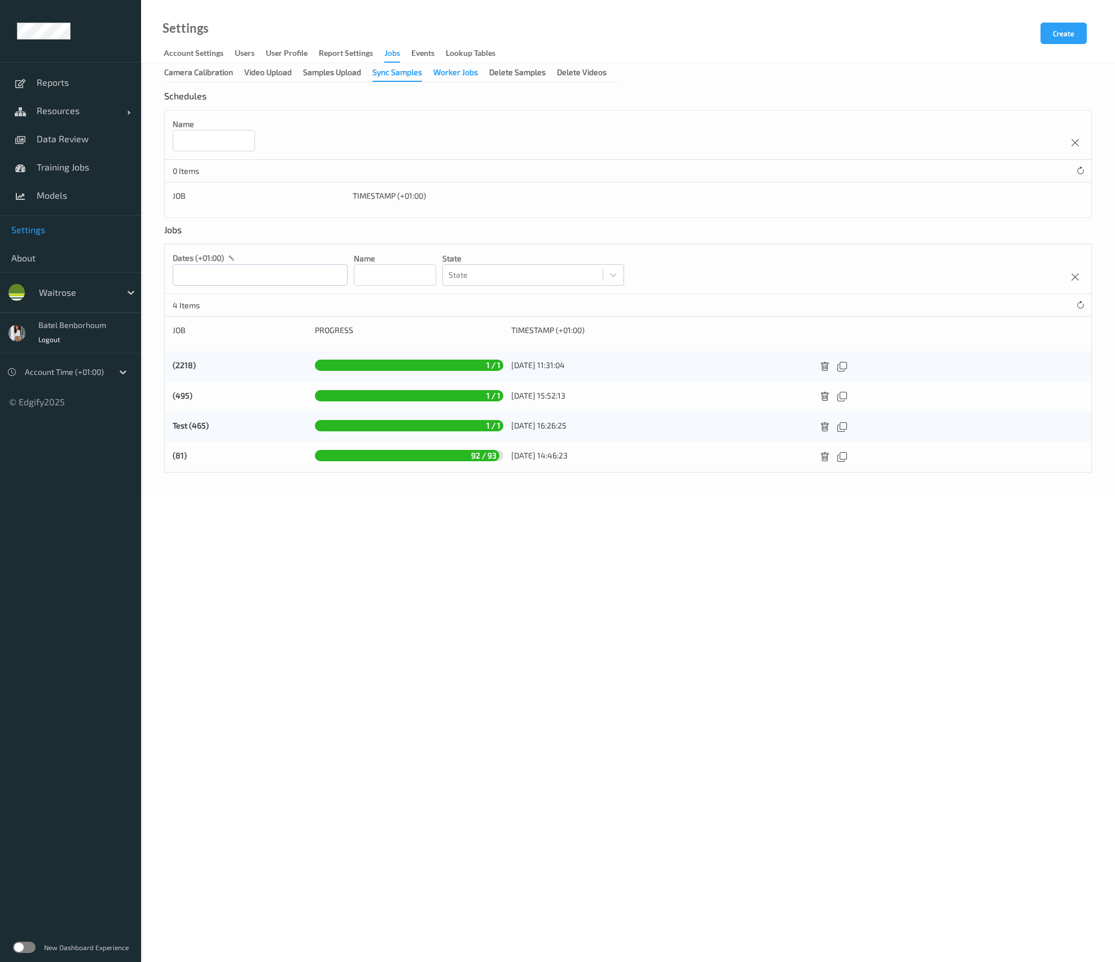
click at [445, 78] on div "Worker Jobs" at bounding box center [455, 74] width 45 height 14
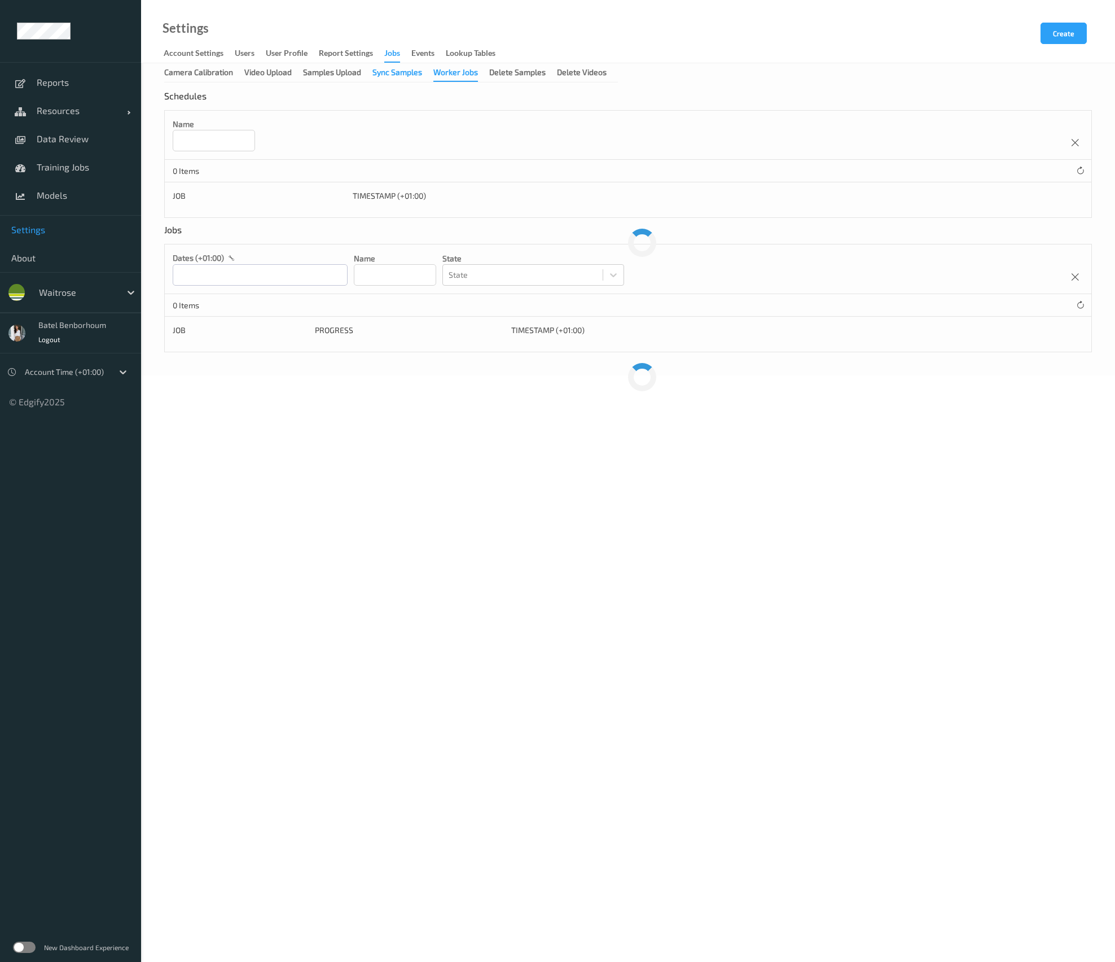
click at [412, 78] on div "Sync Samples" at bounding box center [397, 74] width 50 height 14
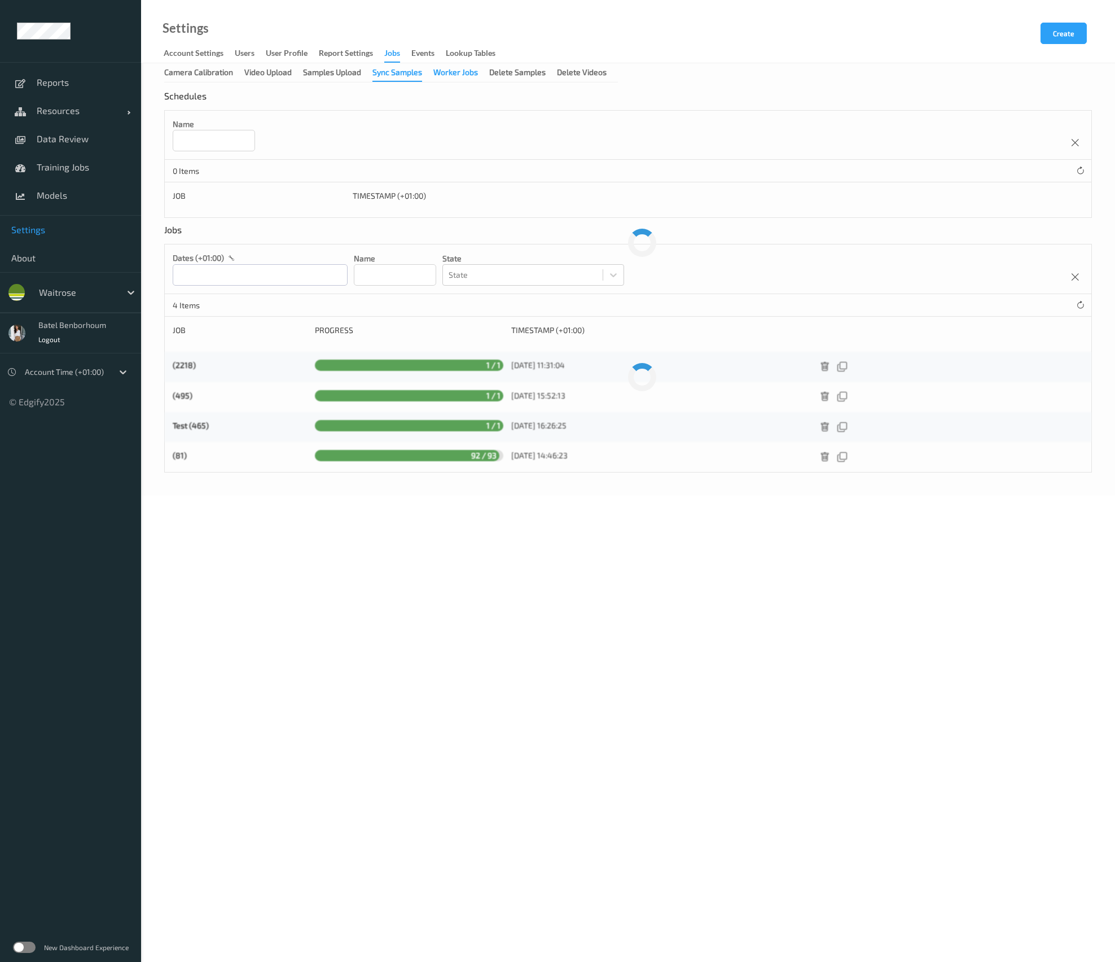
click at [471, 74] on div "Worker Jobs" at bounding box center [455, 74] width 45 height 14
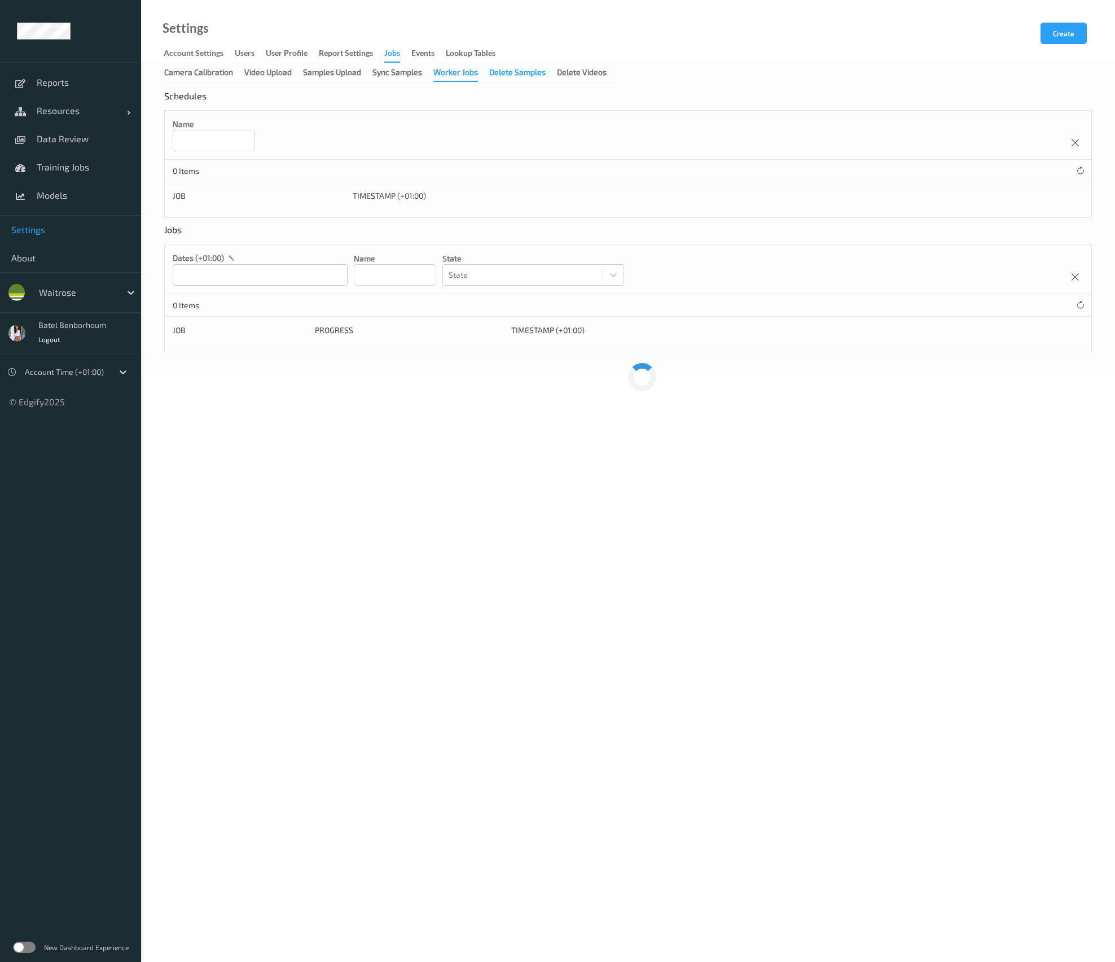
click at [512, 74] on div "Delete Samples" at bounding box center [517, 74] width 56 height 14
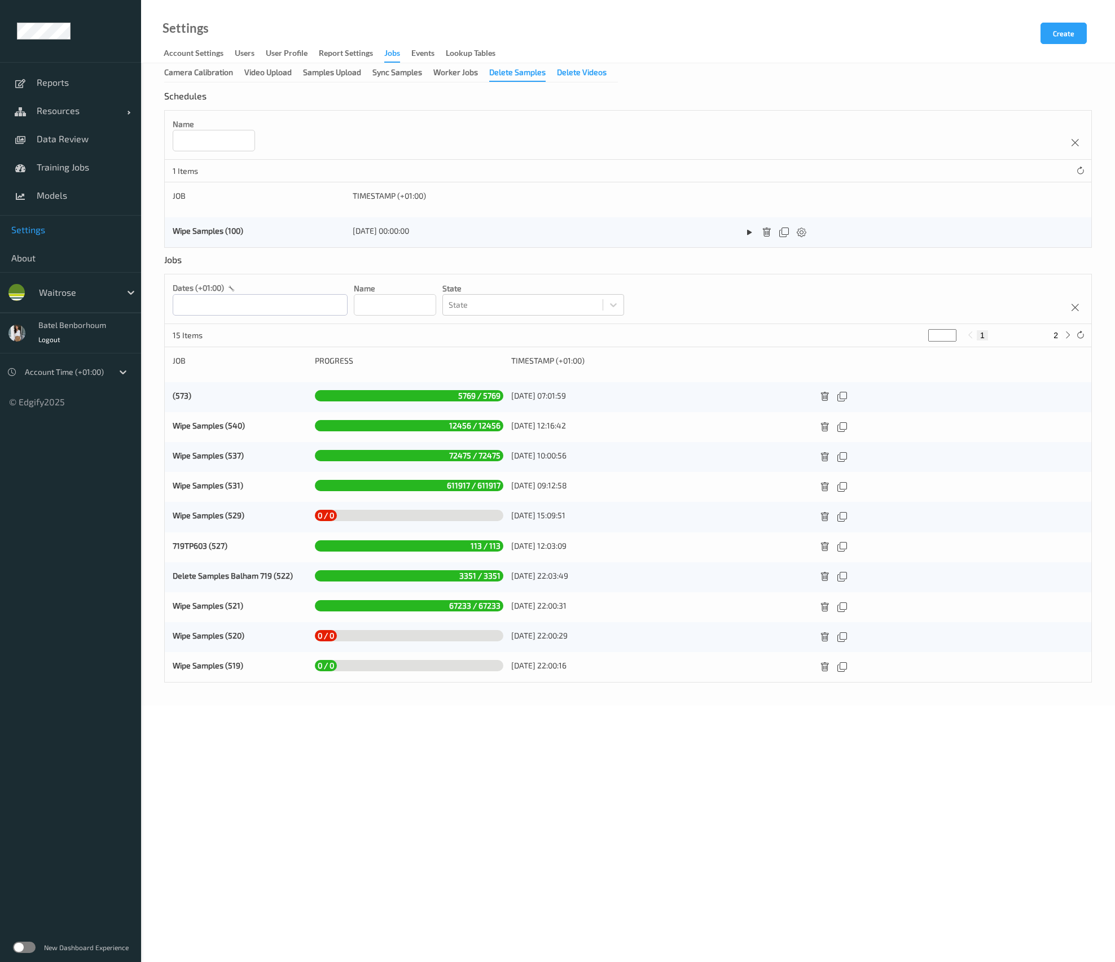
click at [574, 73] on div "Delete Videos" at bounding box center [582, 74] width 50 height 14
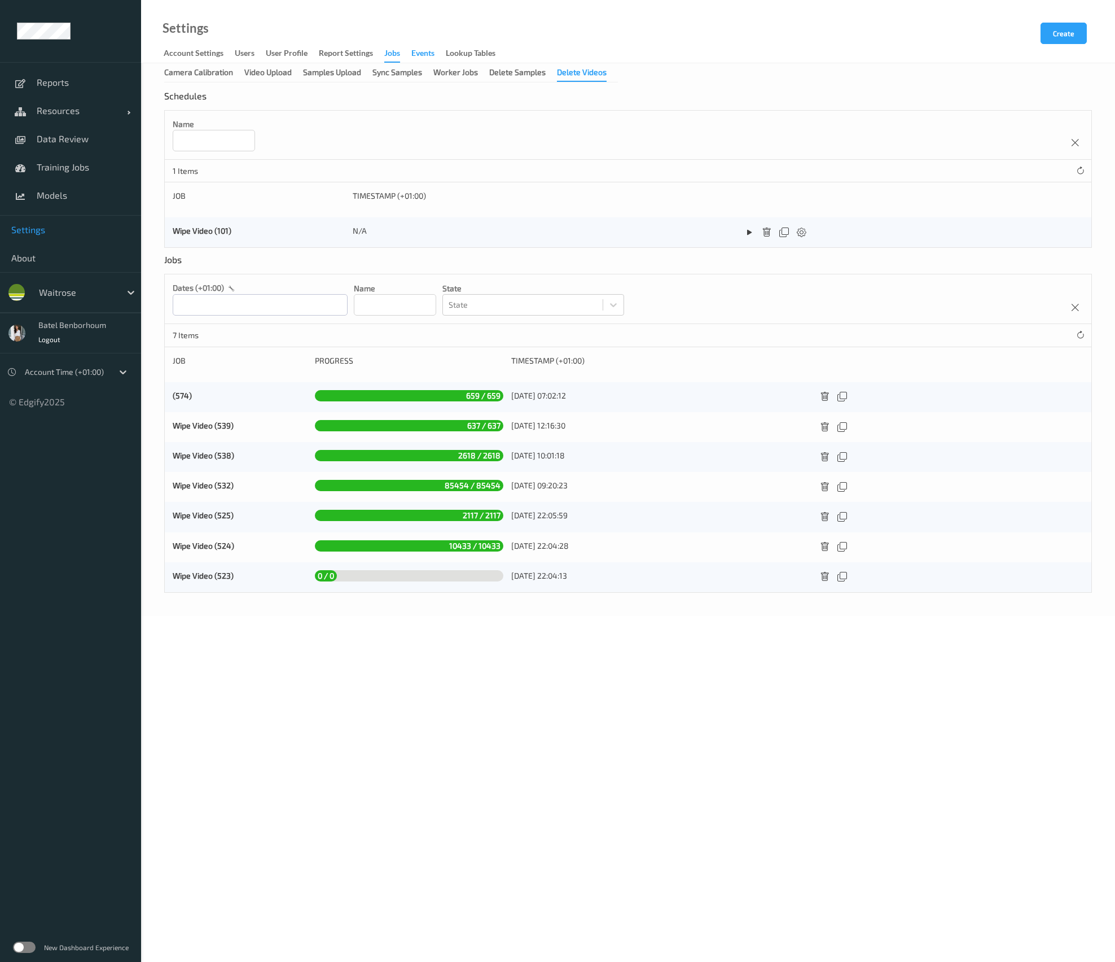
click at [427, 52] on div "events" at bounding box center [422, 54] width 23 height 14
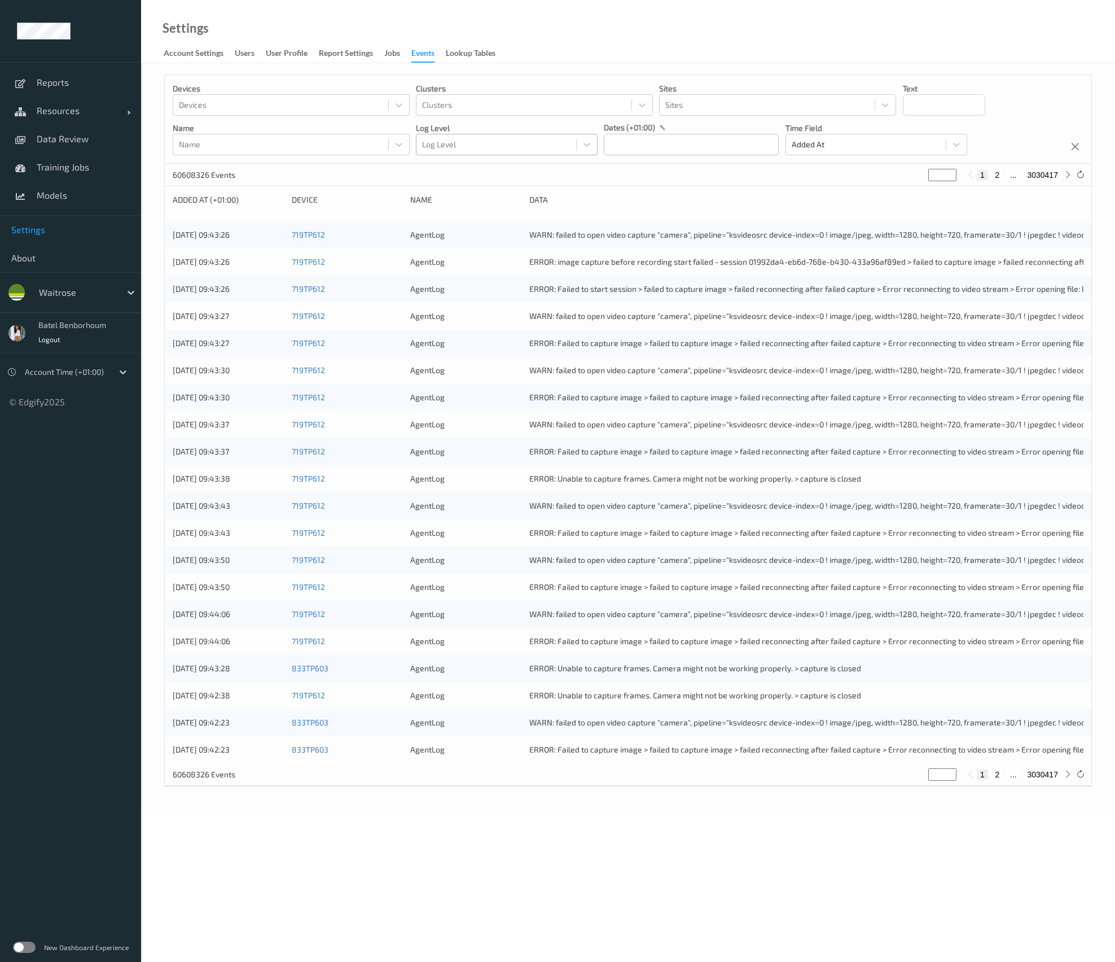
click at [450, 144] on div at bounding box center [496, 145] width 148 height 14
click at [625, 182] on div "60608326 Events * 1 2 ... 3030417" at bounding box center [628, 175] width 927 height 23
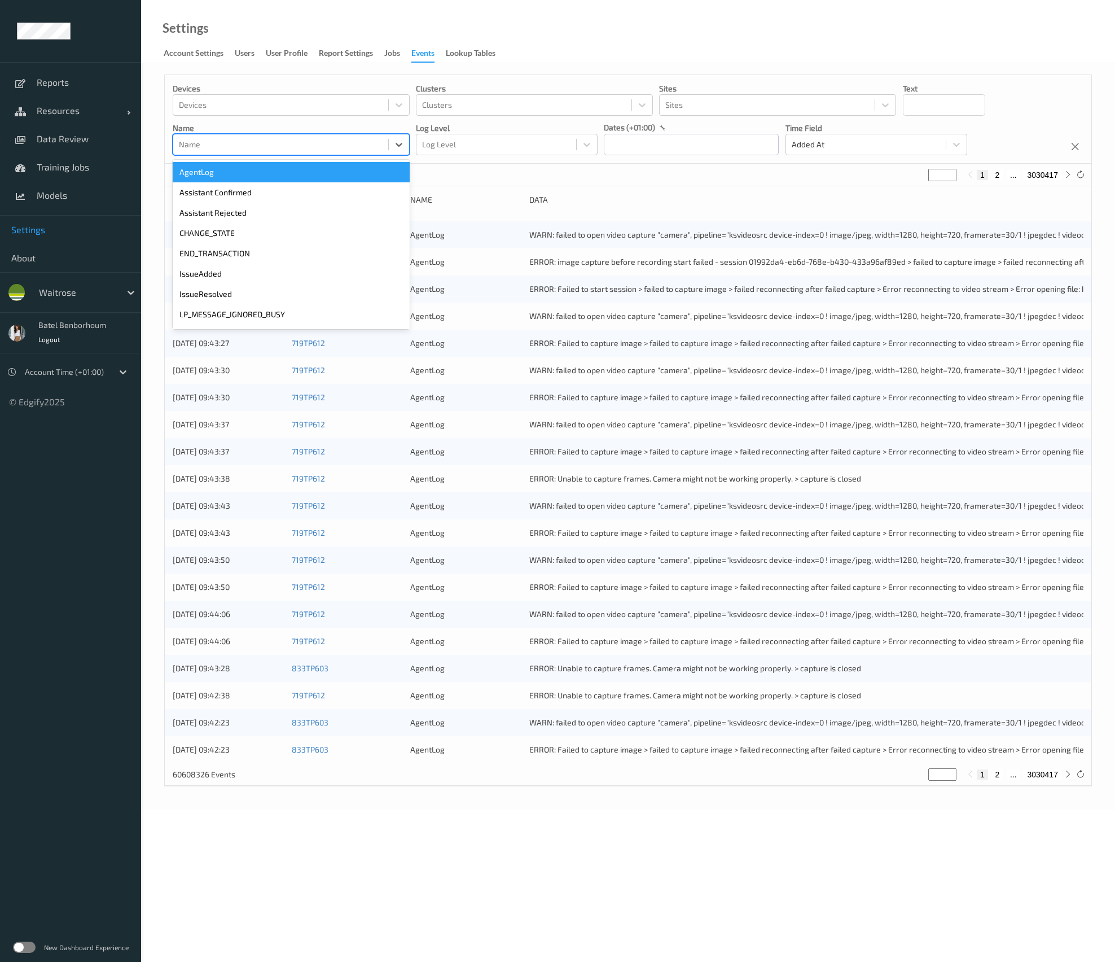
click at [358, 154] on div "Name" at bounding box center [291, 144] width 237 height 21
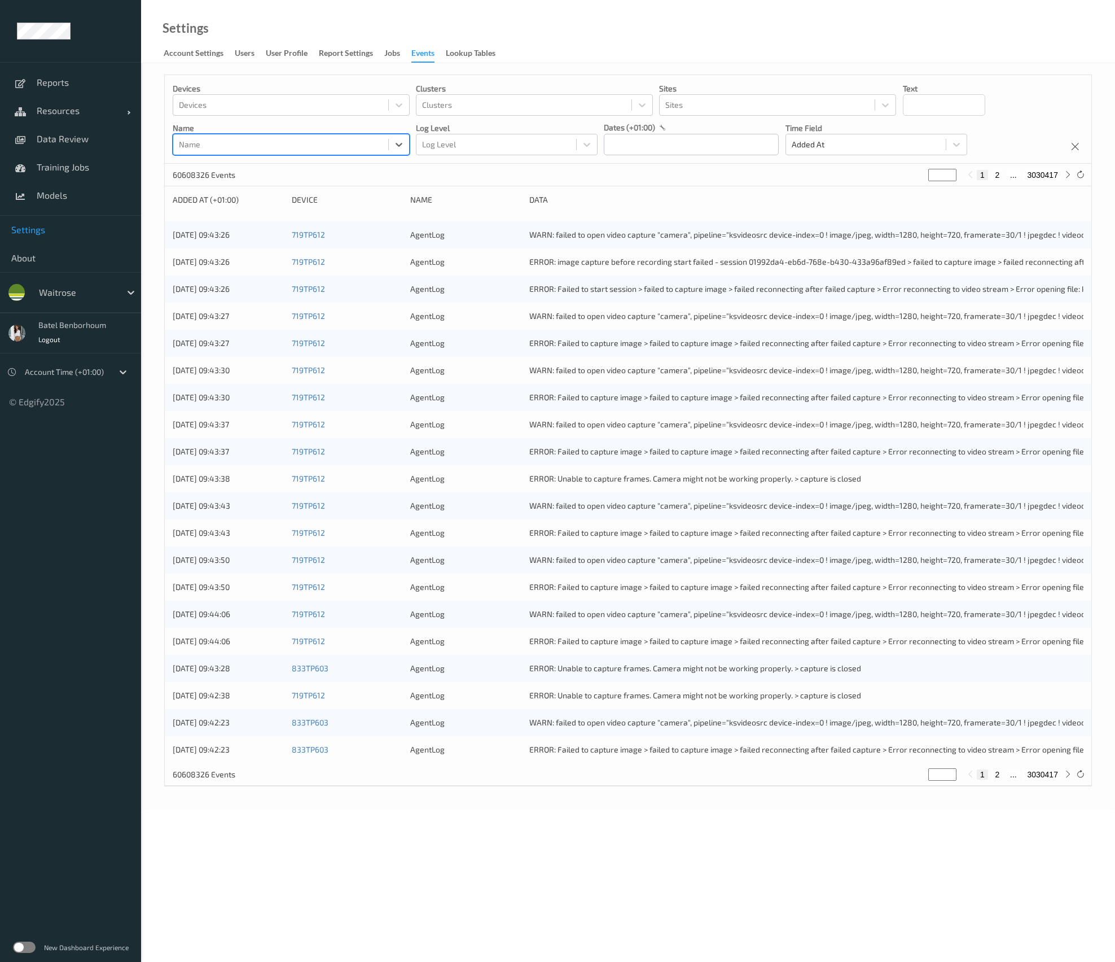
click at [358, 154] on div "Name" at bounding box center [291, 144] width 237 height 21
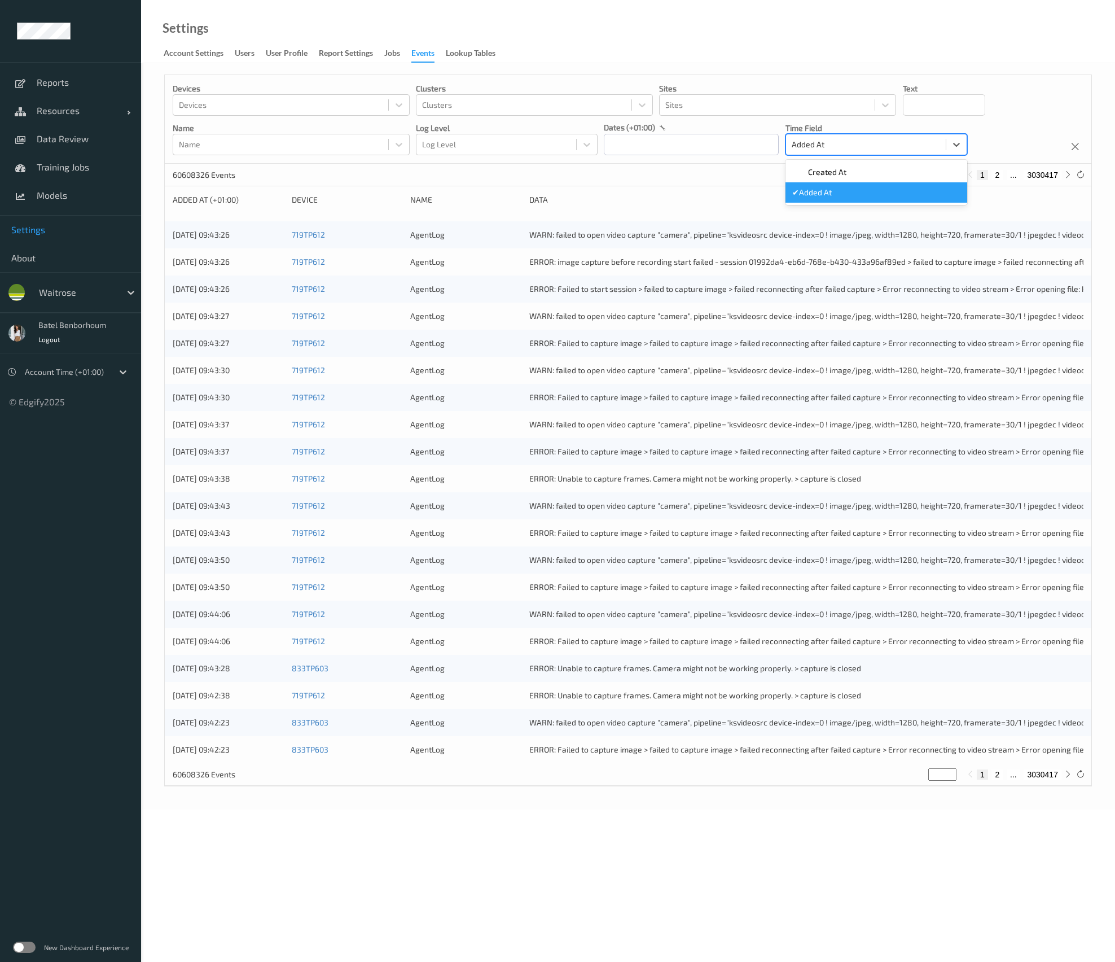
click at [844, 146] on div at bounding box center [866, 145] width 148 height 14
click at [340, 141] on div at bounding box center [281, 145] width 204 height 14
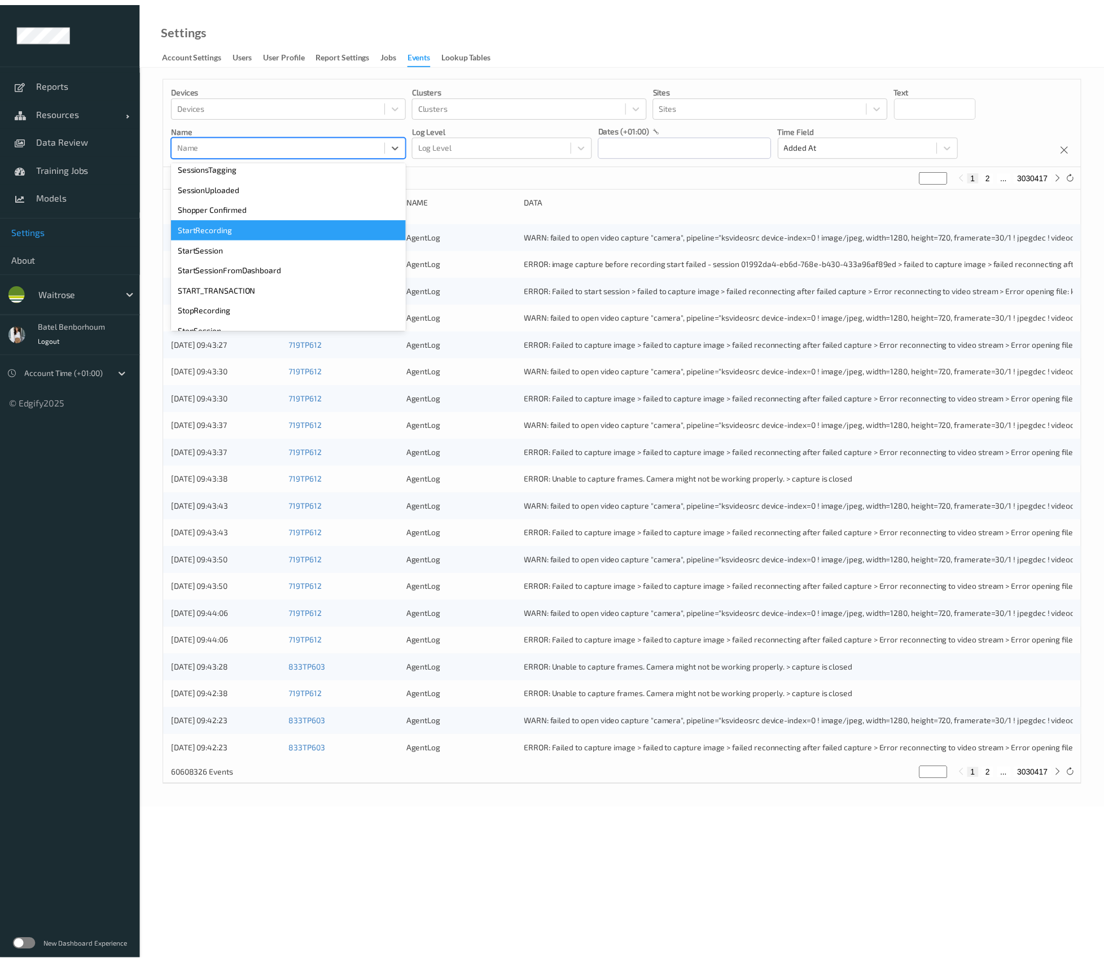
scroll to position [236, 0]
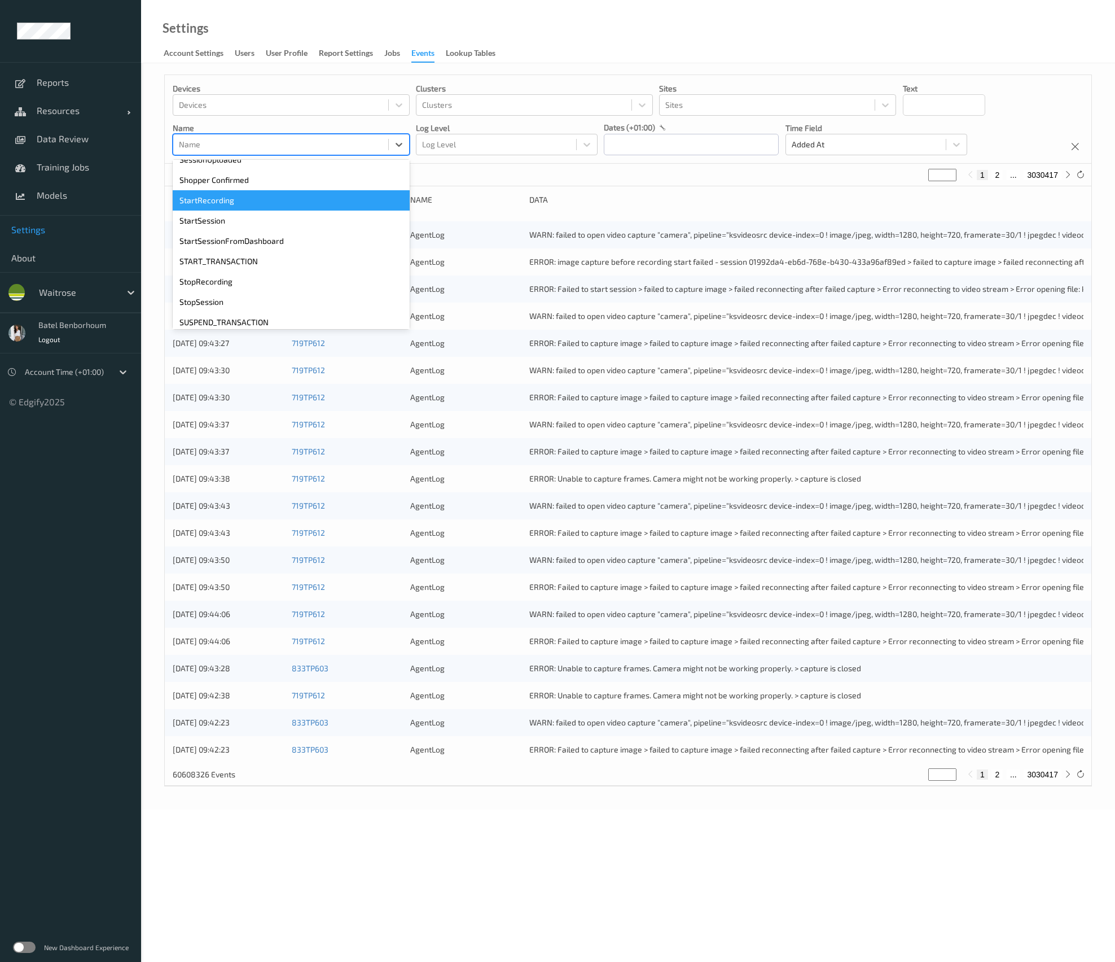
click at [502, 178] on div "60608326 Events * 1 2 ... 3030417" at bounding box center [628, 175] width 927 height 23
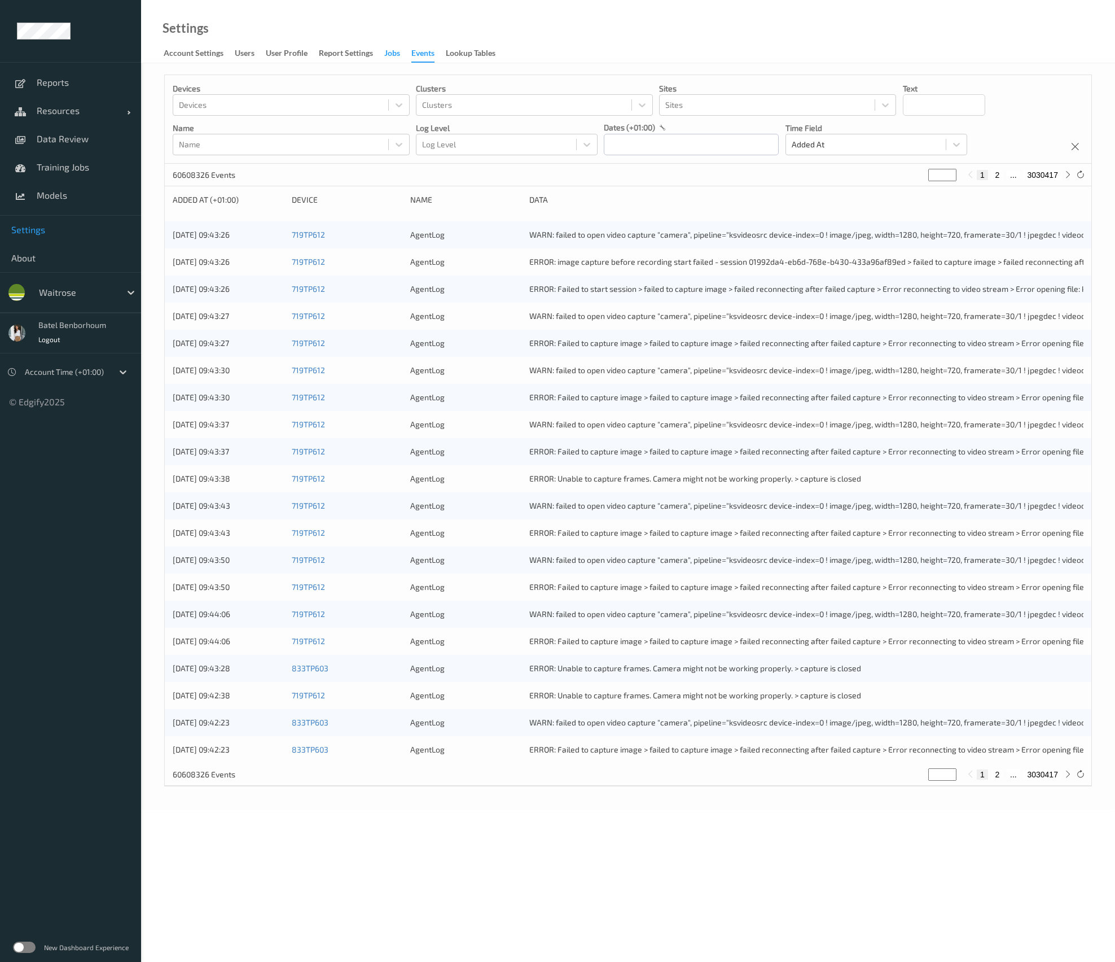
click at [388, 51] on div "Jobs" at bounding box center [392, 54] width 16 height 14
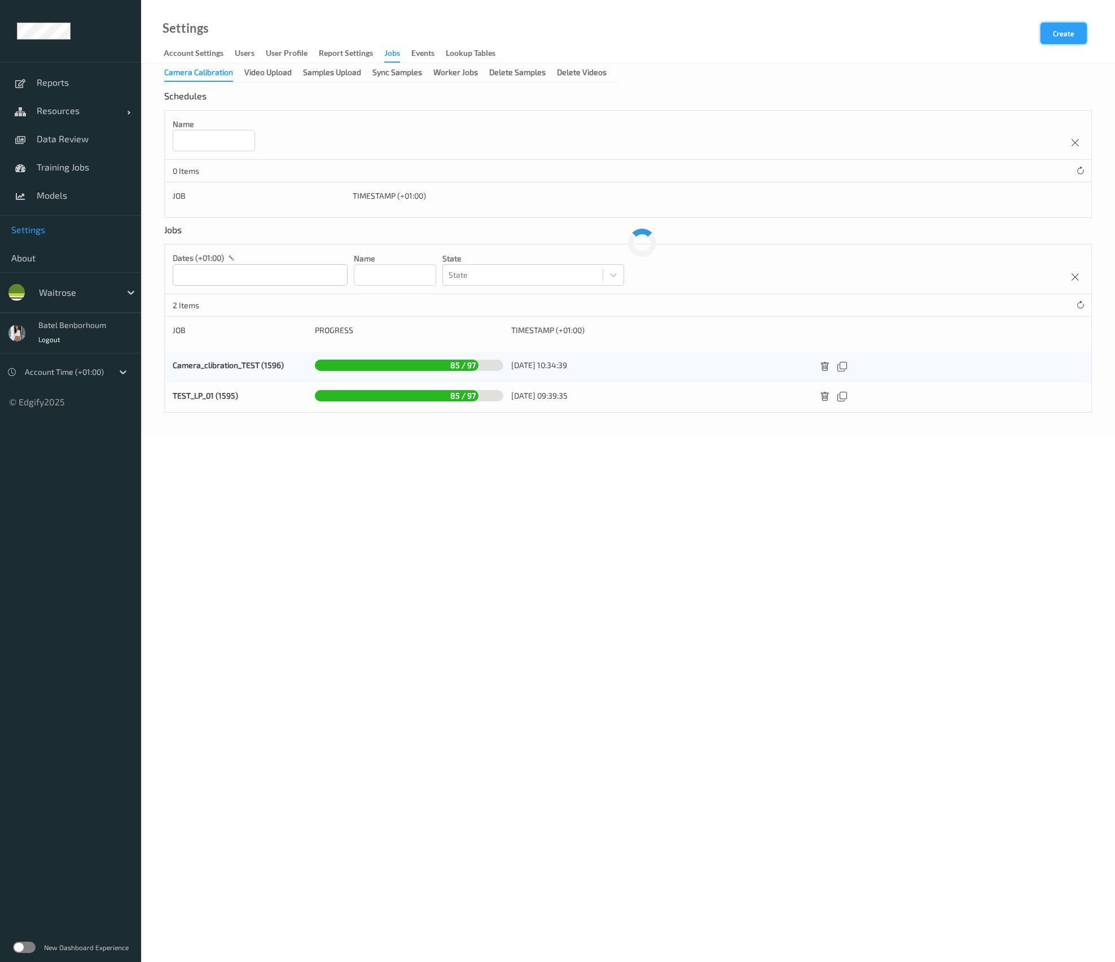
click at [1065, 37] on button "Create" at bounding box center [1064, 33] width 46 height 21
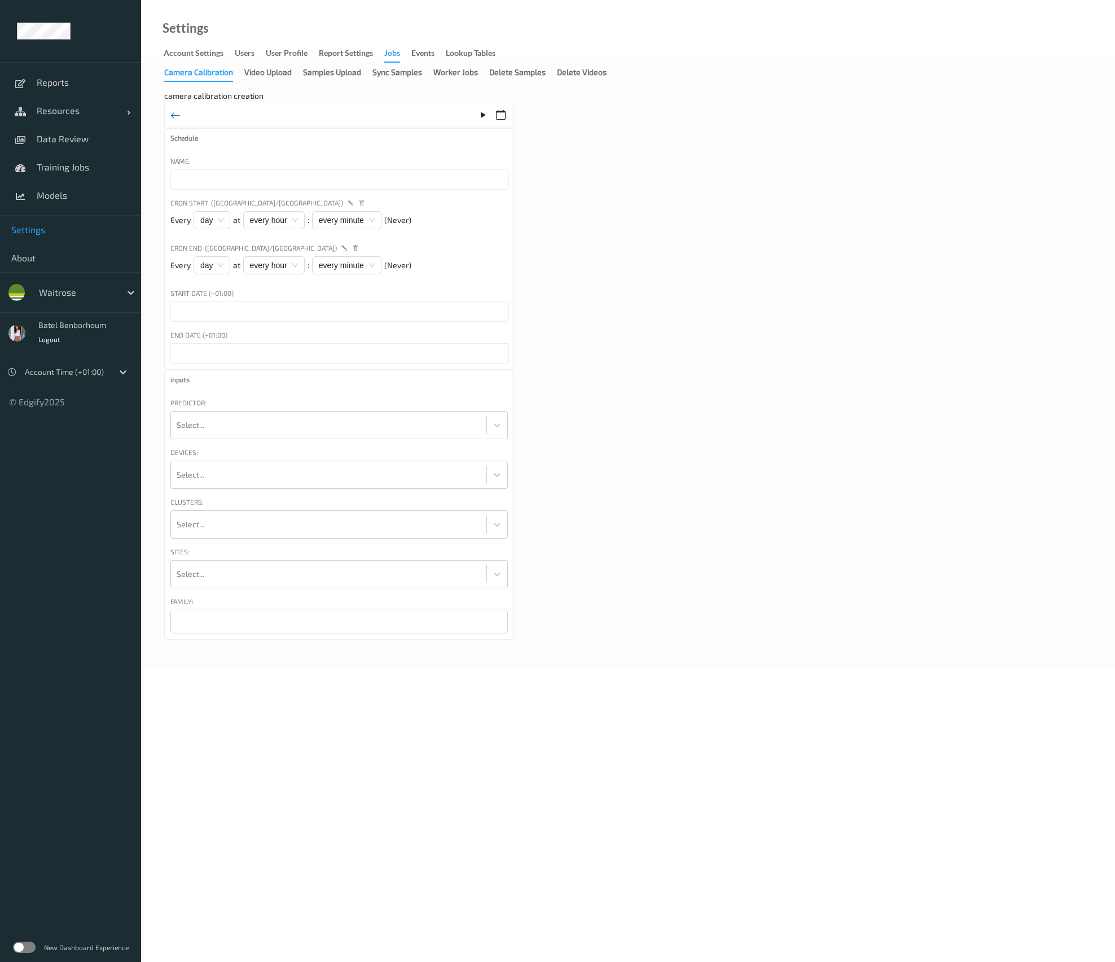
click at [170, 109] on icon at bounding box center [175, 115] width 10 height 12
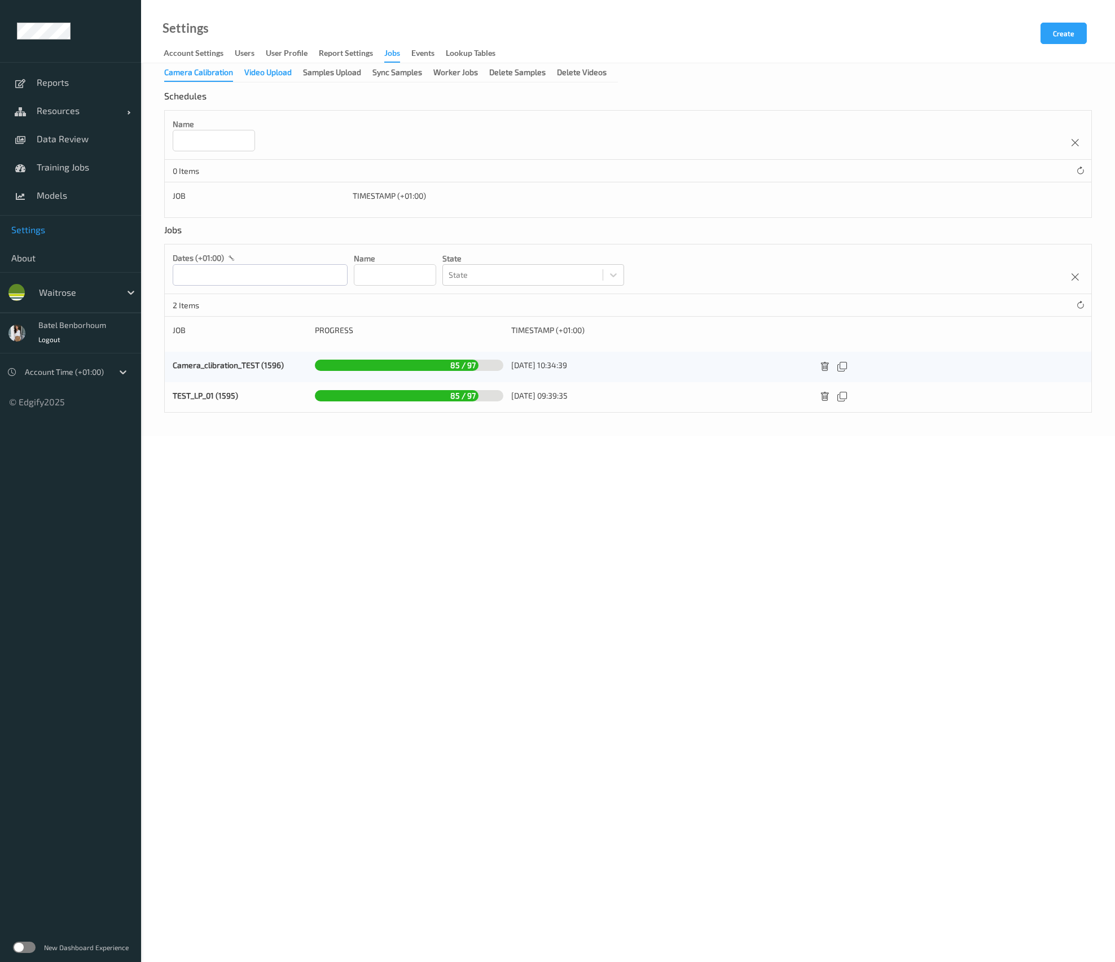
click at [251, 72] on div "Video Upload" at bounding box center [267, 74] width 47 height 14
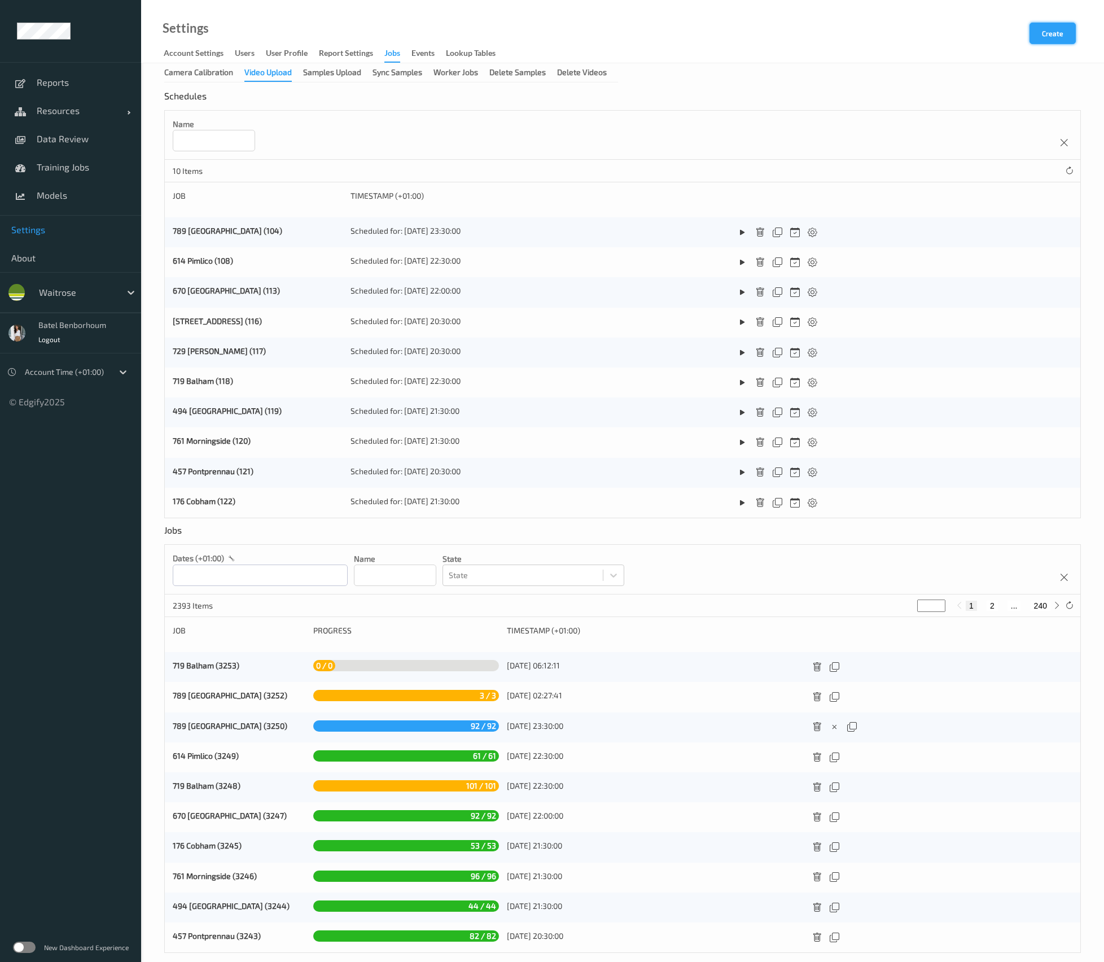
click at [1060, 37] on button "Create" at bounding box center [1052, 33] width 46 height 21
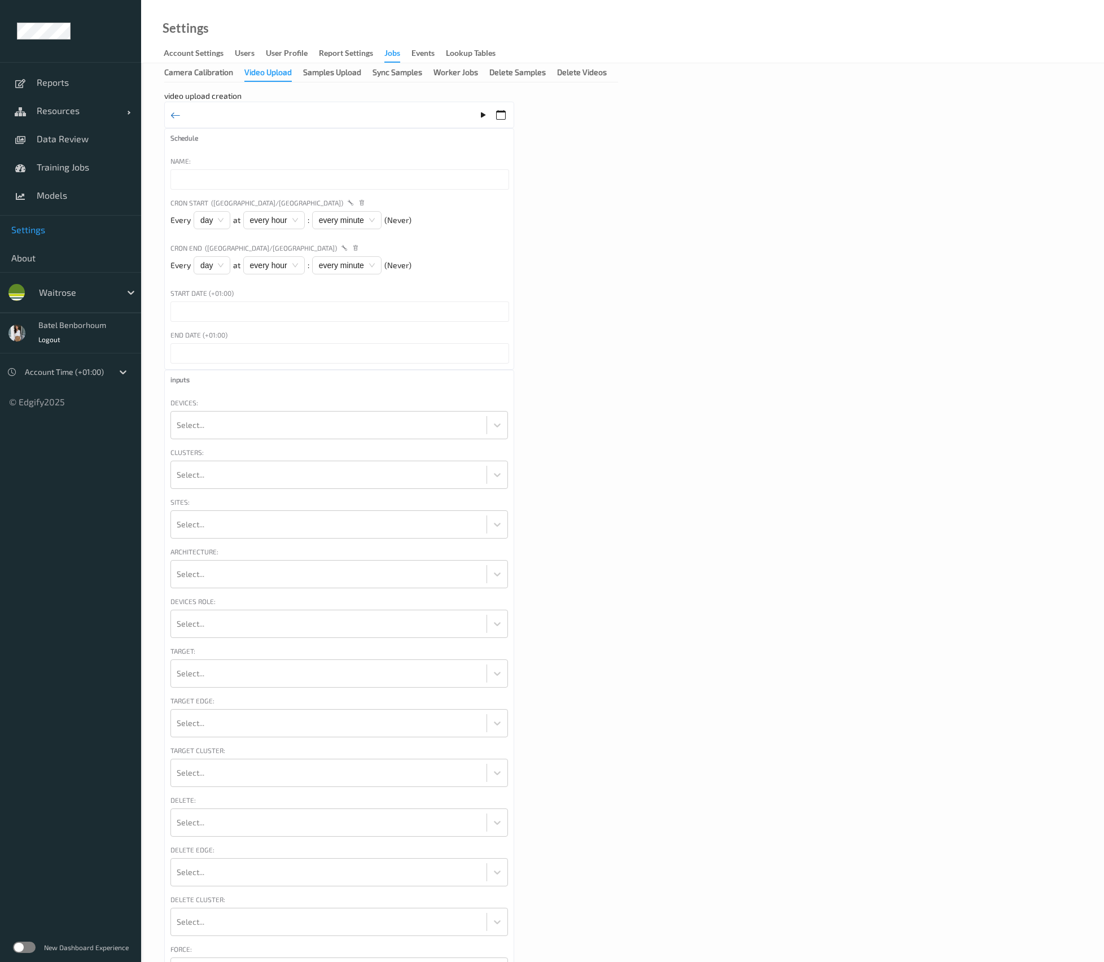
click at [177, 110] on icon at bounding box center [175, 115] width 10 height 12
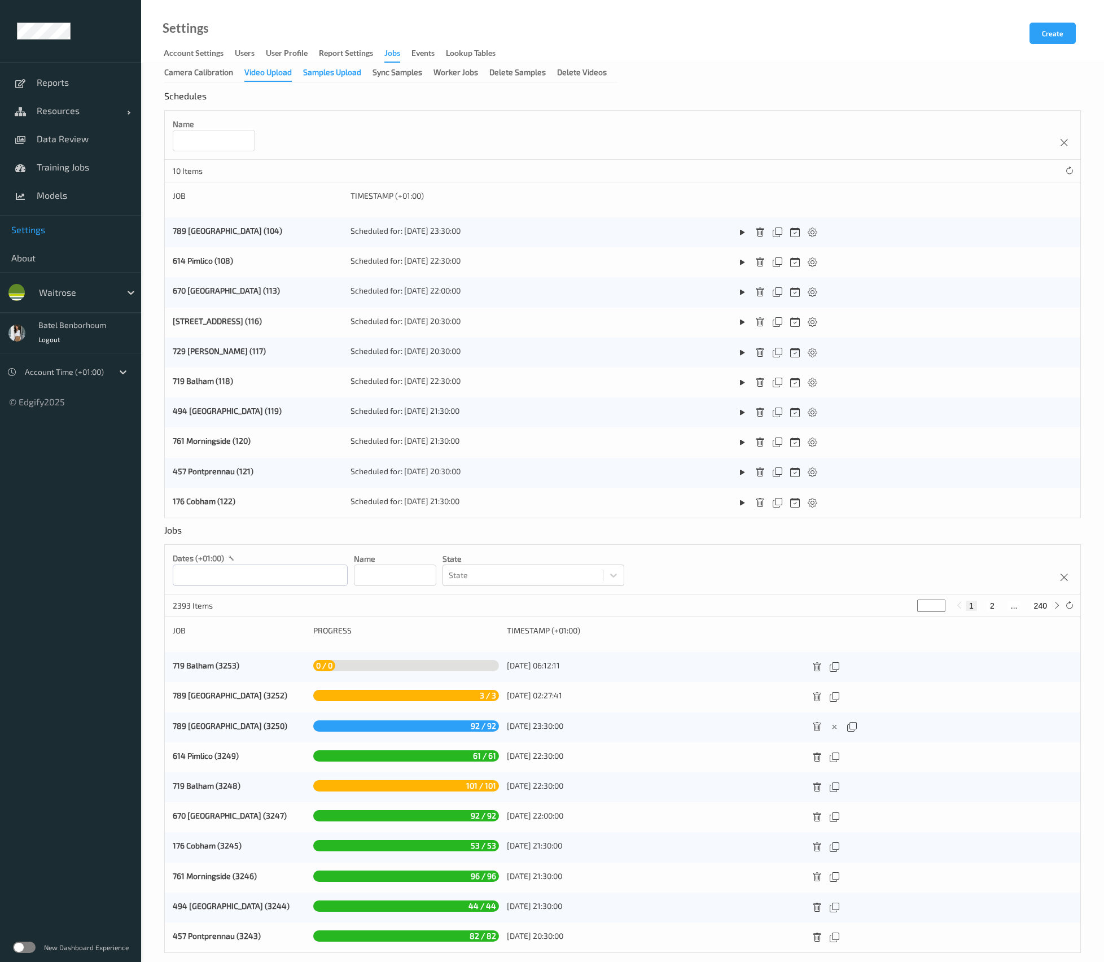
click at [330, 73] on div "Samples Upload" at bounding box center [332, 74] width 58 height 14
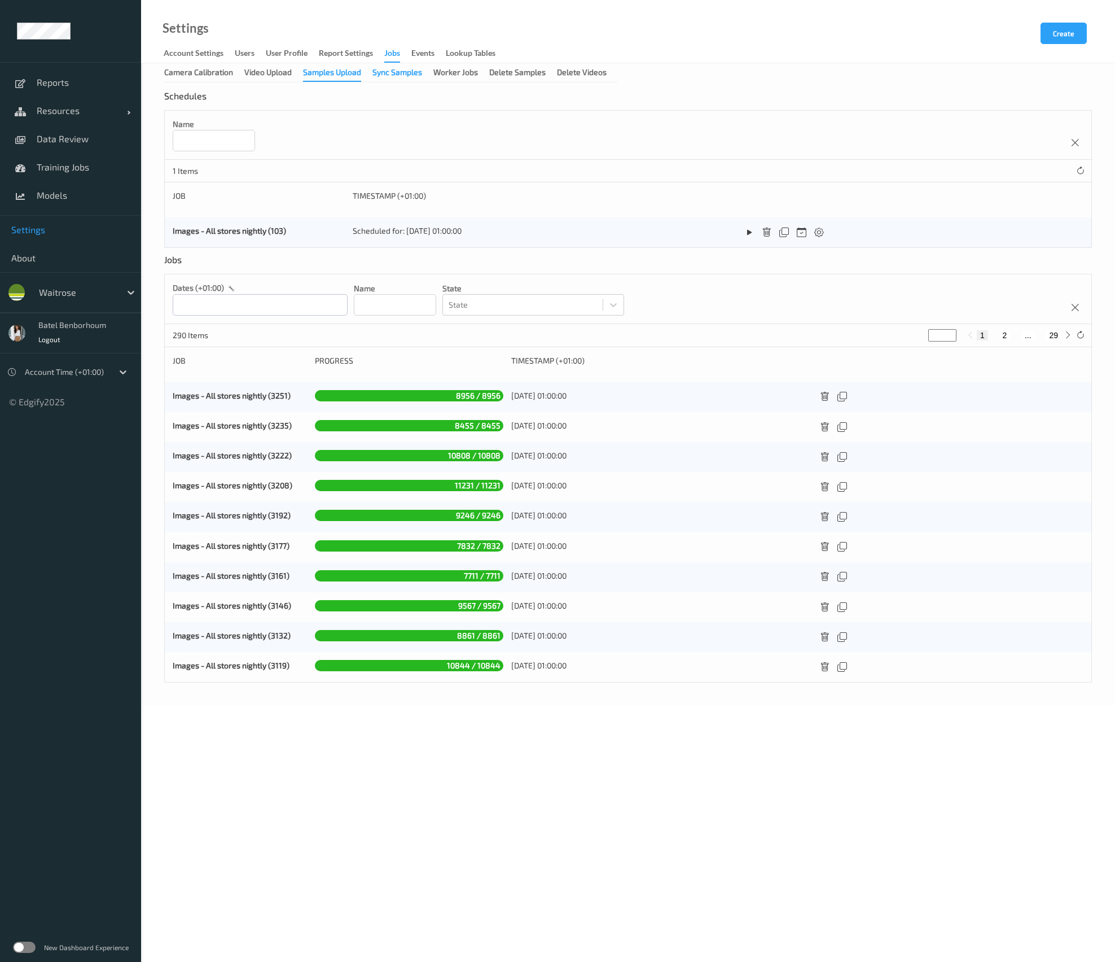
click at [409, 74] on div "Sync Samples" at bounding box center [397, 74] width 50 height 14
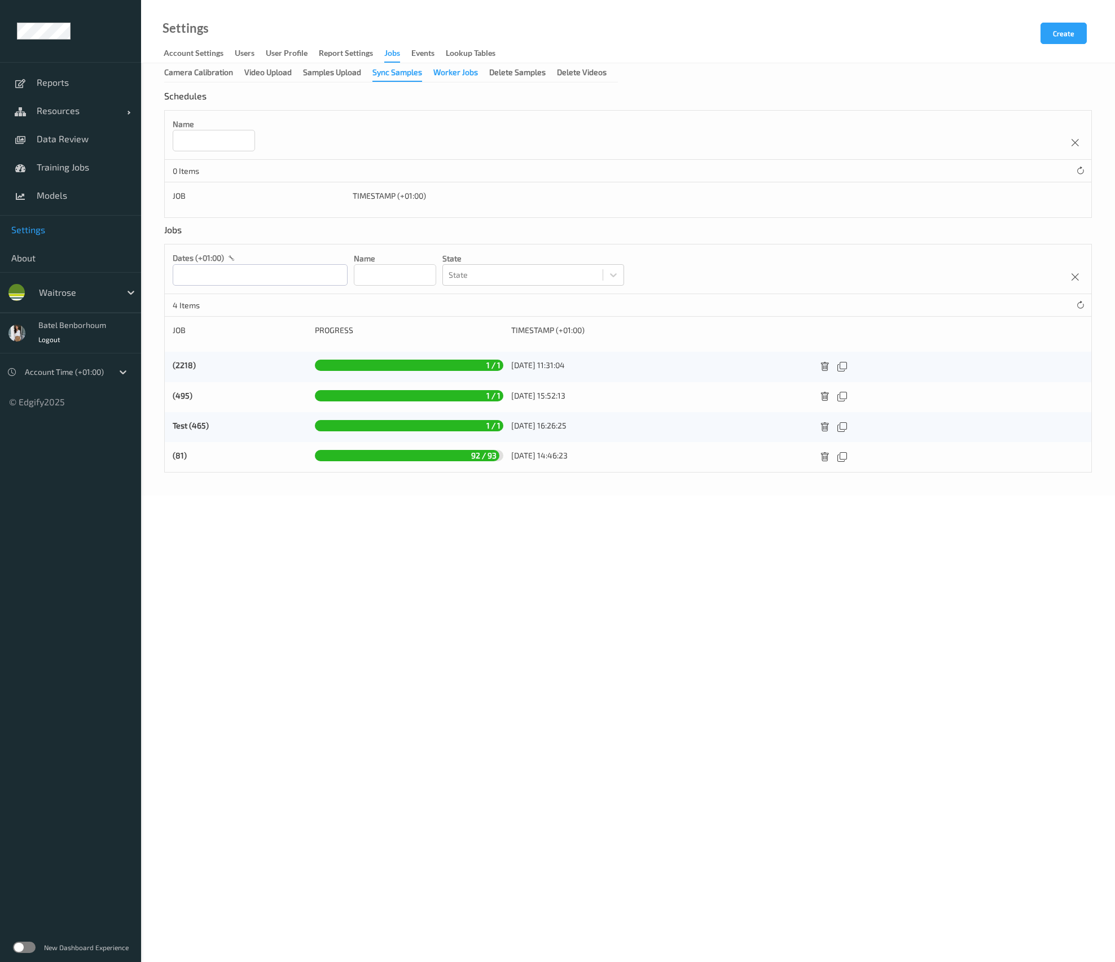
click at [449, 76] on div "Worker Jobs" at bounding box center [455, 74] width 45 height 14
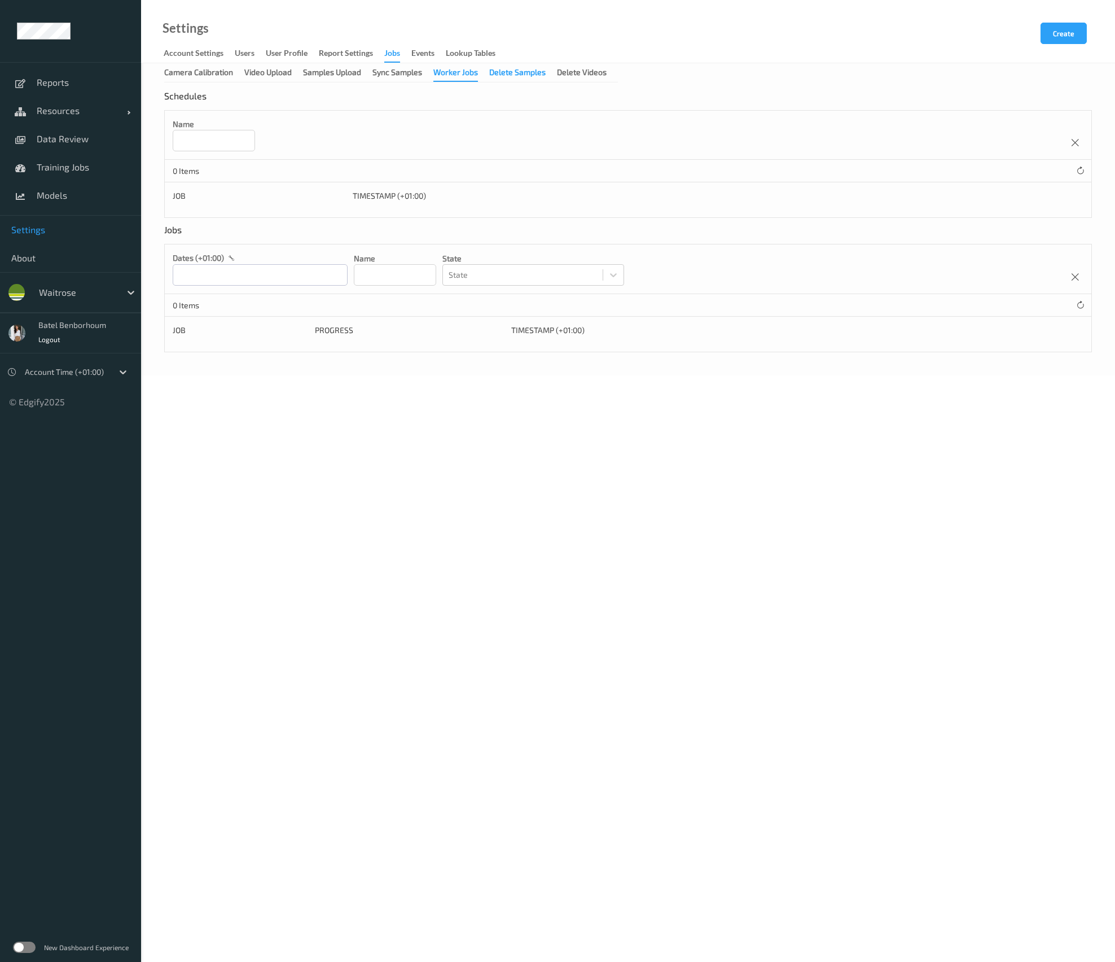
click at [523, 77] on div "Delete Samples" at bounding box center [517, 74] width 56 height 14
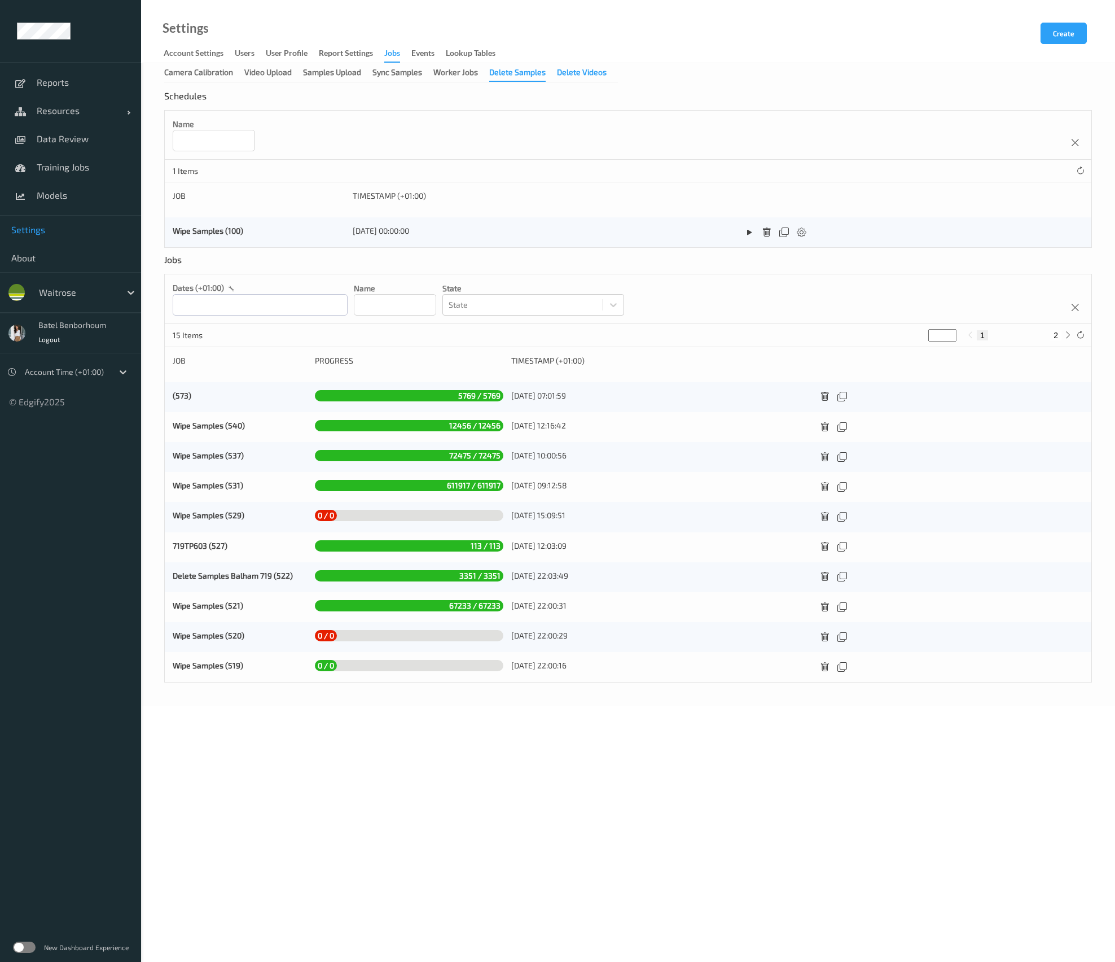
click at [589, 74] on div "Delete Videos" at bounding box center [582, 74] width 50 height 14
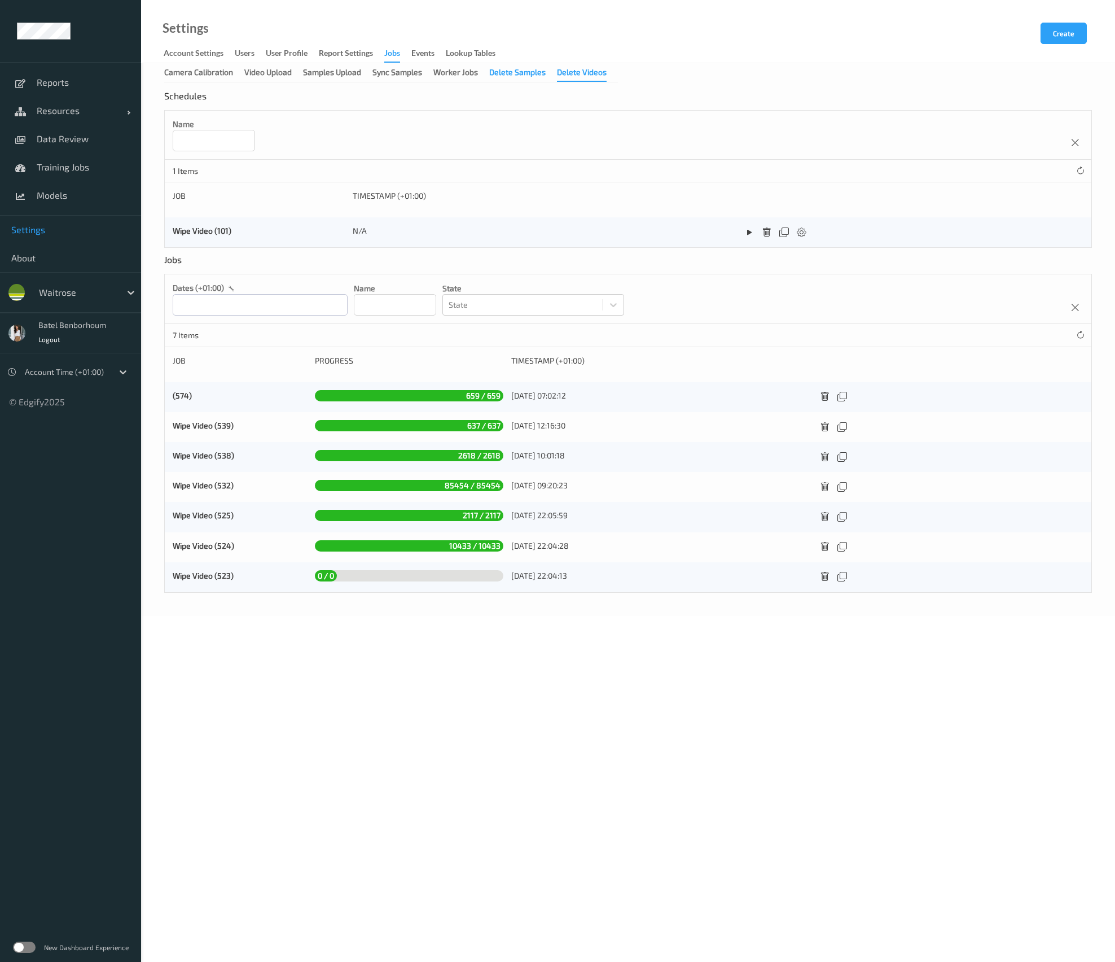
click at [524, 78] on div "Delete Samples" at bounding box center [517, 74] width 56 height 14
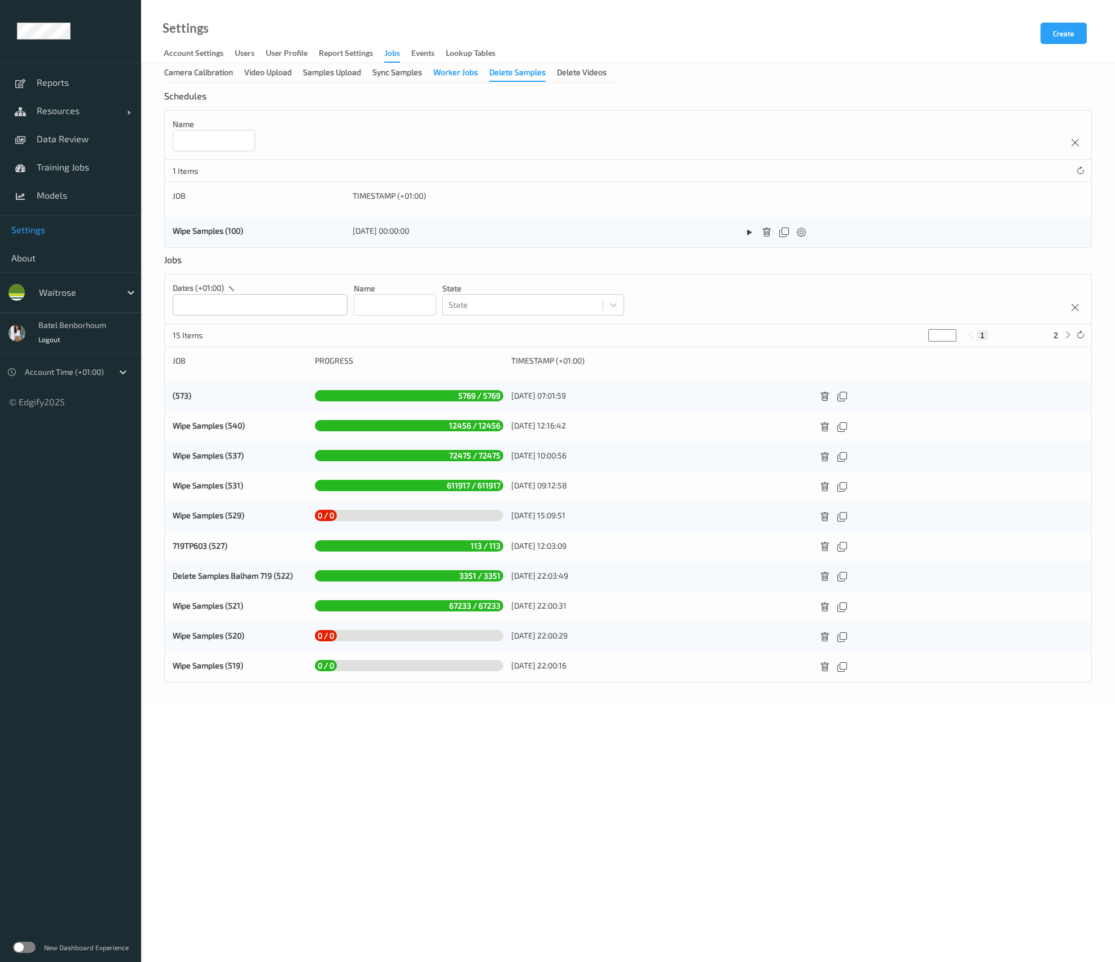
click at [473, 76] on div "Worker Jobs" at bounding box center [455, 74] width 45 height 14
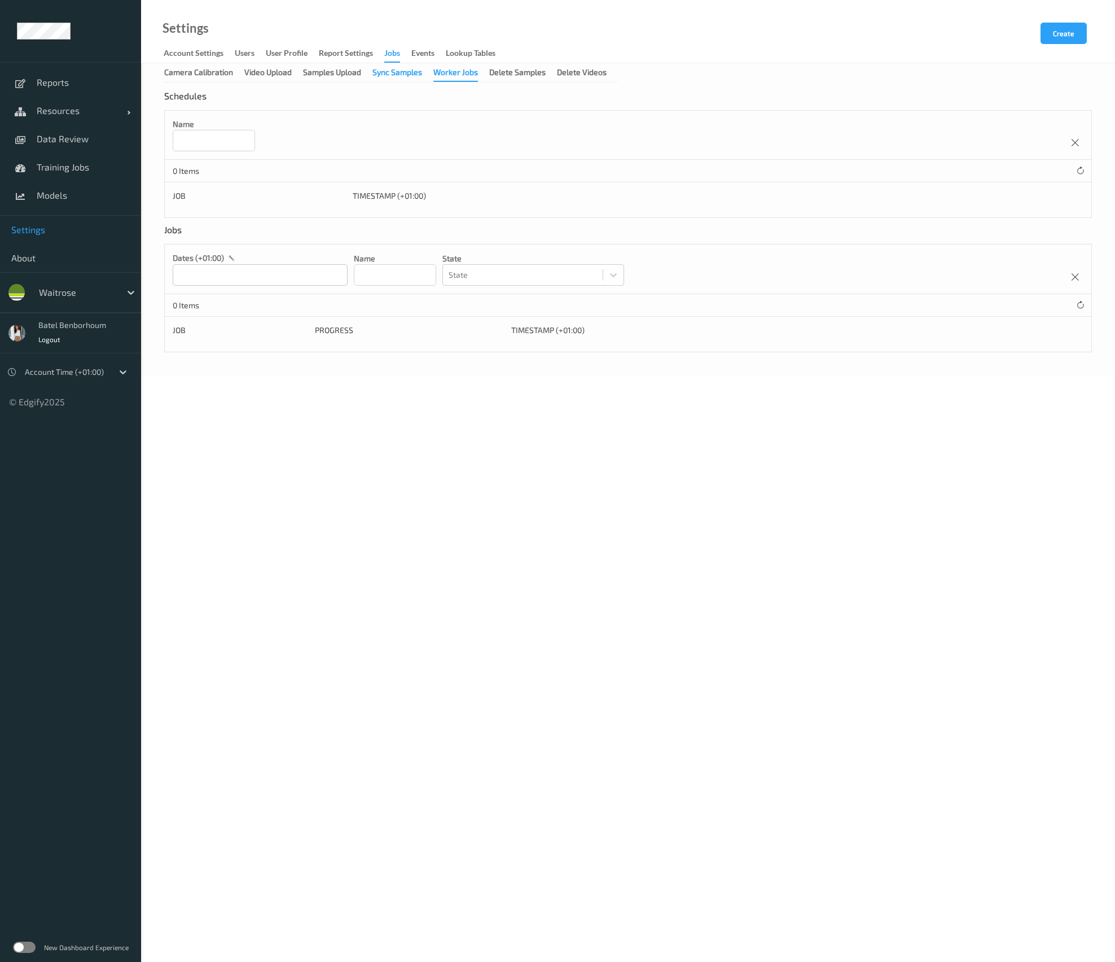
click at [409, 78] on div "Sync Samples" at bounding box center [397, 74] width 50 height 14
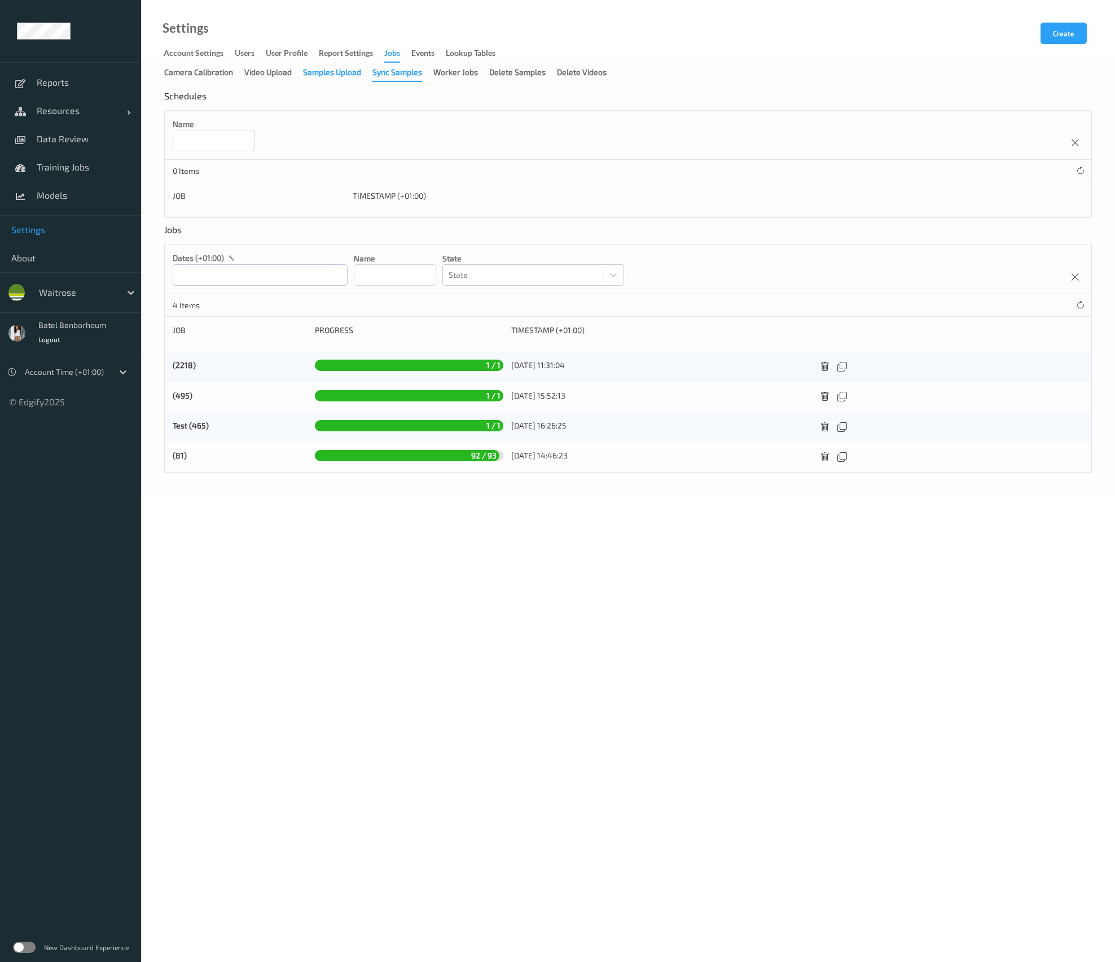
click at [315, 78] on div "Samples Upload" at bounding box center [332, 74] width 58 height 14
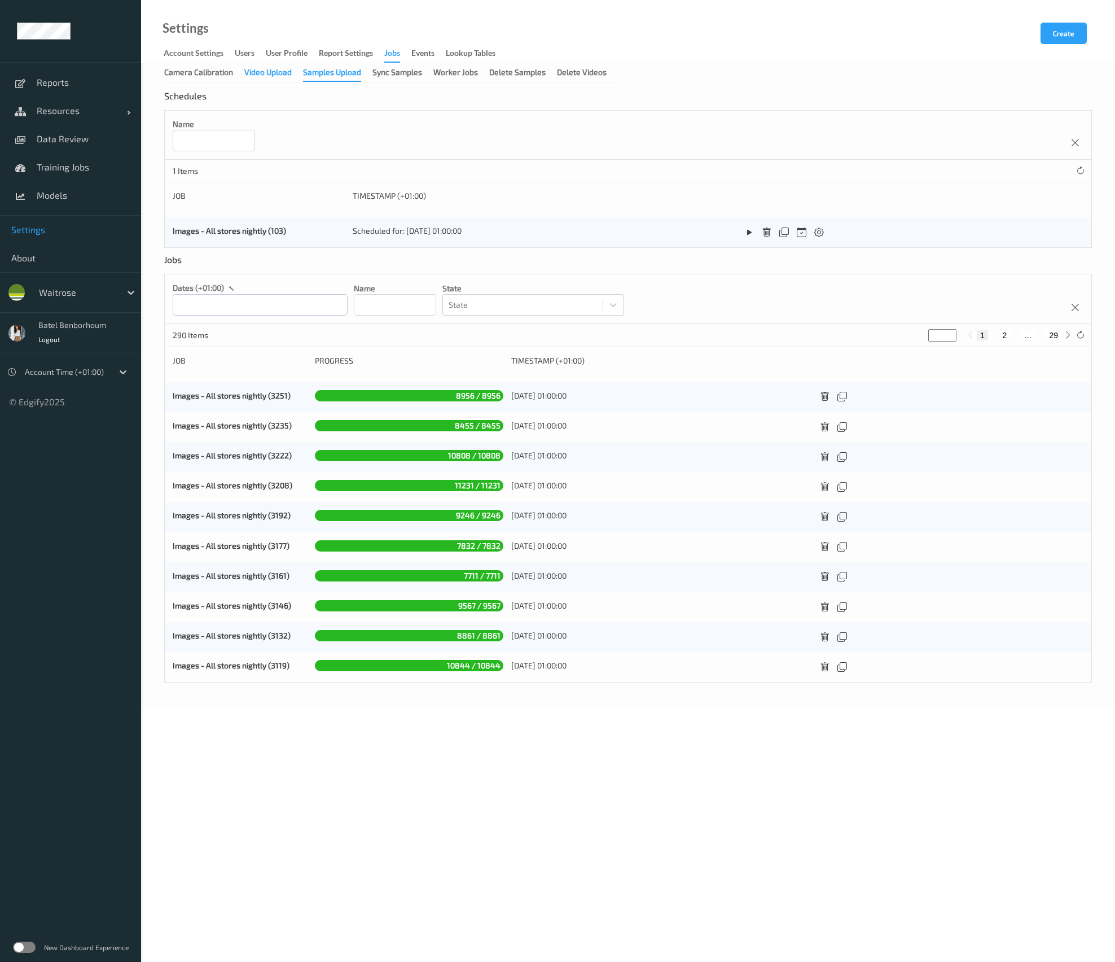
click at [279, 77] on div "Video Upload" at bounding box center [267, 74] width 47 height 14
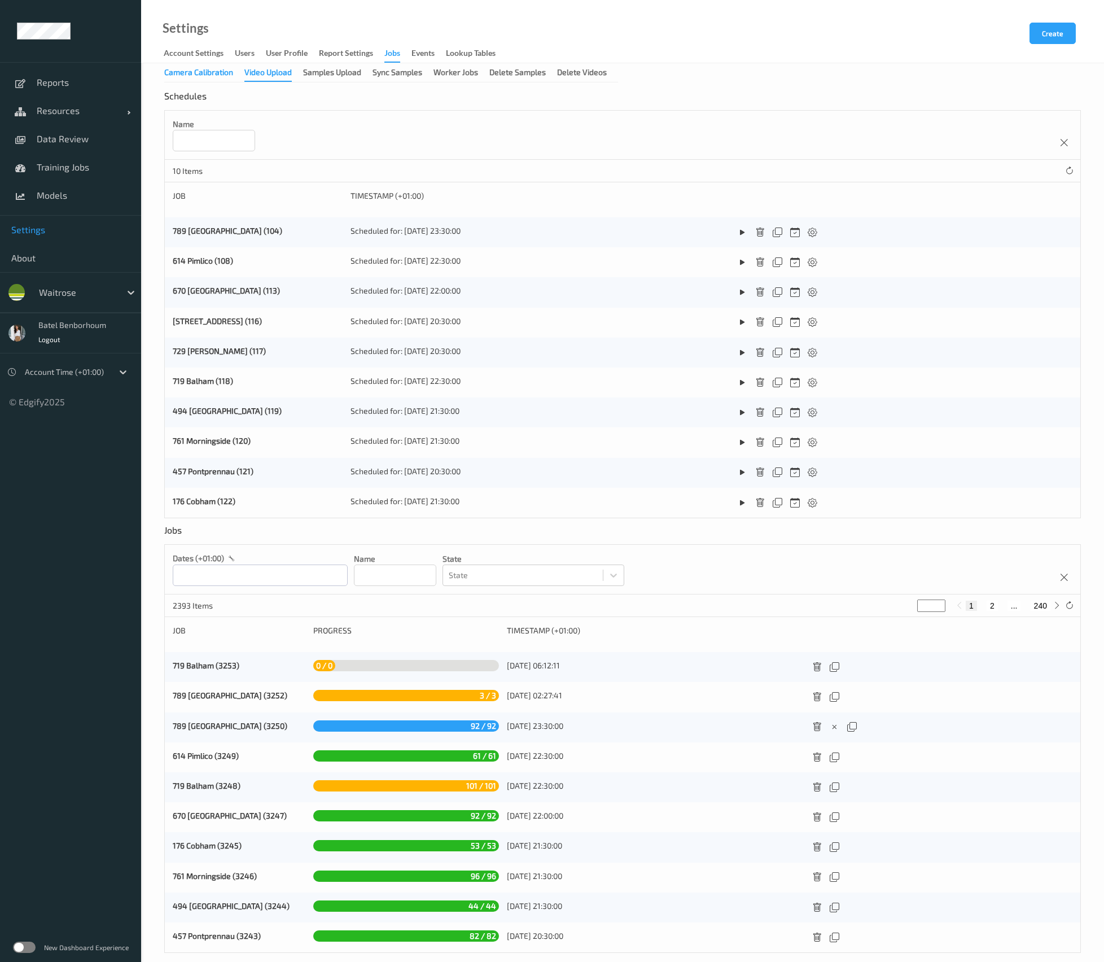
click at [186, 73] on div "Camera Calibration" at bounding box center [198, 74] width 69 height 14
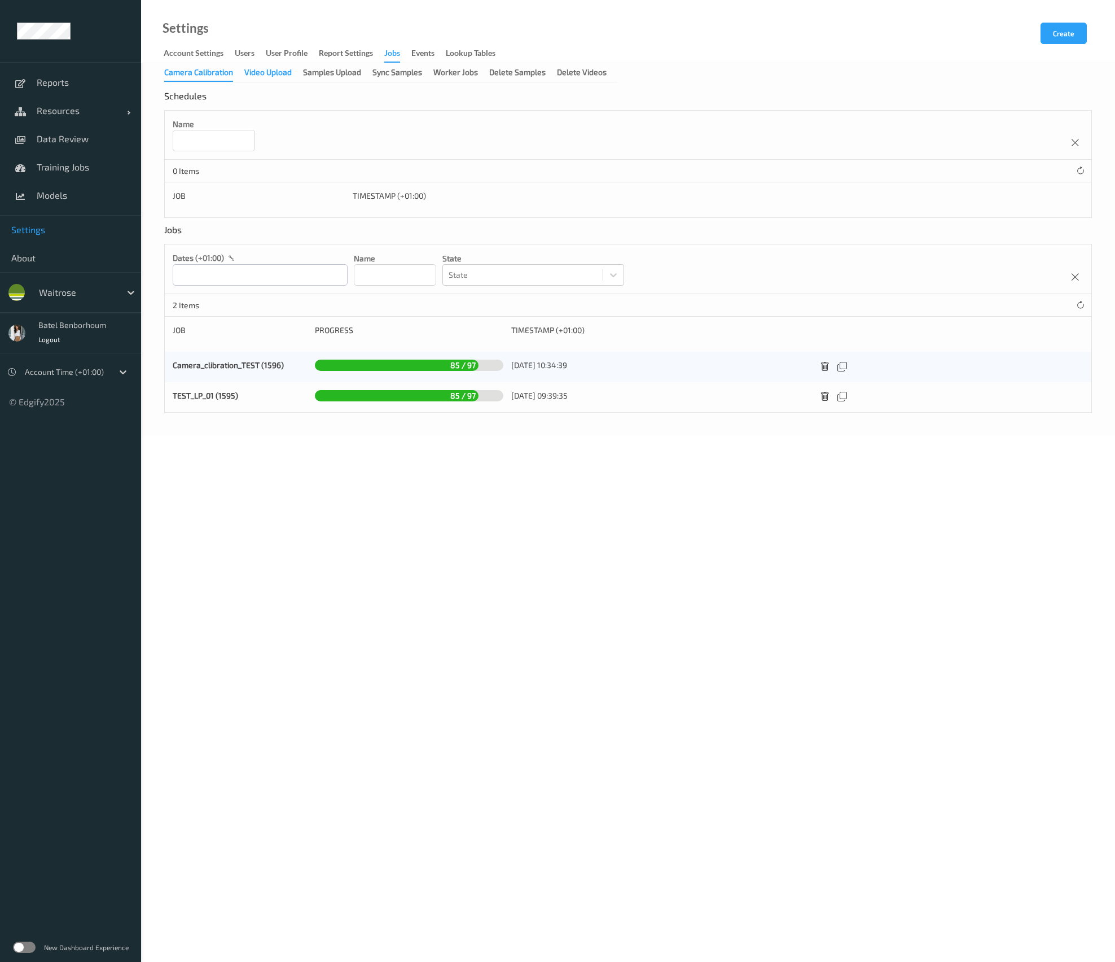
click at [272, 73] on div "Video Upload" at bounding box center [267, 74] width 47 height 14
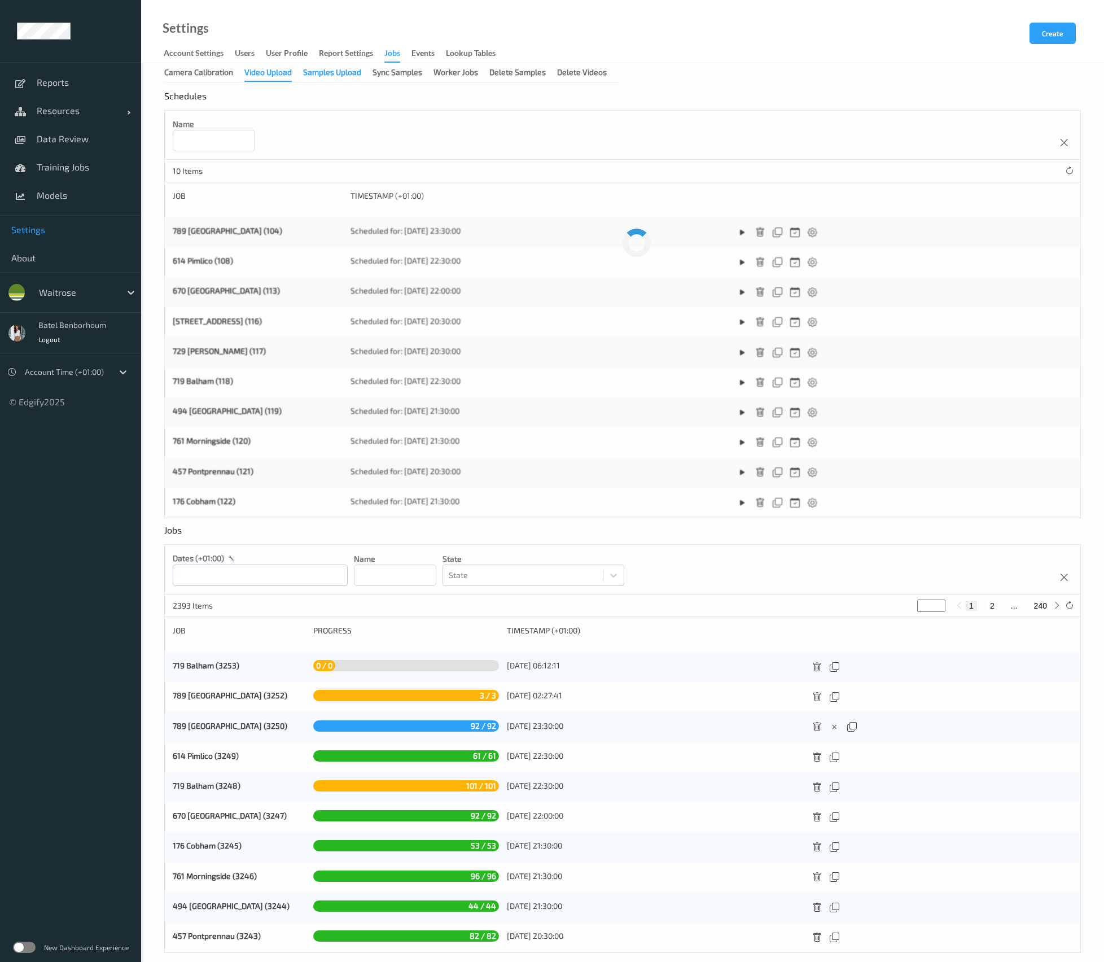
click at [336, 72] on div "Samples Upload" at bounding box center [332, 74] width 58 height 14
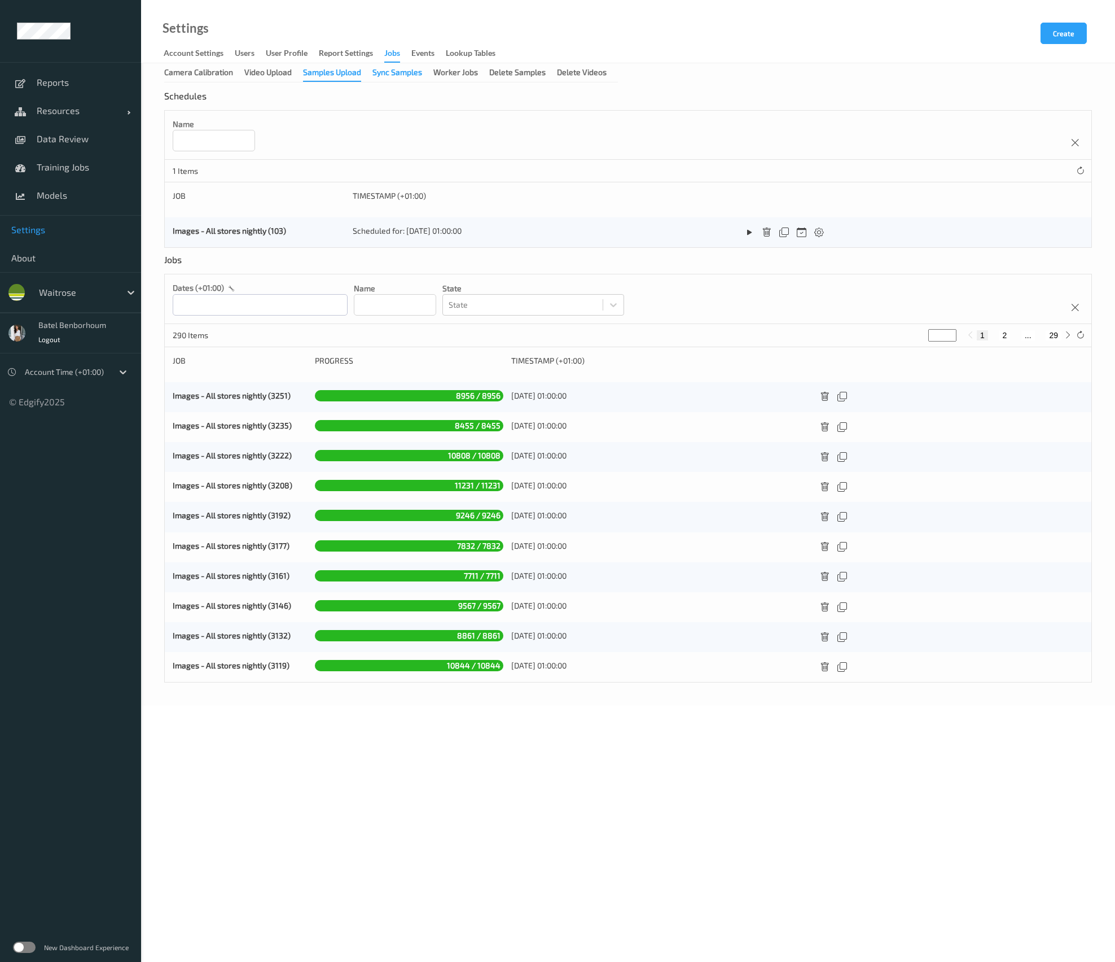
click at [392, 73] on div "Sync Samples" at bounding box center [397, 74] width 50 height 14
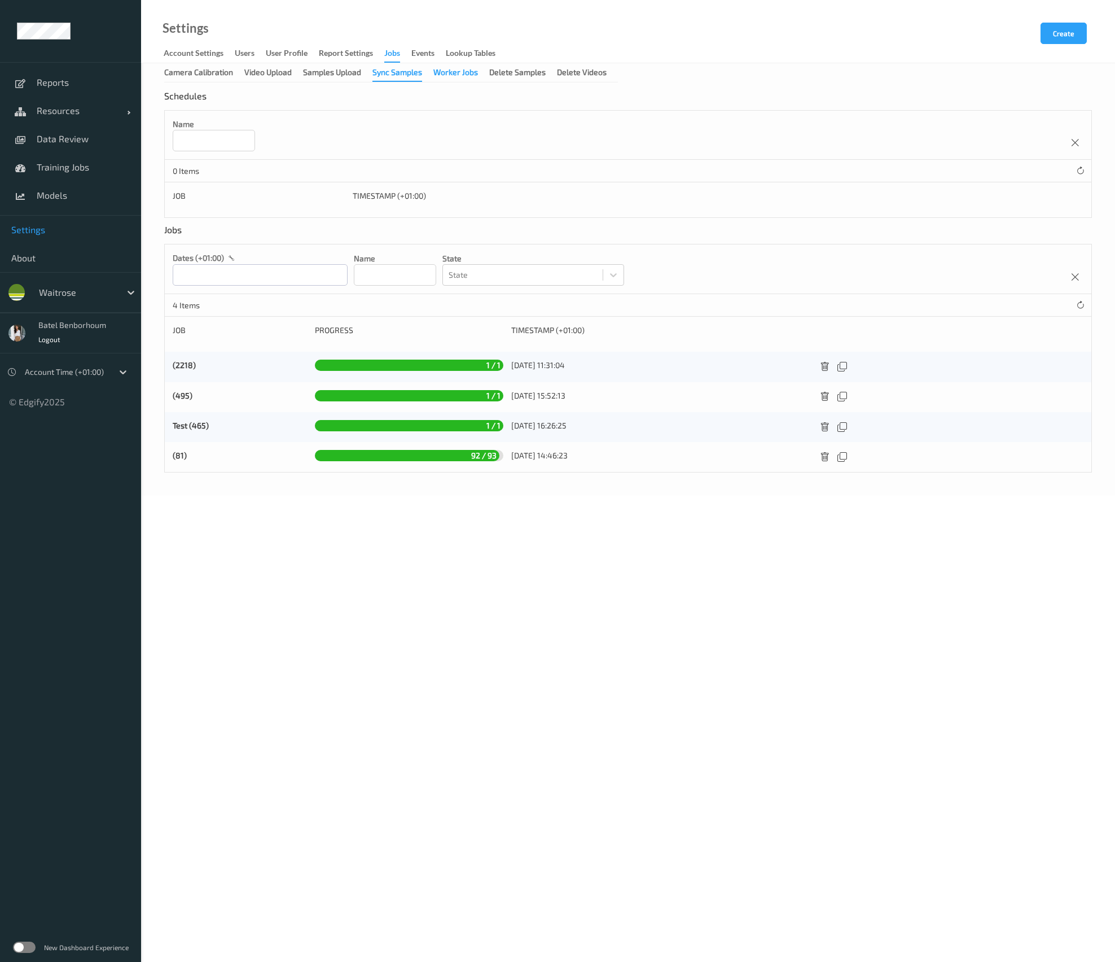
click at [450, 76] on div "Worker Jobs" at bounding box center [455, 74] width 45 height 14
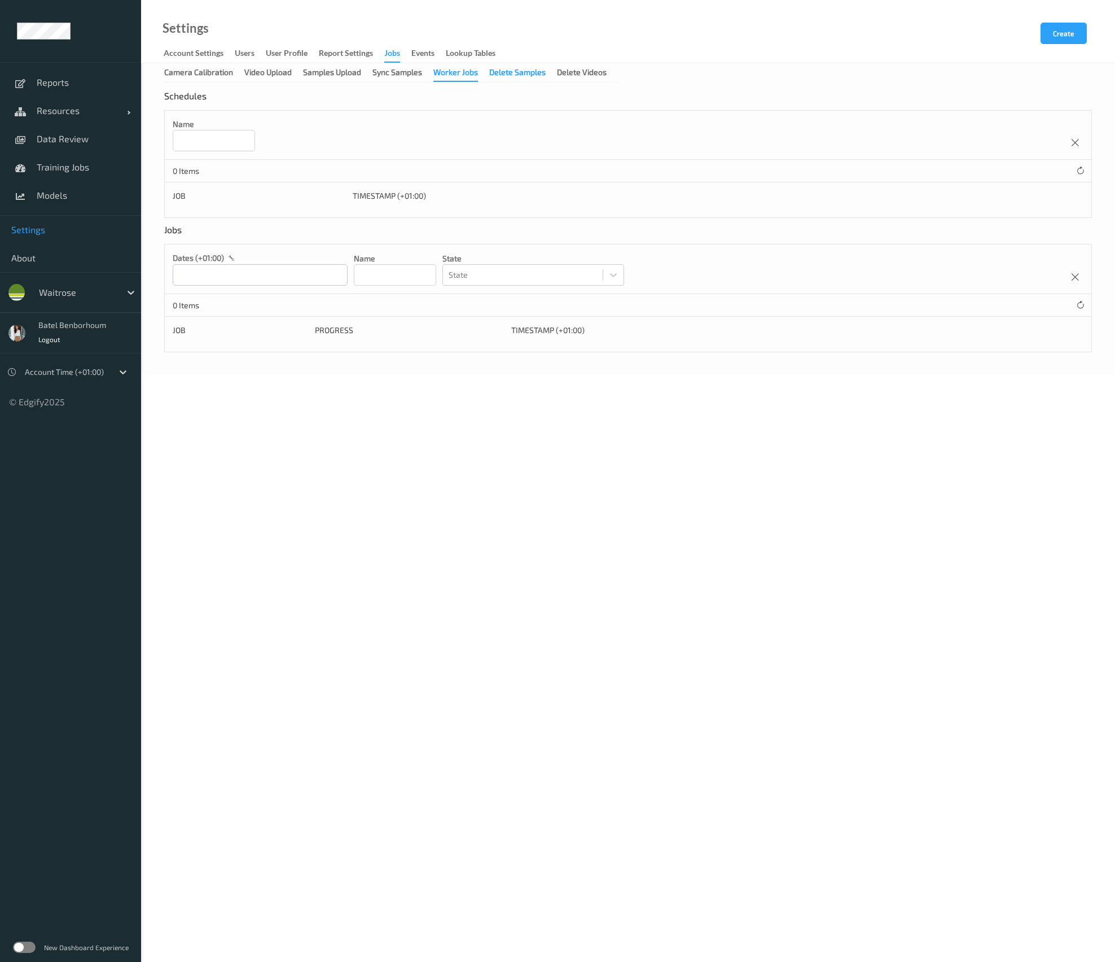
drag, startPoint x: 518, startPoint y: 71, endPoint x: 540, endPoint y: 71, distance: 22.0
click at [519, 71] on div "Delete Samples" at bounding box center [517, 74] width 56 height 14
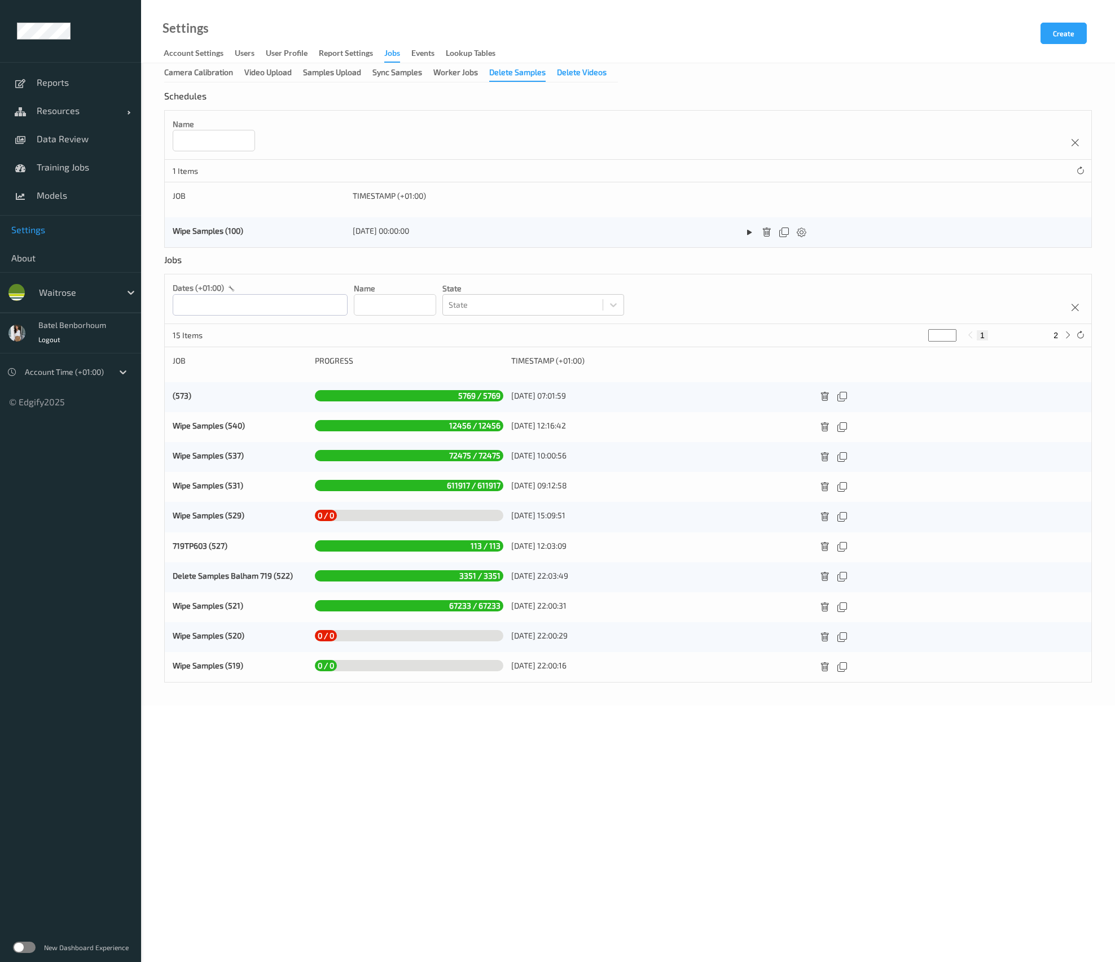
click at [574, 71] on div "Delete Videos" at bounding box center [582, 74] width 50 height 14
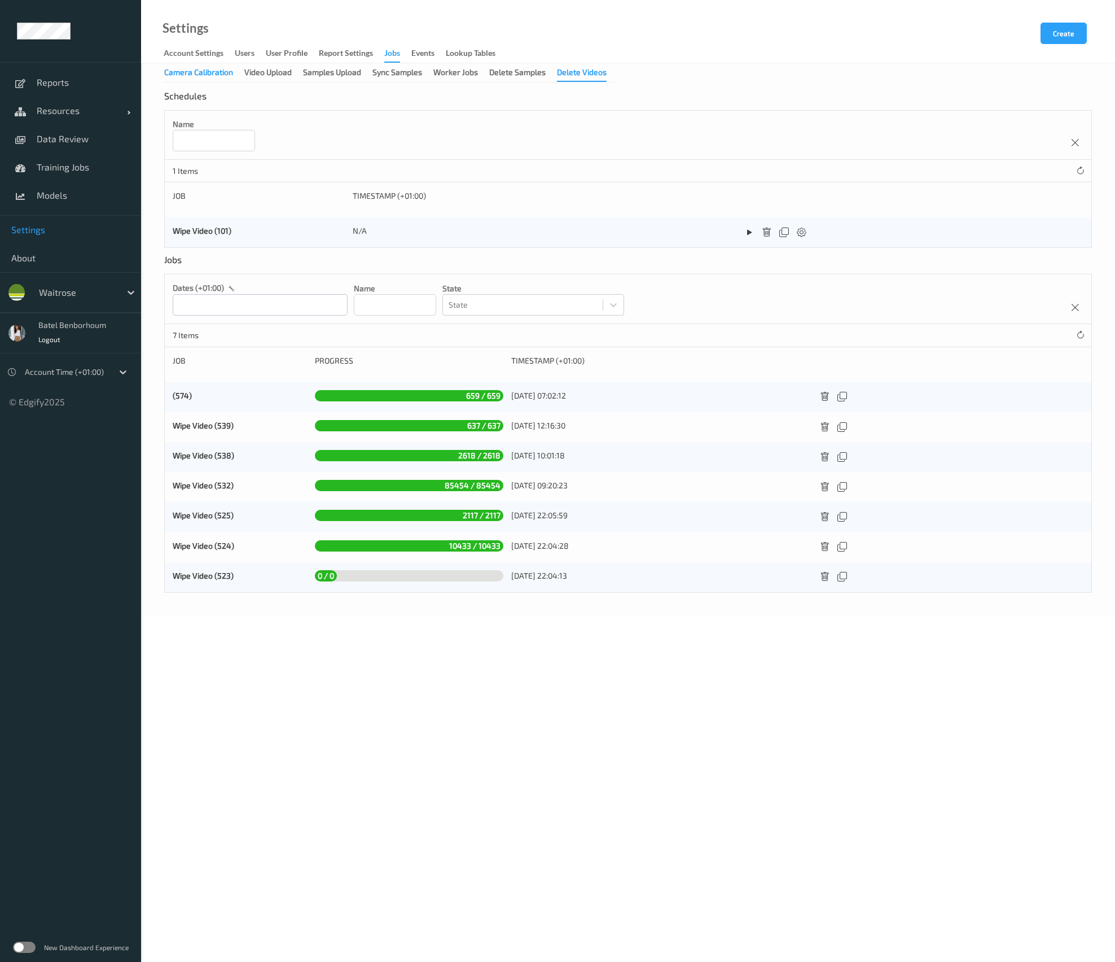
click at [206, 74] on div "Camera Calibration" at bounding box center [198, 74] width 69 height 14
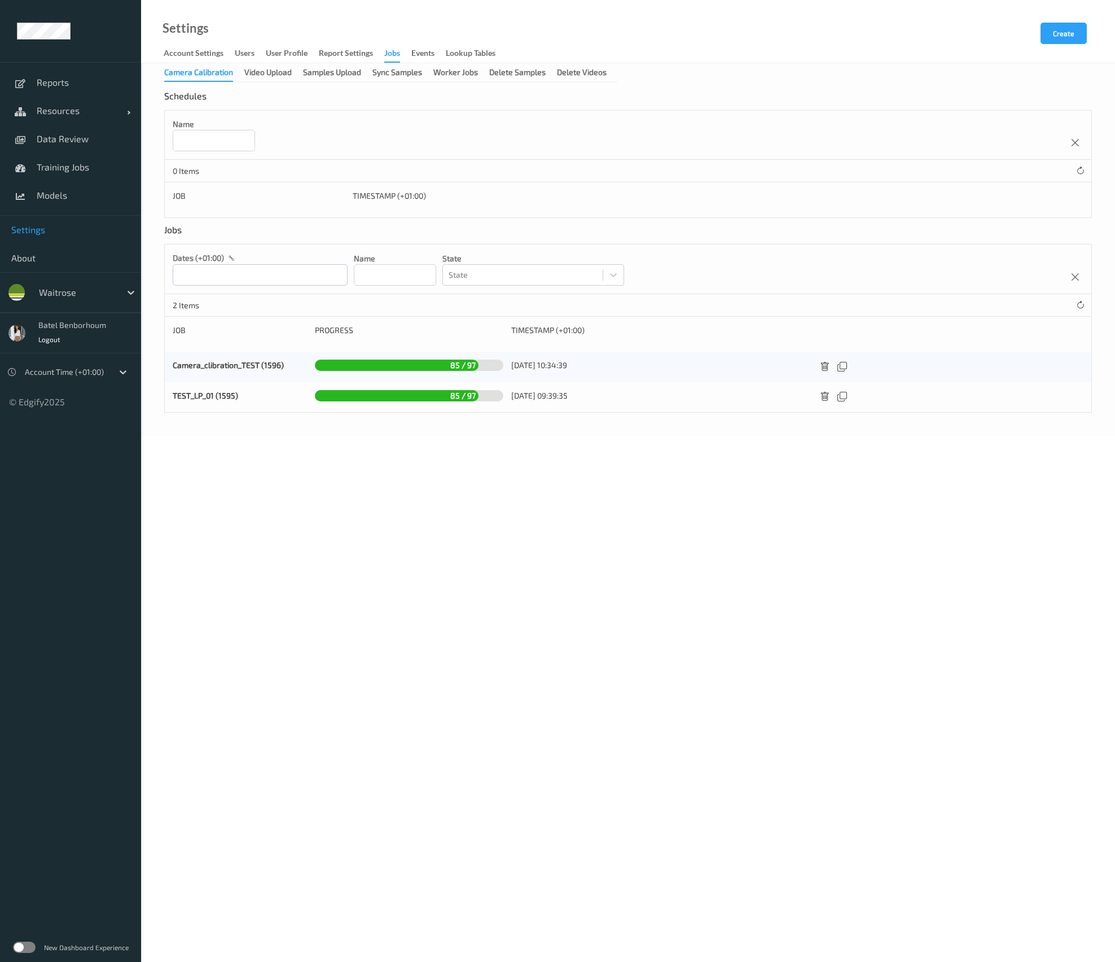
click at [398, 55] on div "Jobs" at bounding box center [392, 54] width 16 height 15
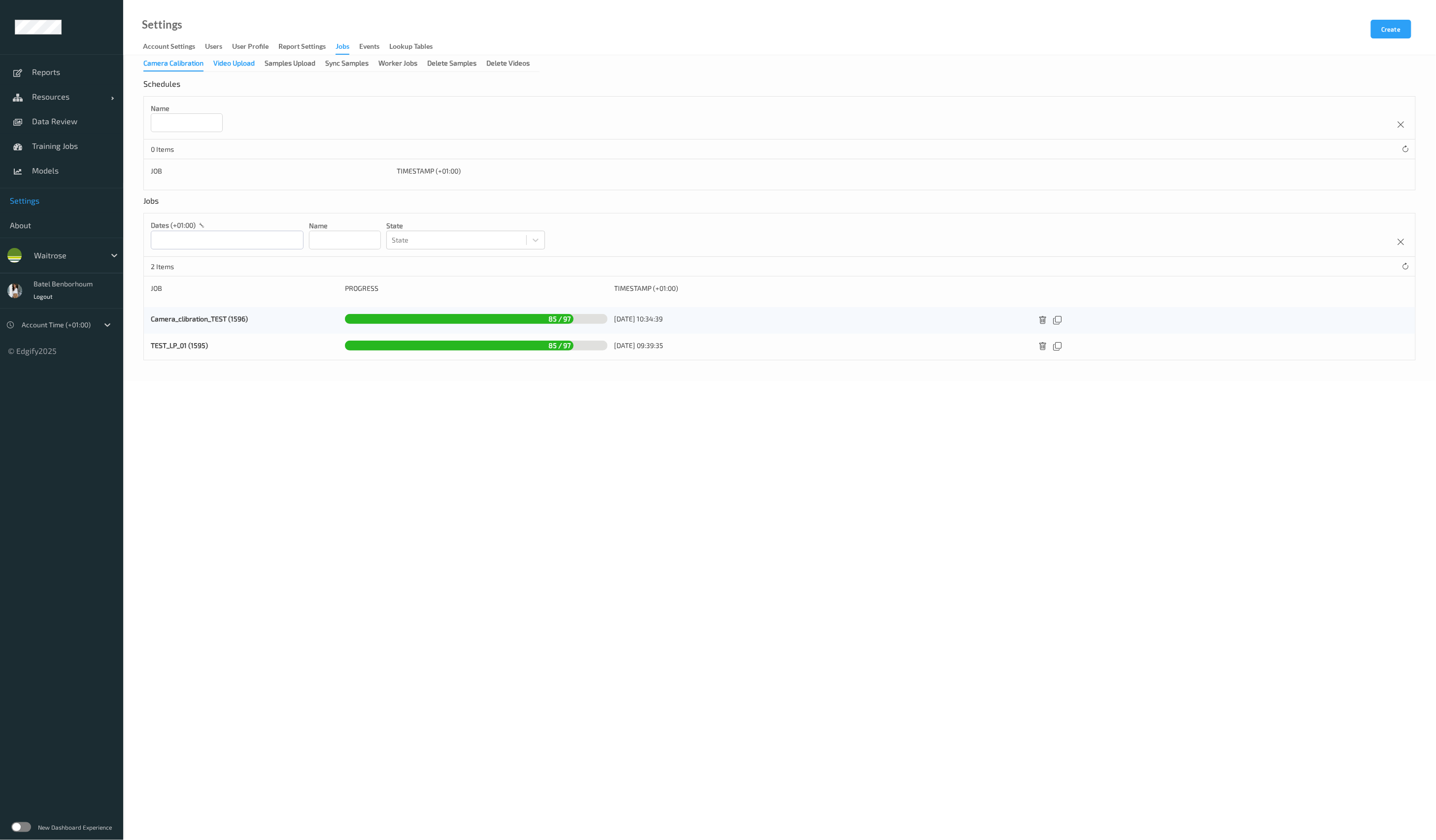
click at [240, 65] on div "Video Upload" at bounding box center [233, 65] width 41 height 12
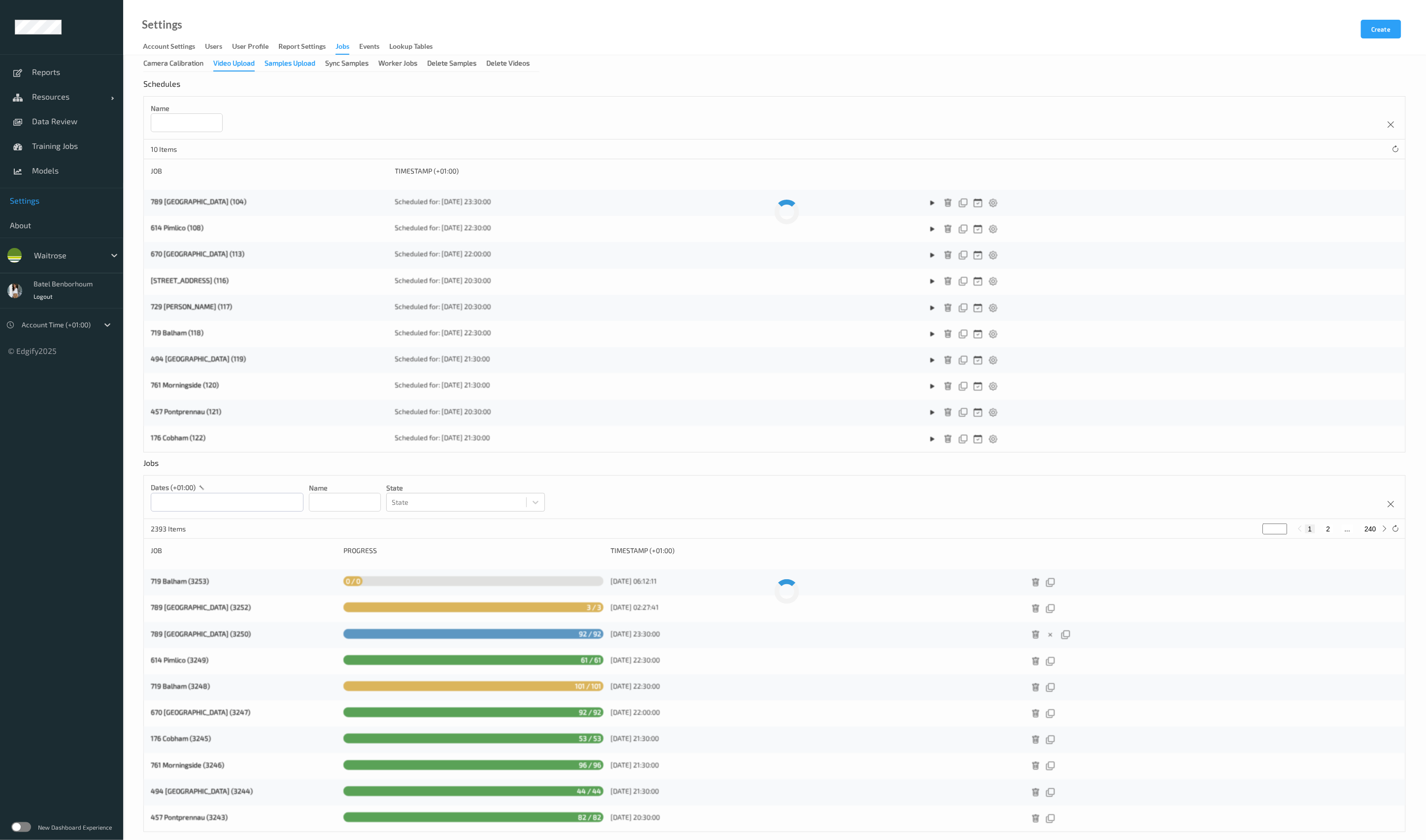
click at [280, 64] on div "Samples Upload" at bounding box center [290, 65] width 51 height 12
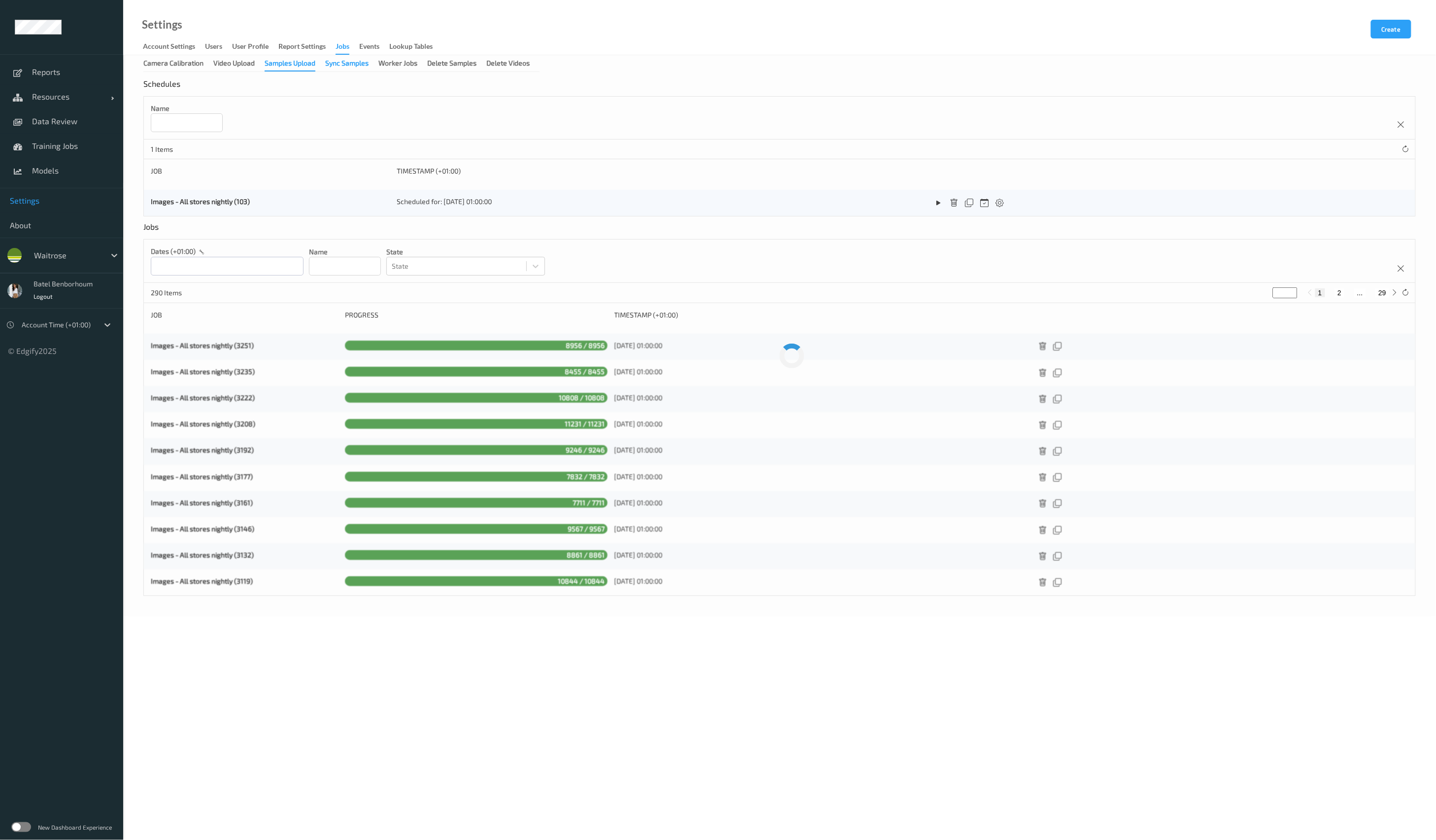
click at [356, 66] on div "Sync Samples" at bounding box center [347, 65] width 44 height 12
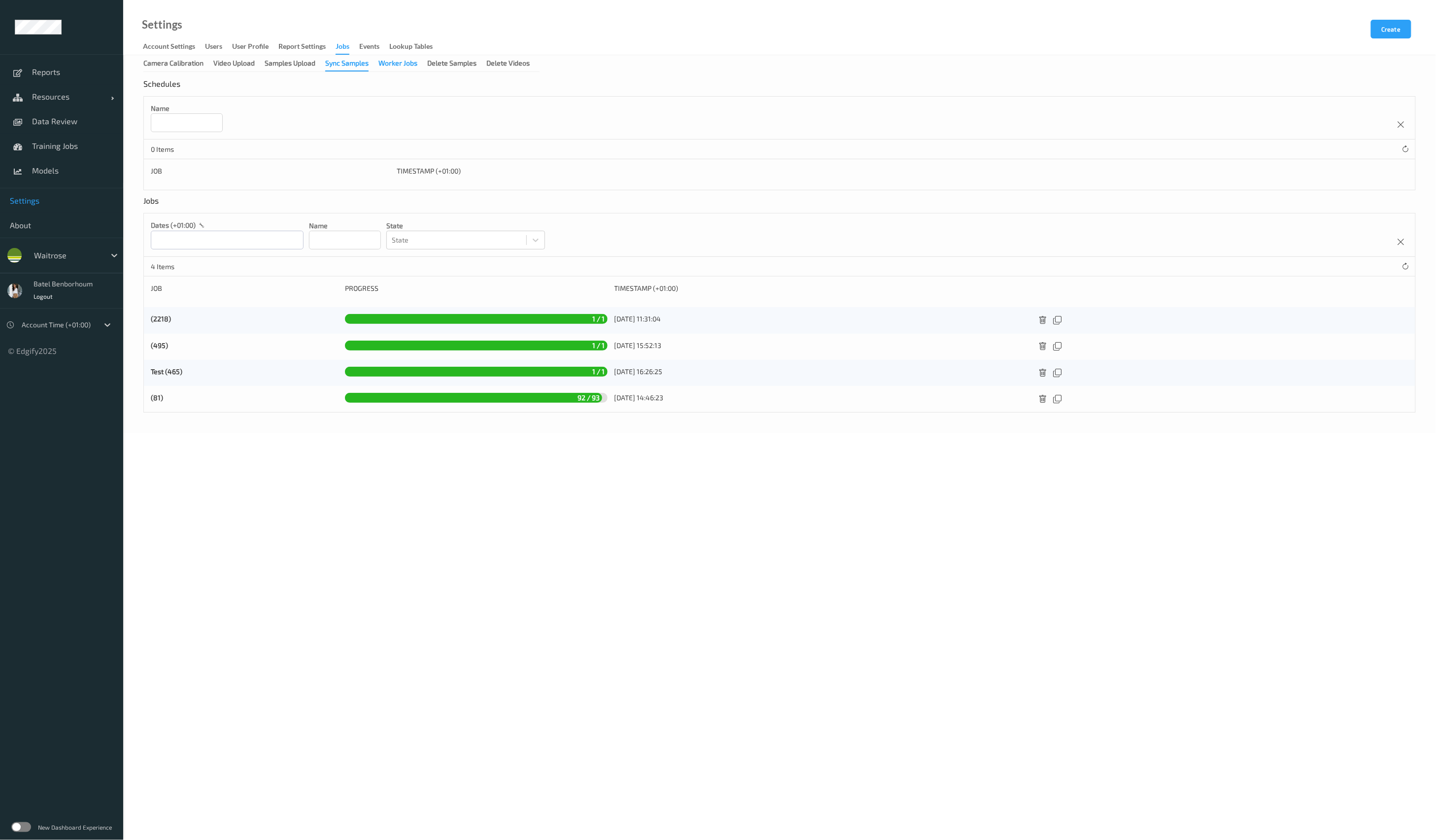
click at [397, 66] on div "Worker Jobs" at bounding box center [397, 65] width 39 height 12
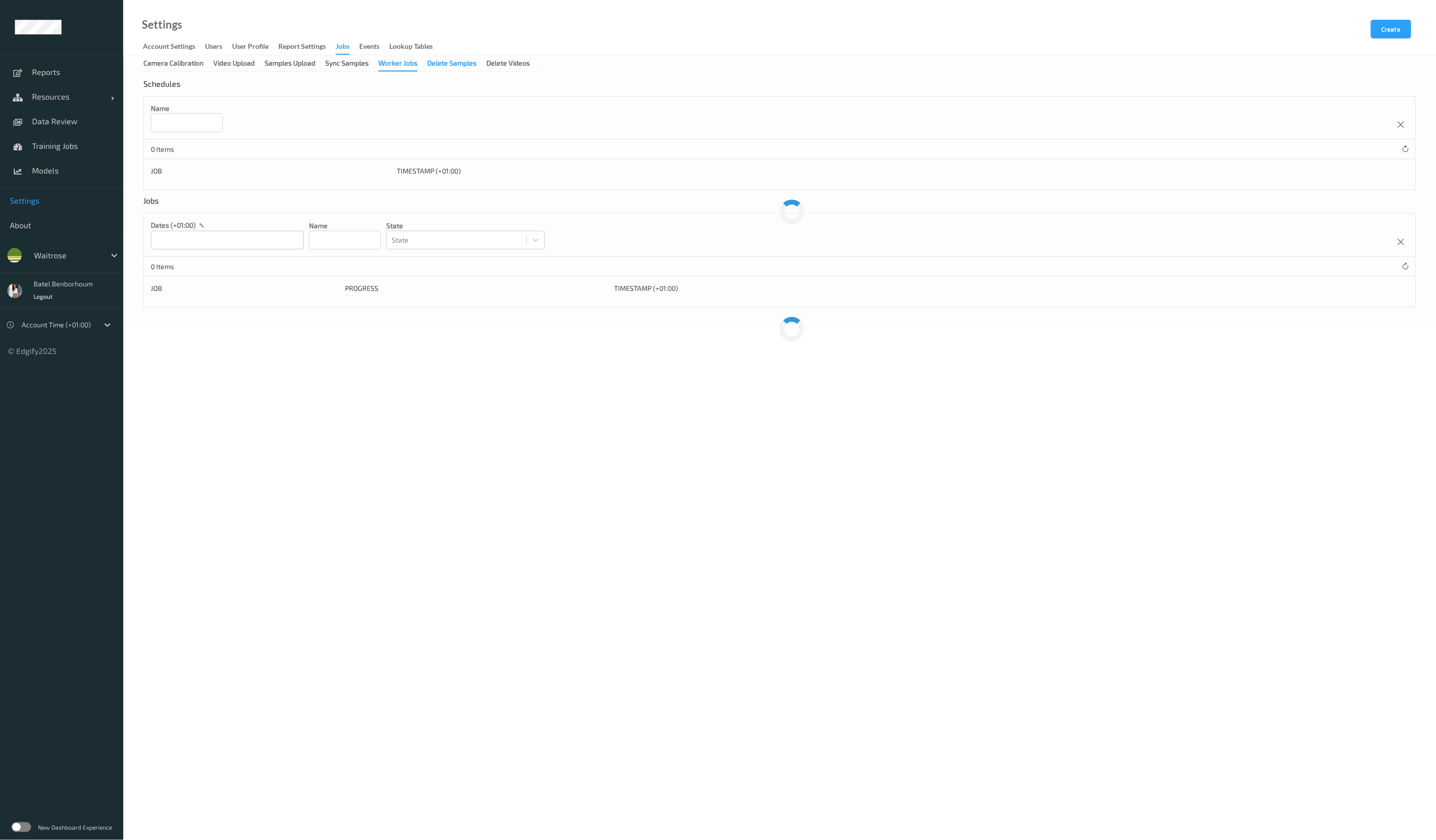
click at [473, 67] on div "Delete Samples" at bounding box center [452, 65] width 49 height 12
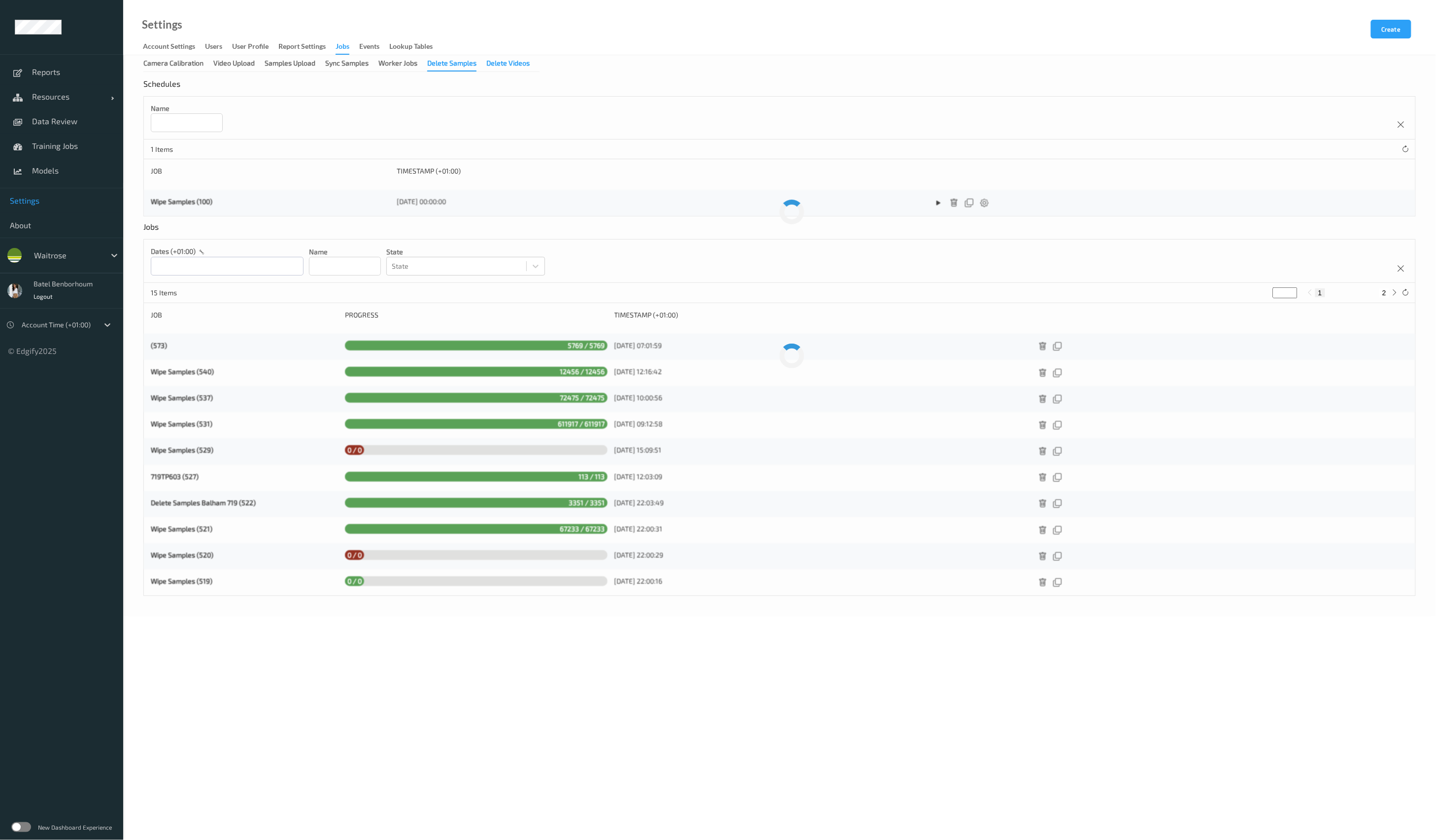
click at [497, 68] on div "Delete Videos" at bounding box center [508, 65] width 44 height 12
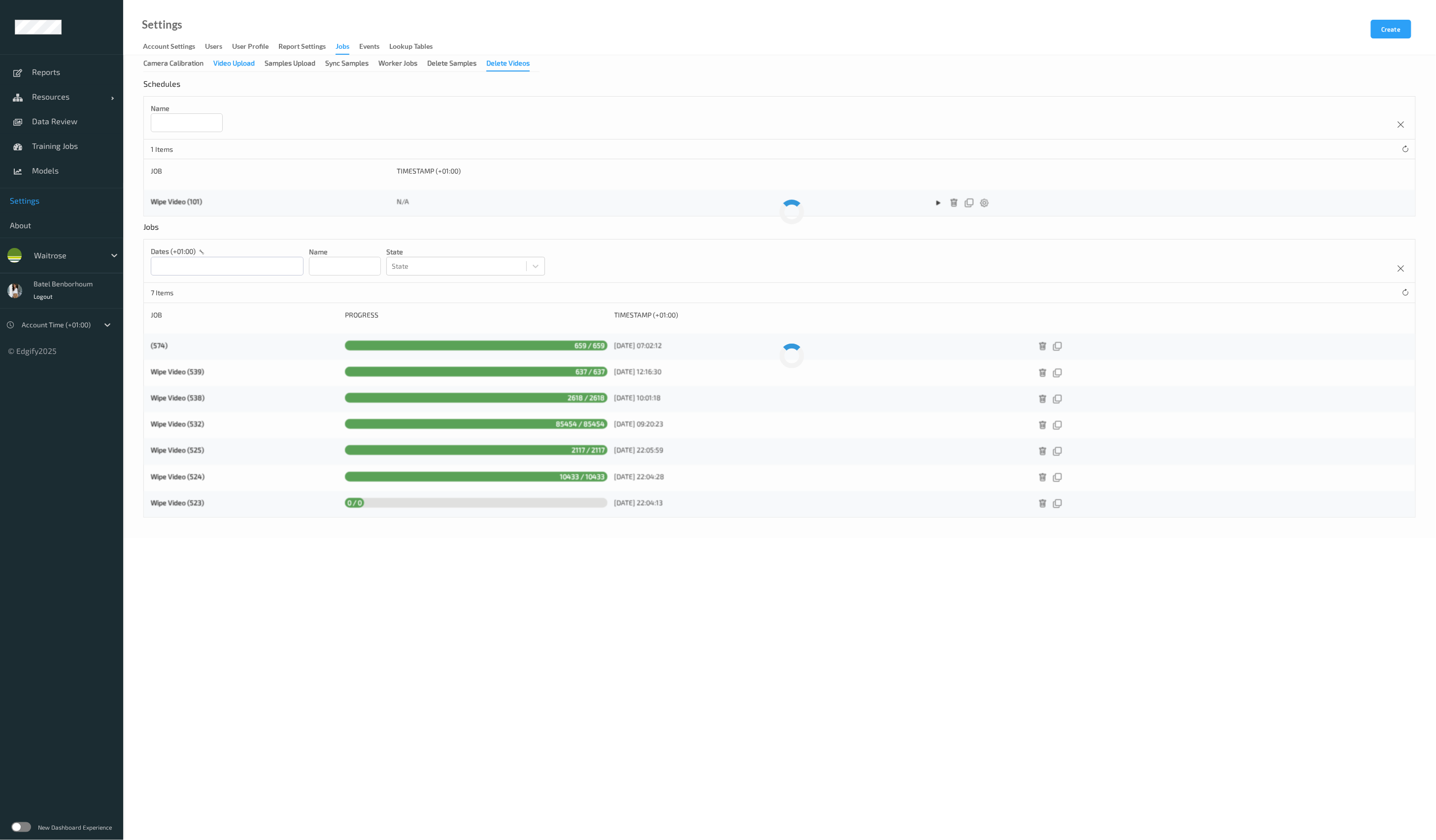
click at [229, 68] on div "Video Upload" at bounding box center [233, 65] width 41 height 12
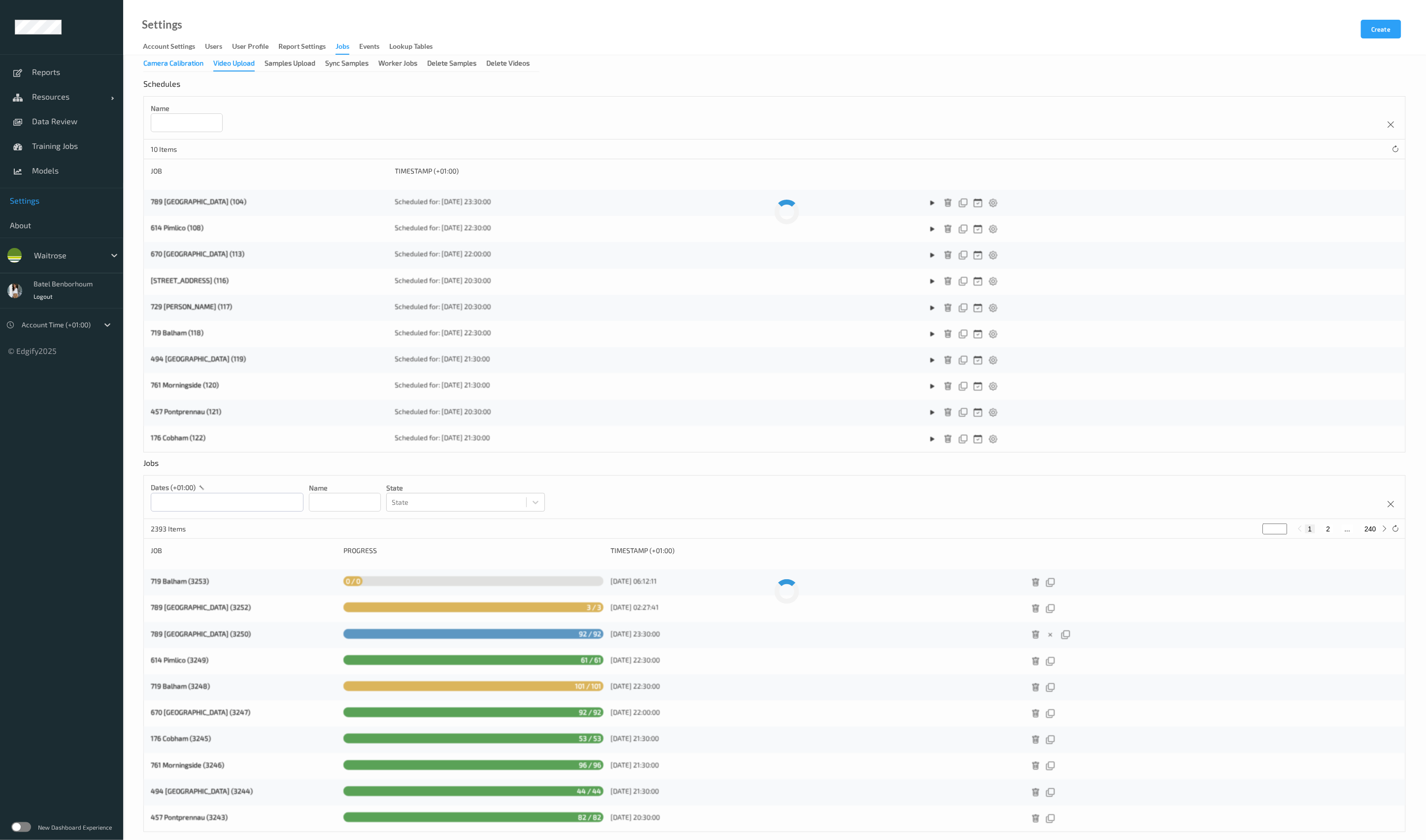
click at [183, 63] on div "Camera Calibration" at bounding box center [173, 65] width 60 height 12
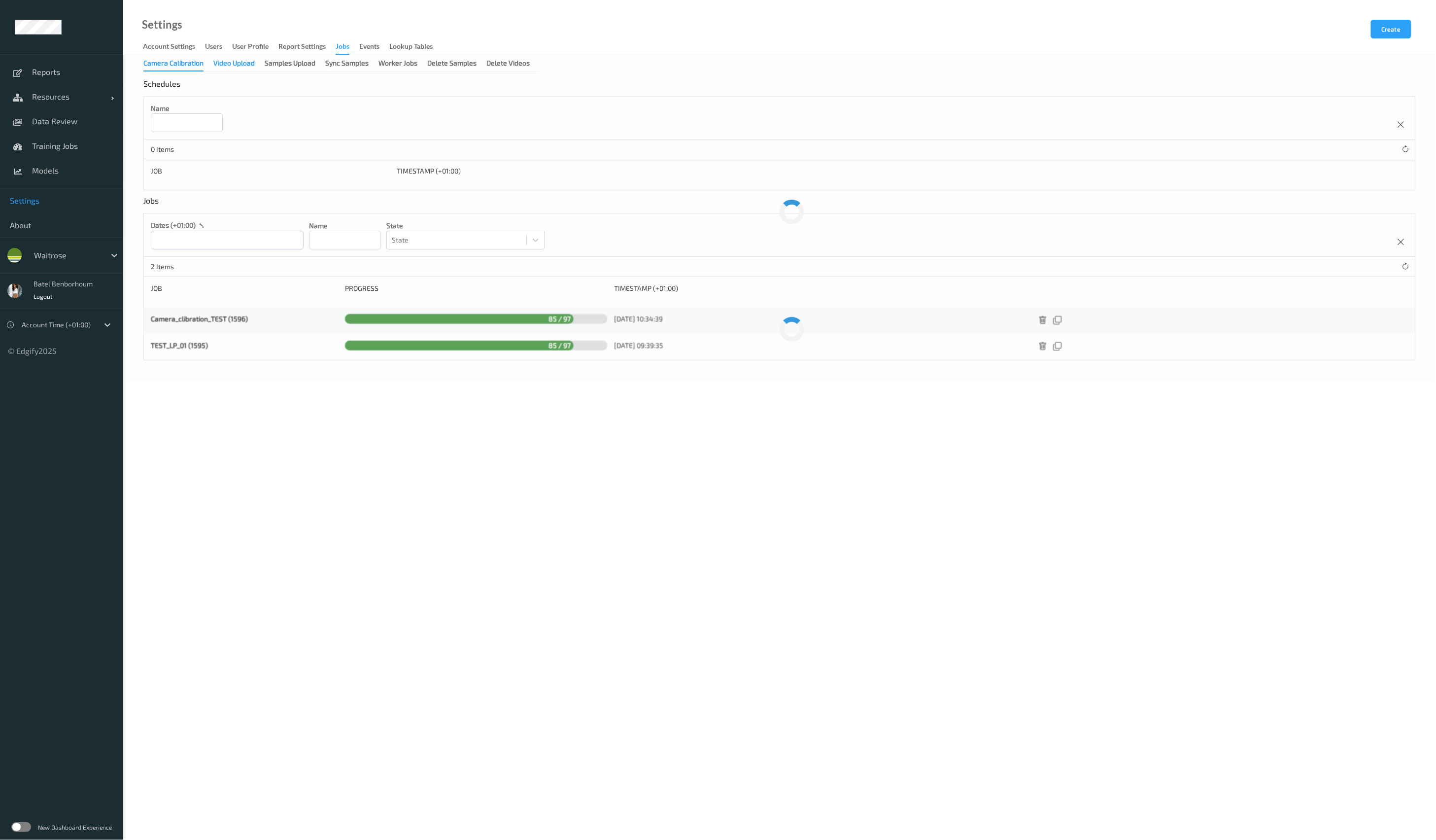
click at [240, 64] on div "Video Upload" at bounding box center [233, 65] width 41 height 12
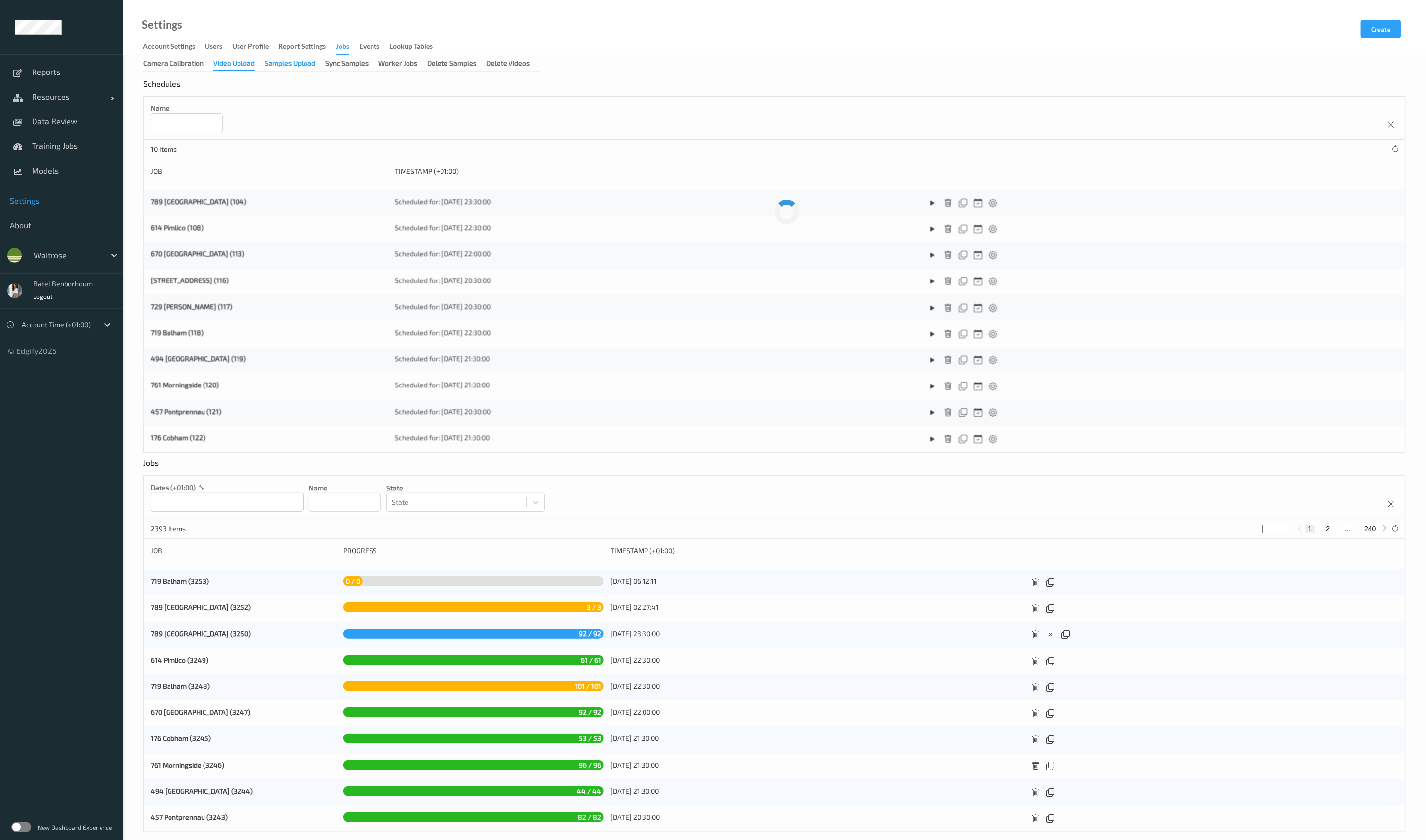
click at [297, 67] on div "Samples Upload" at bounding box center [290, 65] width 51 height 12
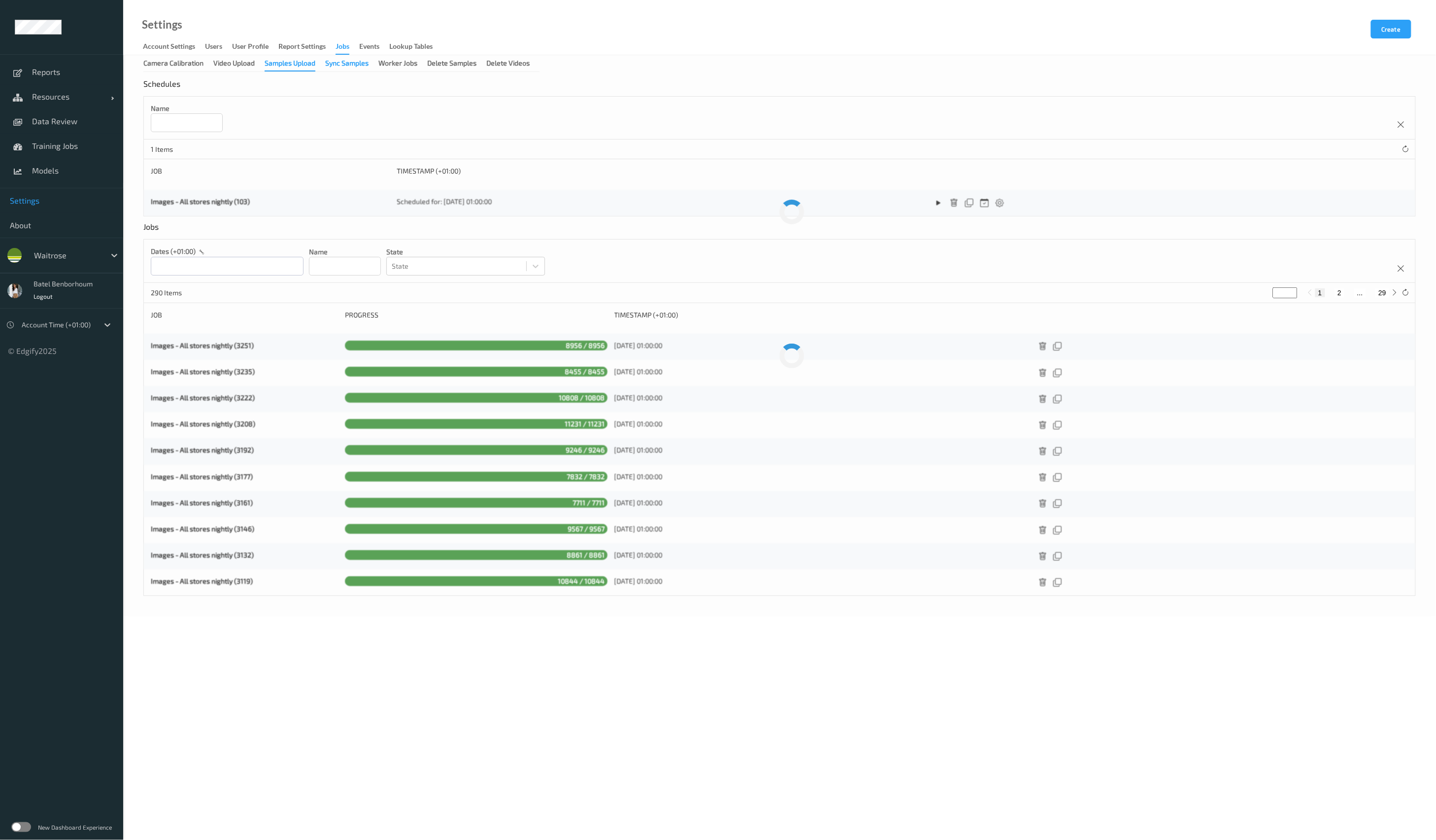
click at [333, 68] on div "Sync Samples" at bounding box center [347, 65] width 44 height 12
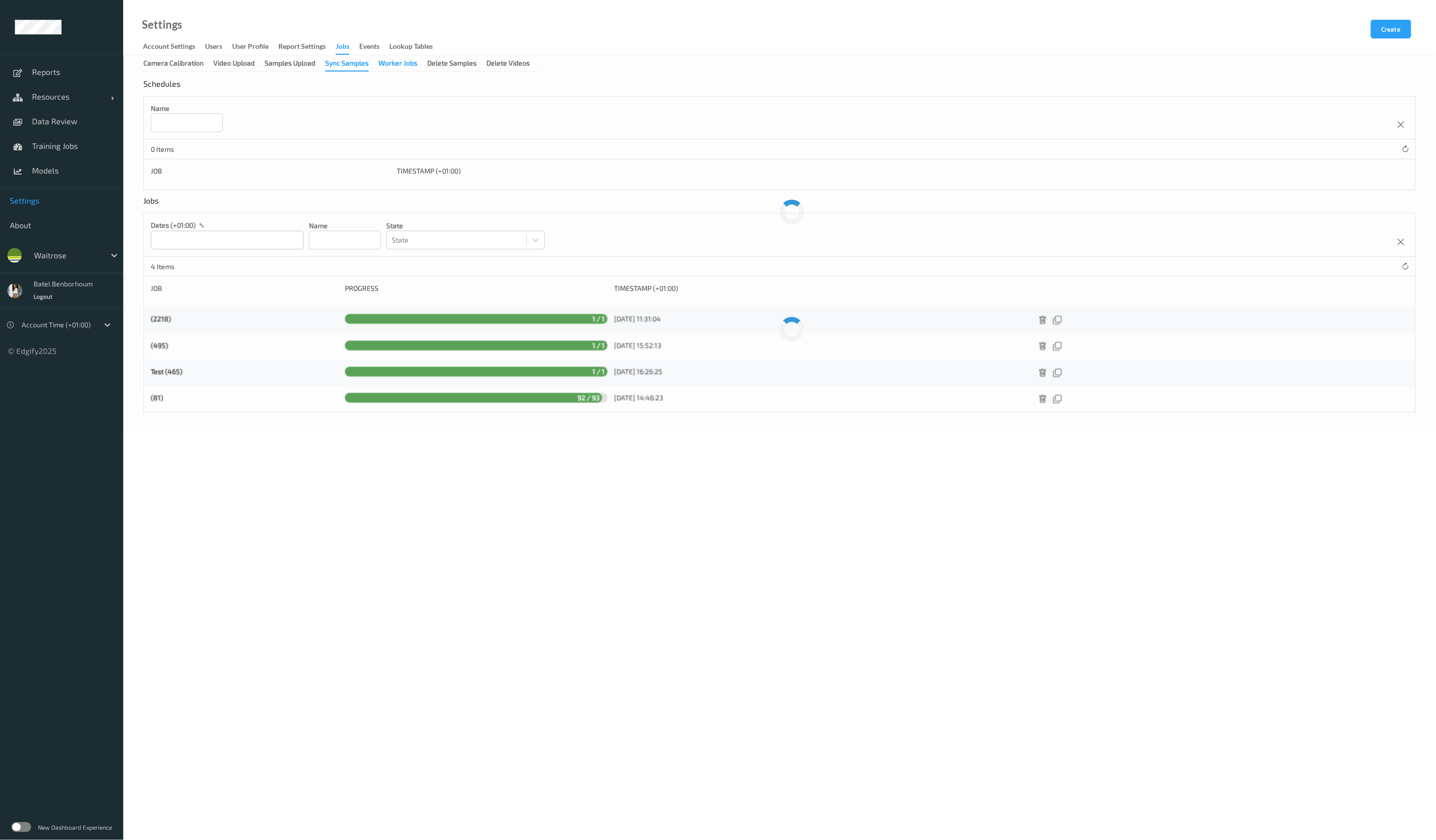
click at [404, 65] on div "Worker Jobs" at bounding box center [397, 65] width 39 height 12
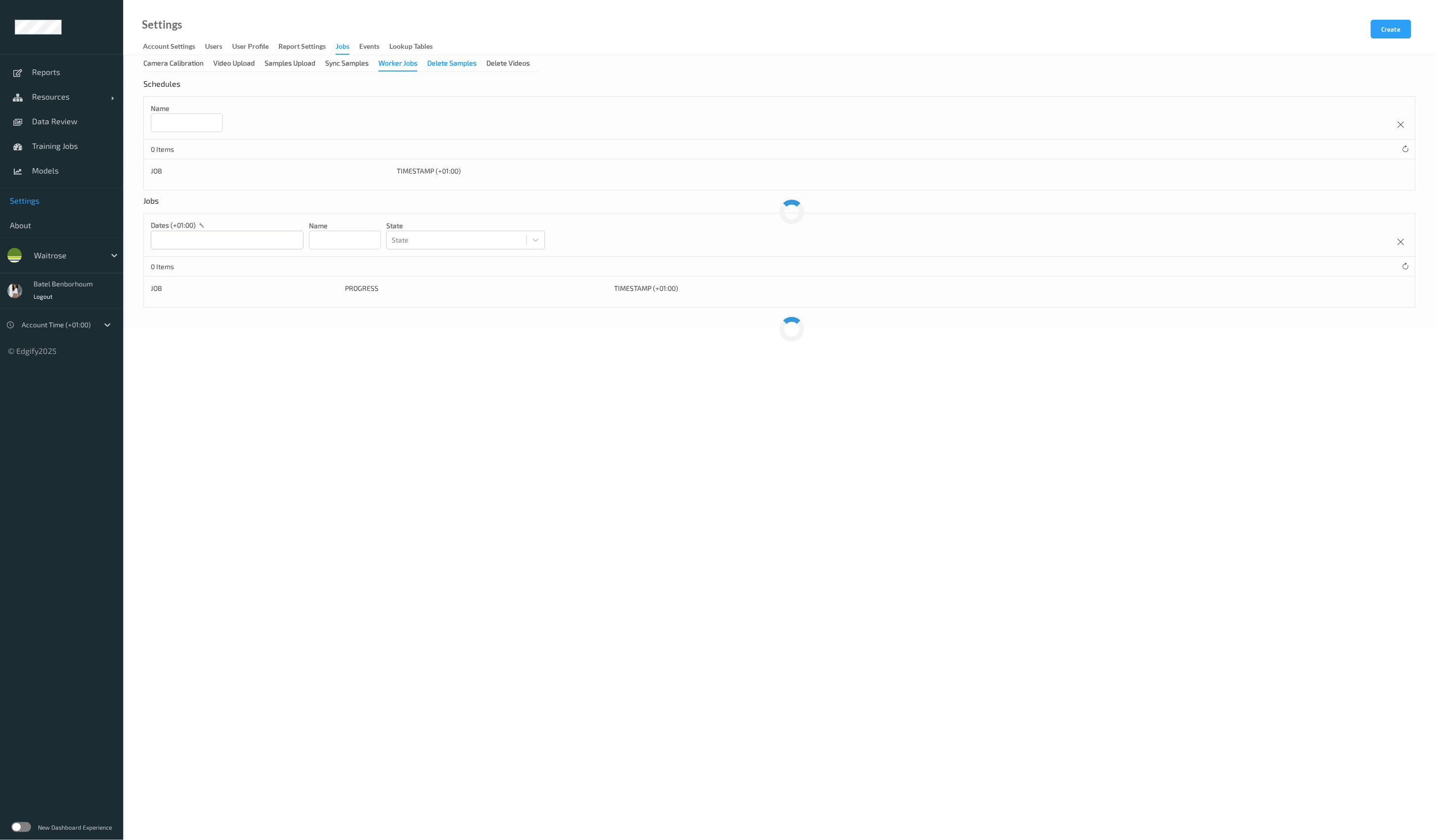
click at [446, 68] on div "Delete Samples" at bounding box center [452, 65] width 49 height 12
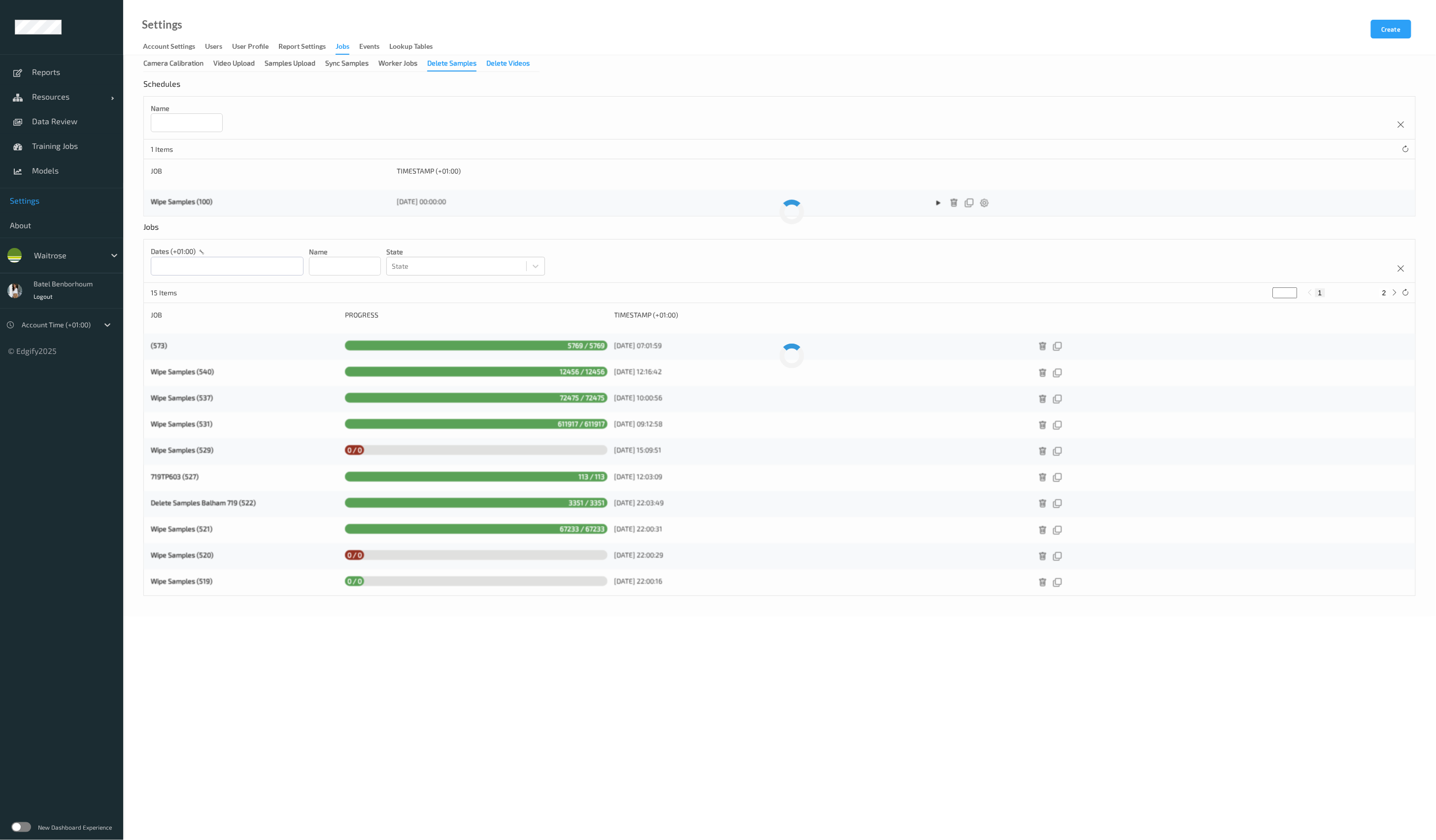
click at [511, 63] on div "Delete Videos" at bounding box center [508, 65] width 44 height 12
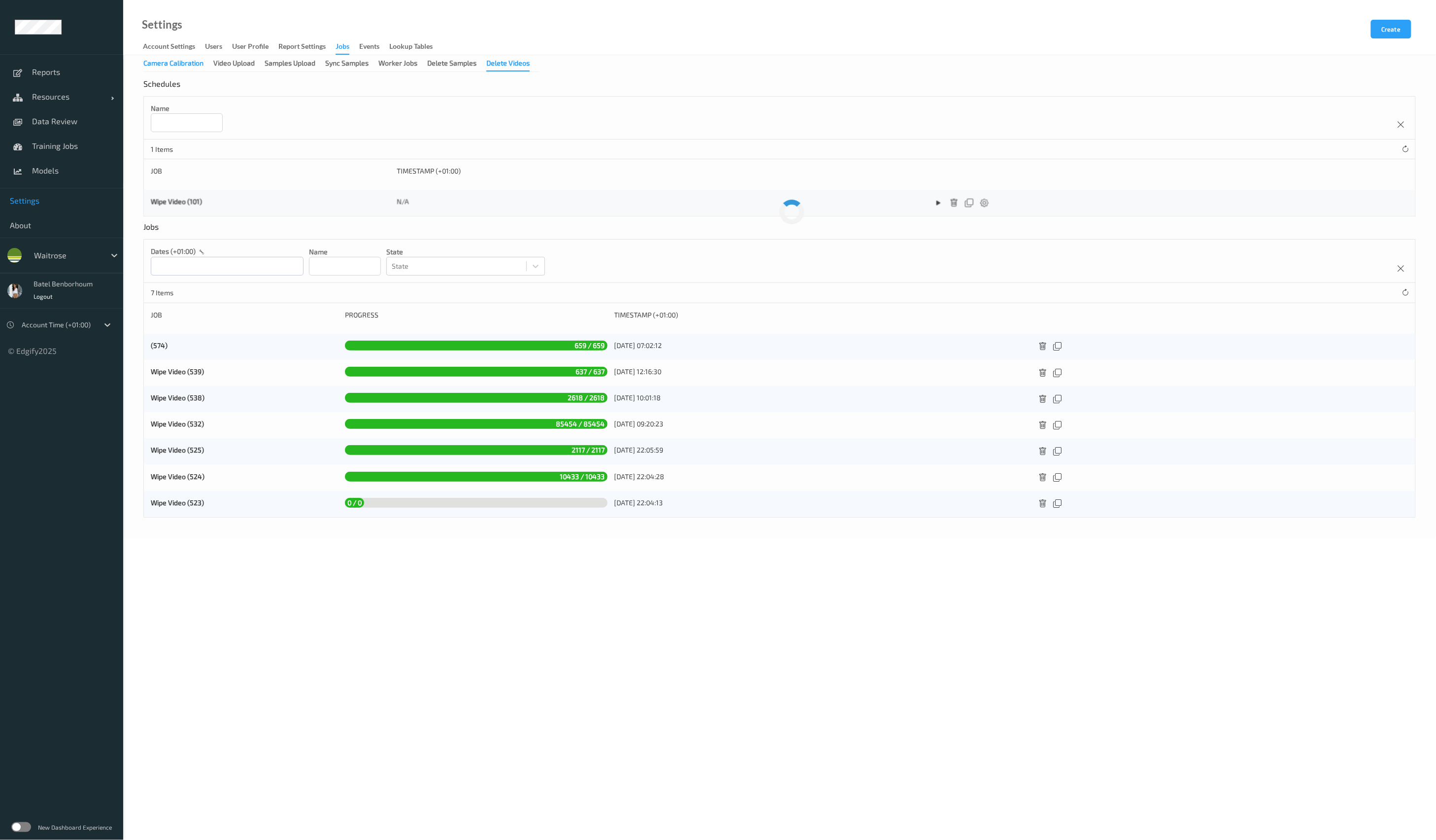
click at [187, 67] on div "Camera Calibration" at bounding box center [173, 65] width 60 height 12
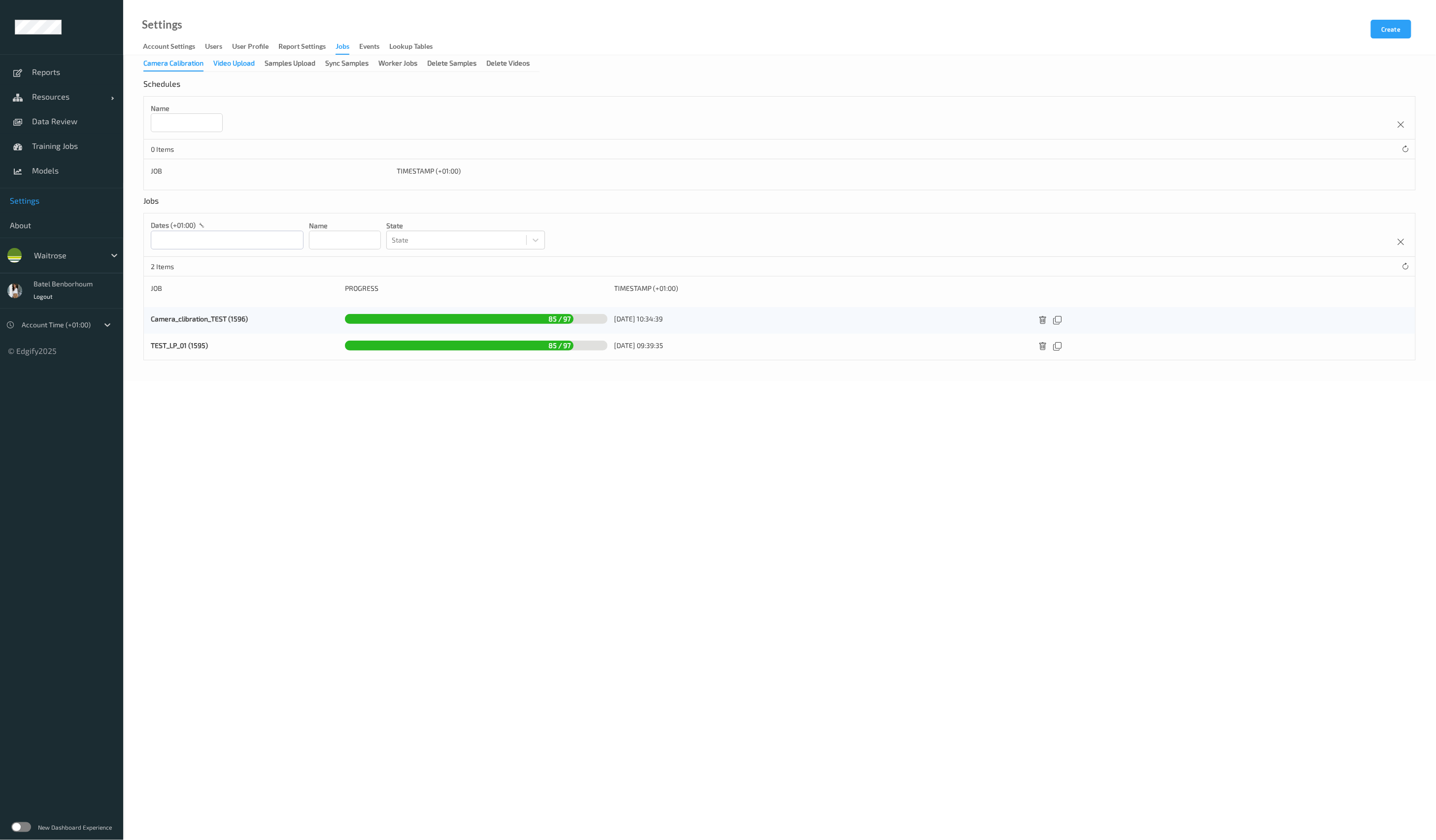
click at [236, 66] on div "Video Upload" at bounding box center [233, 65] width 41 height 12
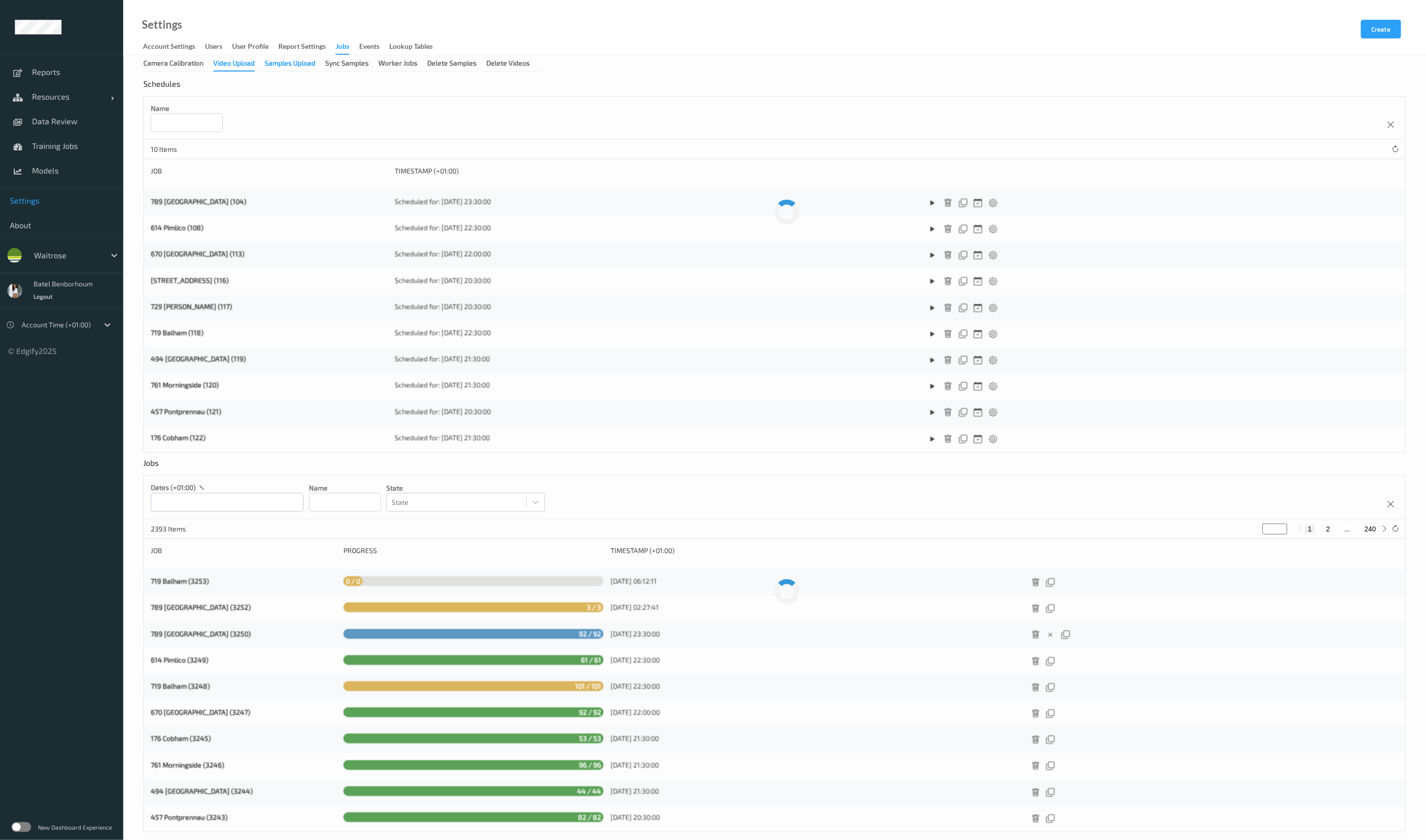
click at [297, 65] on div "Samples Upload" at bounding box center [290, 65] width 51 height 12
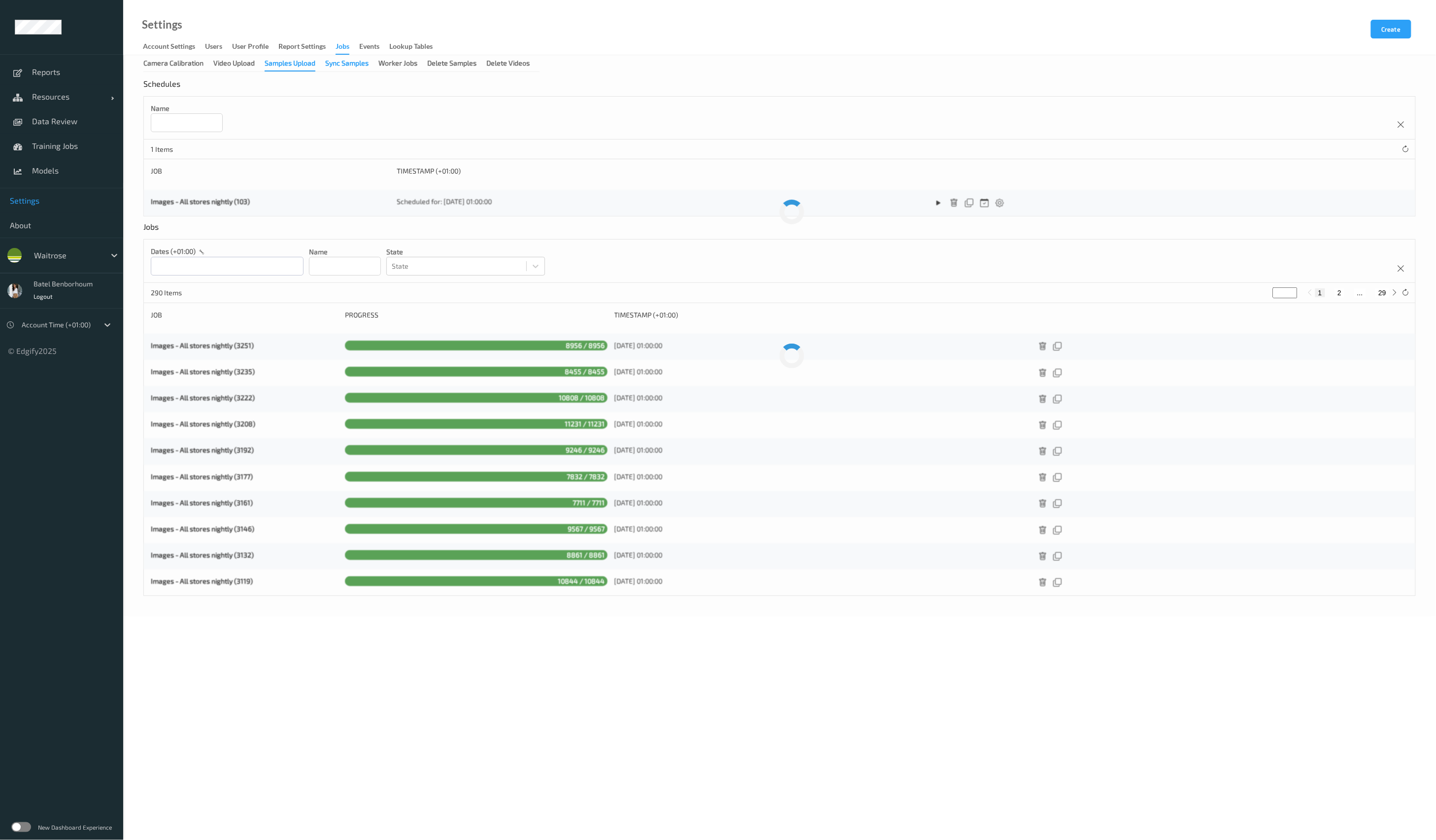
click at [365, 67] on div "Sync Samples" at bounding box center [347, 65] width 44 height 12
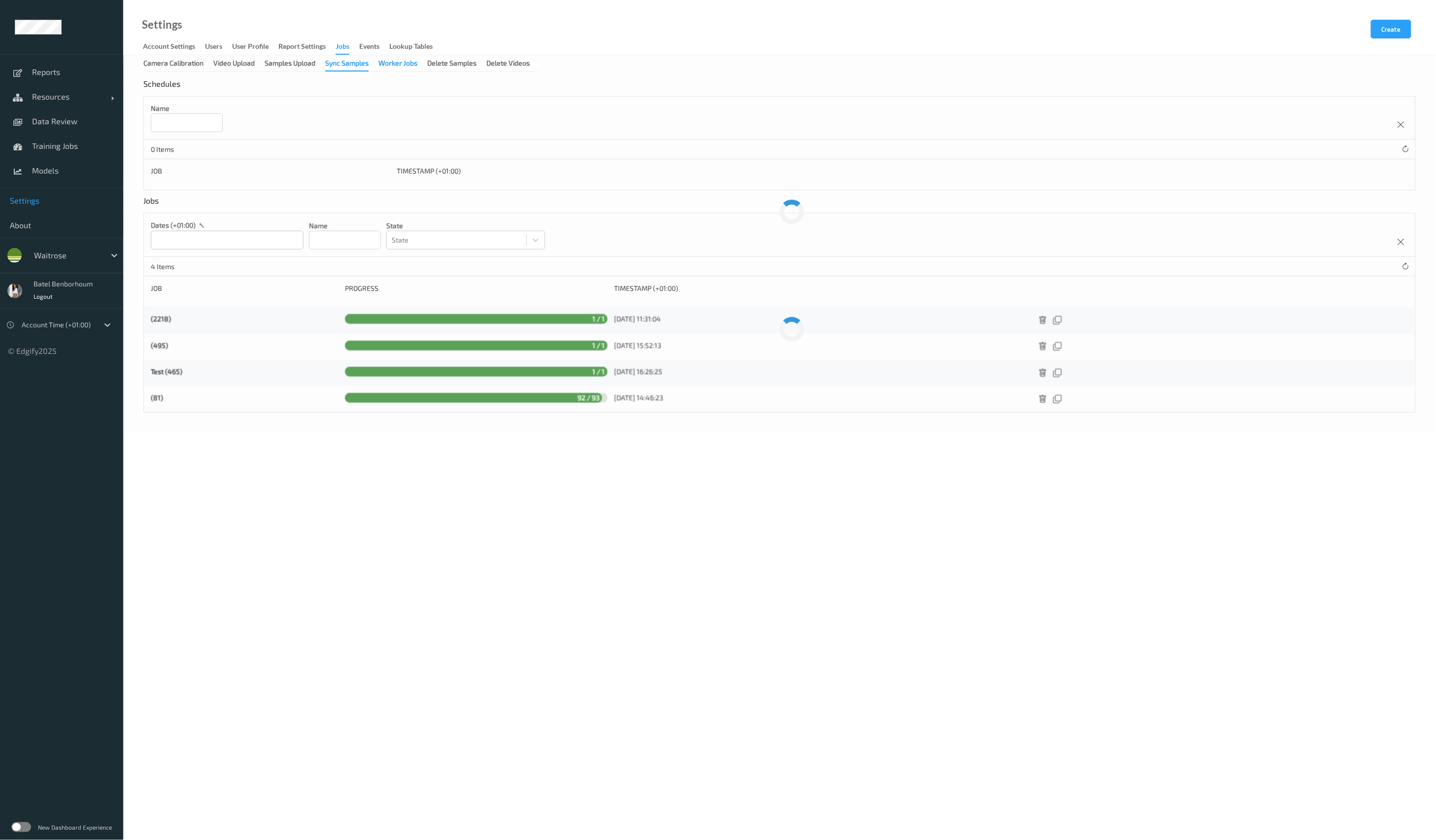
click at [393, 67] on div "Worker Jobs" at bounding box center [397, 65] width 39 height 12
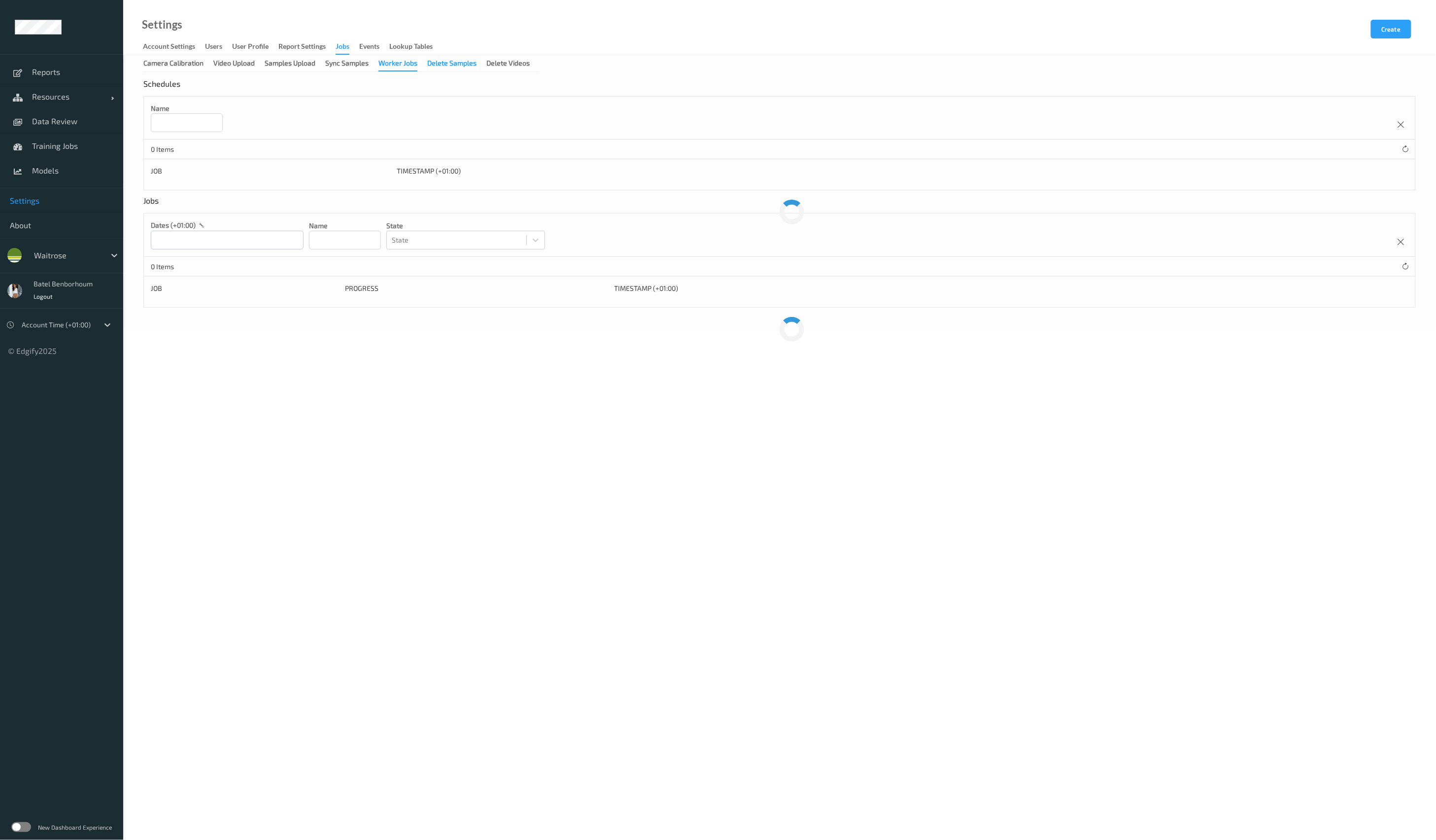
click at [447, 65] on div "Delete Samples" at bounding box center [452, 65] width 49 height 12
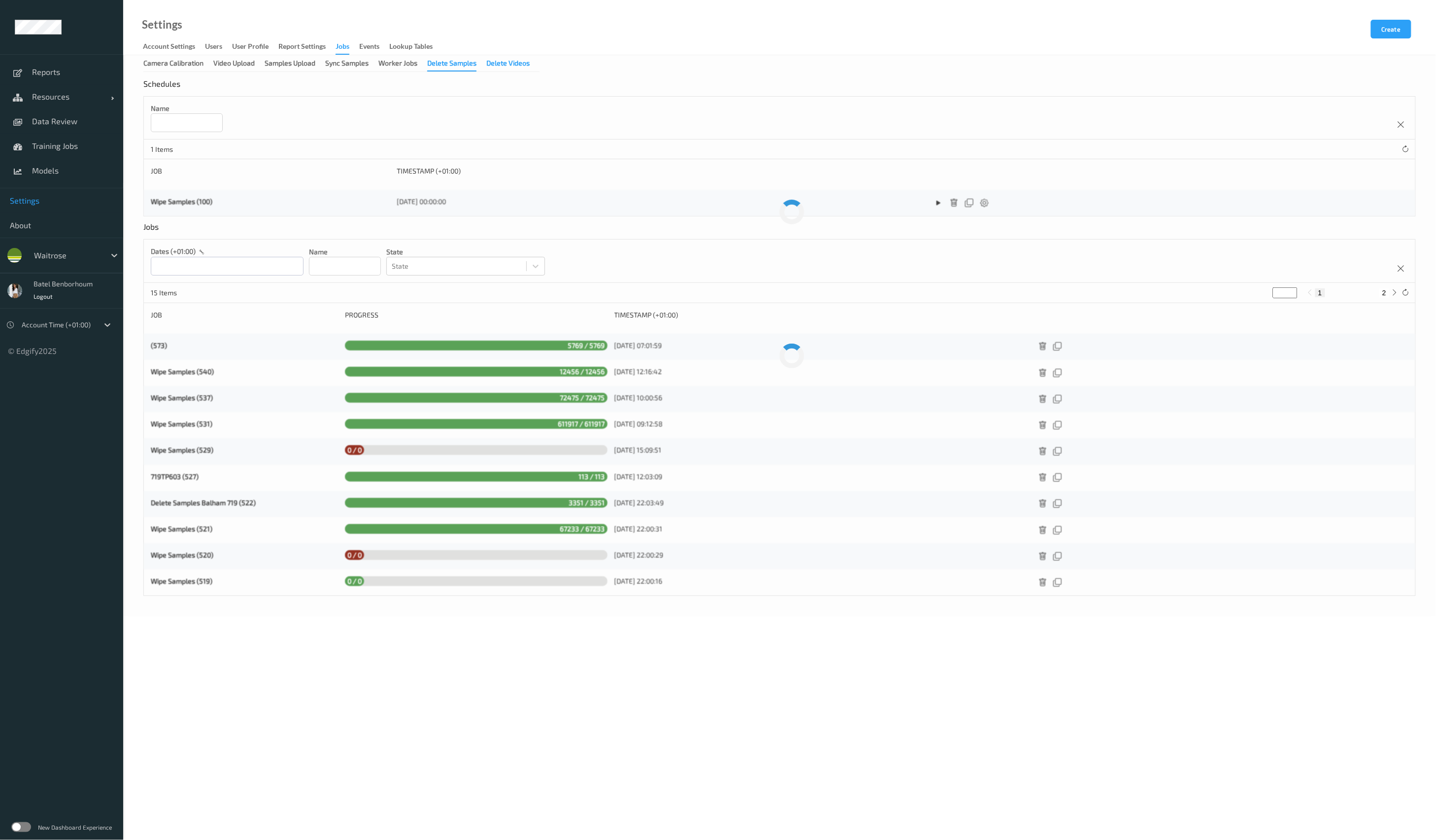
click at [517, 67] on div "Delete Videos" at bounding box center [508, 65] width 44 height 12
